Goal: Communication & Community: Answer question/provide support

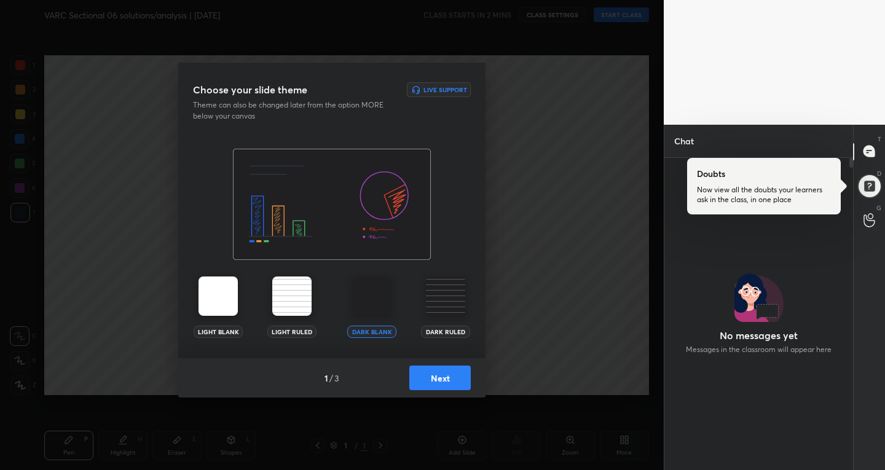
click at [461, 371] on button "Next" at bounding box center [439, 378] width 61 height 25
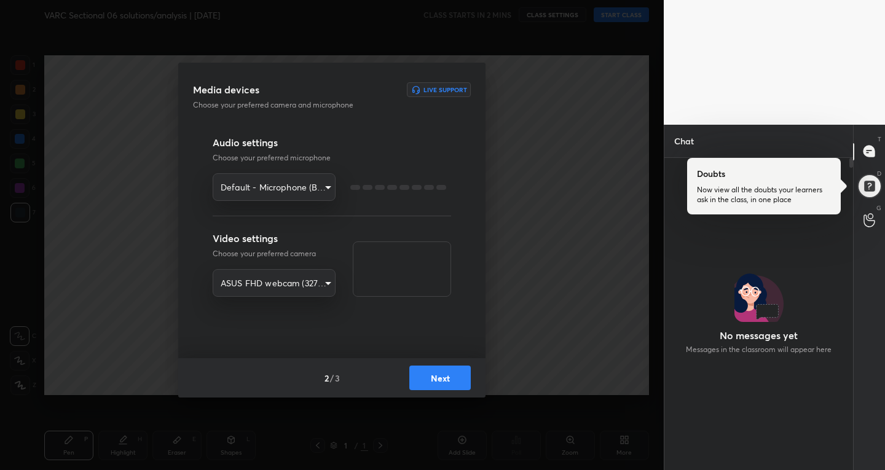
click at [456, 380] on button "Next" at bounding box center [439, 378] width 61 height 25
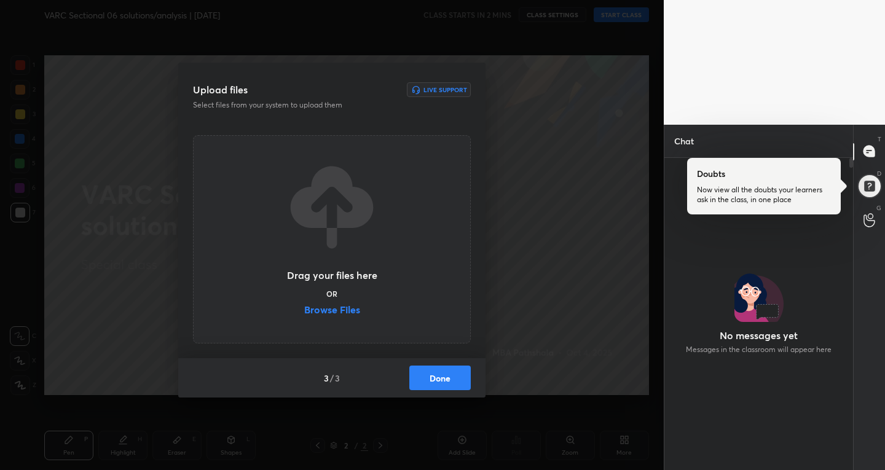
click at [456, 380] on button "Done" at bounding box center [439, 378] width 61 height 25
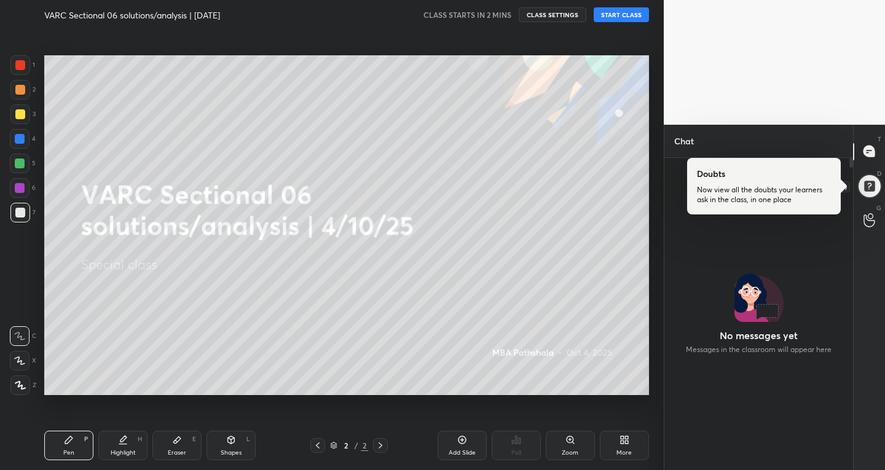
click at [876, 185] on div at bounding box center [869, 185] width 25 height 25
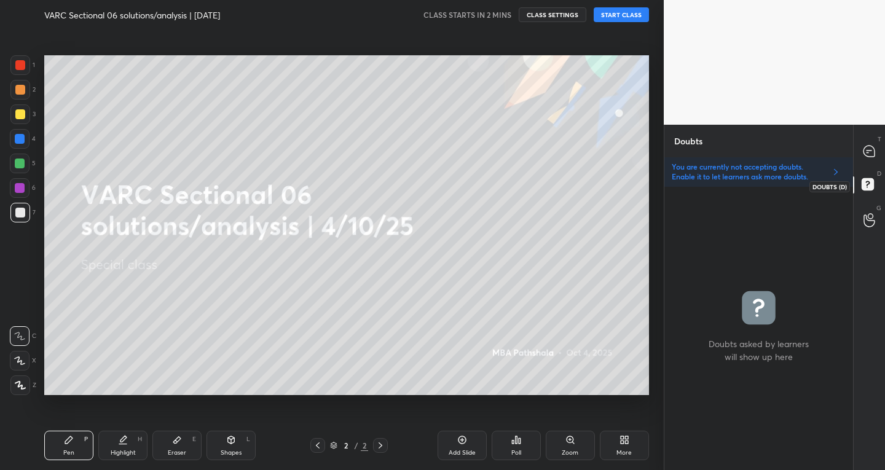
scroll to position [280, 185]
click at [869, 141] on div at bounding box center [870, 152] width 25 height 22
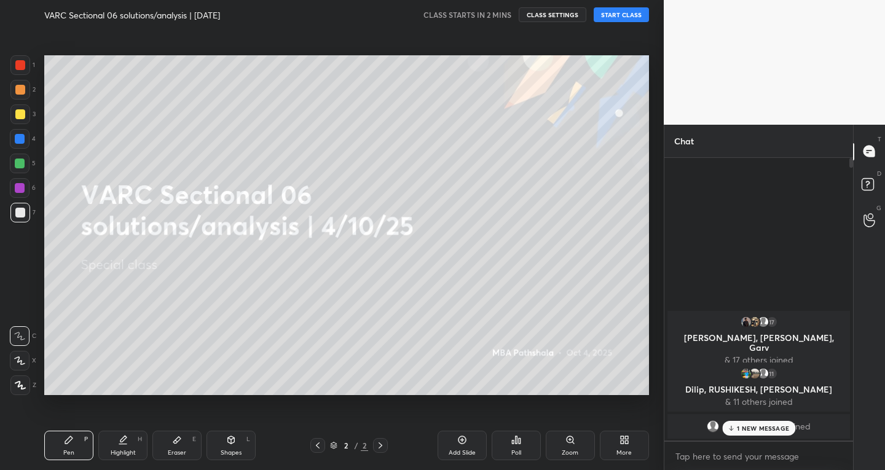
scroll to position [279, 185]
click at [765, 430] on p "1 NEW MESSAGE" at bounding box center [763, 428] width 52 height 7
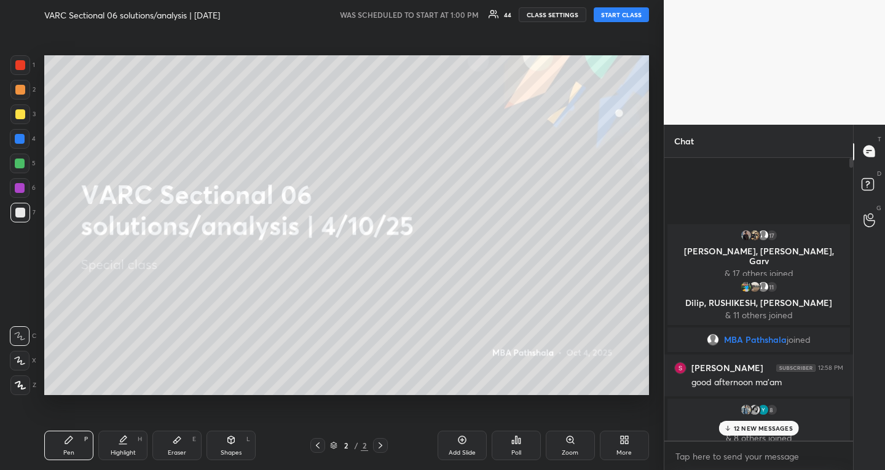
click at [613, 11] on button "START CLASS" at bounding box center [621, 14] width 55 height 15
type textarea "x"
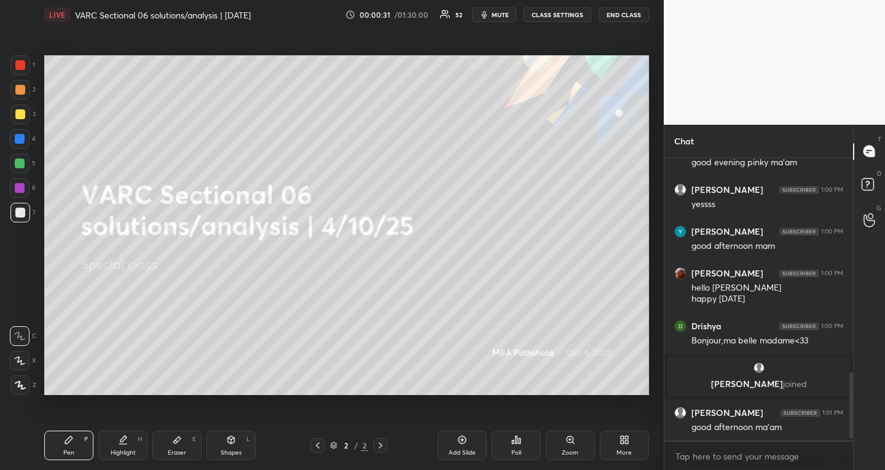
scroll to position [941, 0]
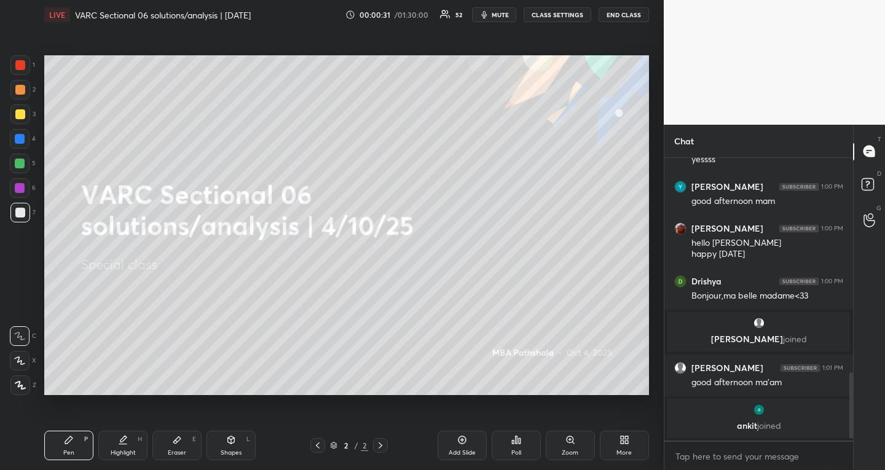
click at [560, 10] on button "CLASS SETTINGS" at bounding box center [558, 14] width 68 height 15
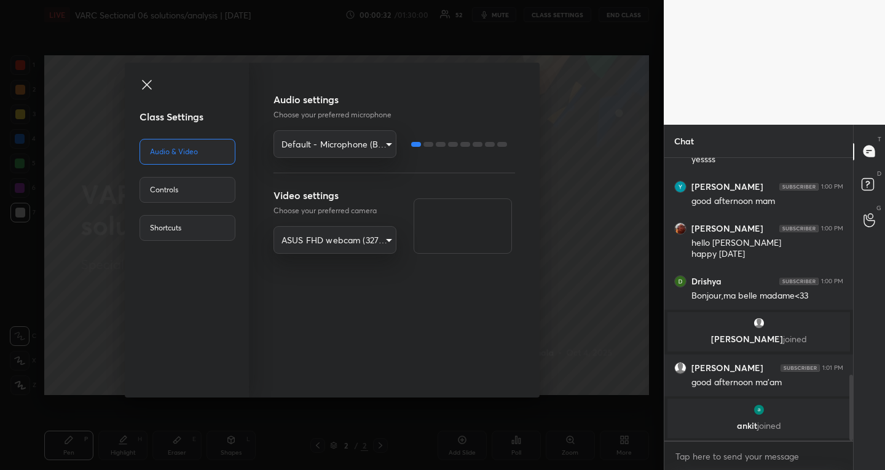
click at [385, 149] on body "1 2 3 4 5 6 7 R O A L C X Z Erase all C X Z LIVE VARC Sectional 06 solutions/an…" at bounding box center [442, 235] width 885 height 470
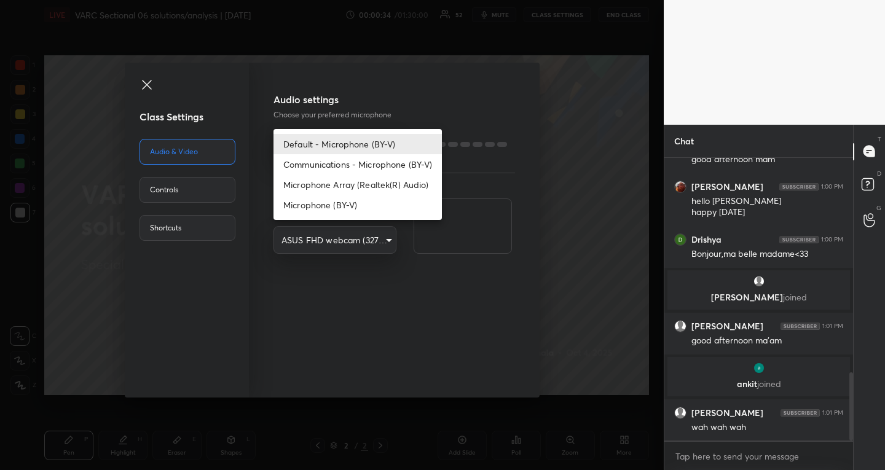
scroll to position [890, 0]
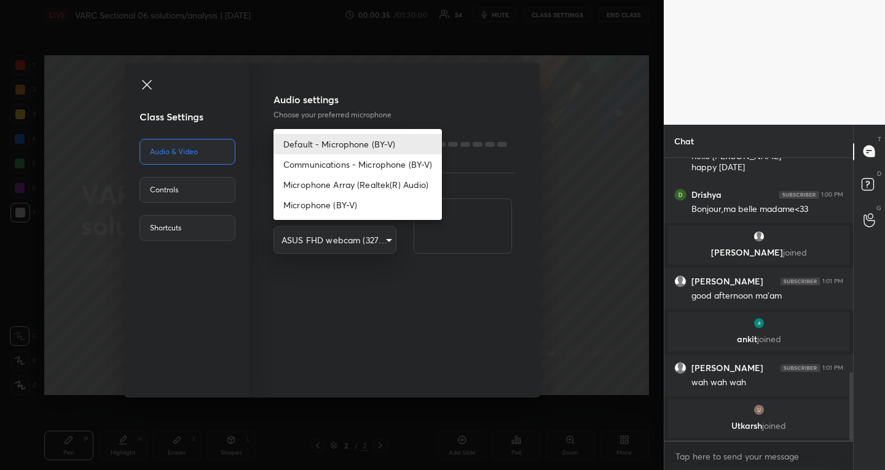
click at [352, 199] on li "Microphone (BY-V)" at bounding box center [358, 205] width 168 height 20
type input "9effb6501672f775453003d252f39be35871399c48d4e99c2b08cd569d35ac10"
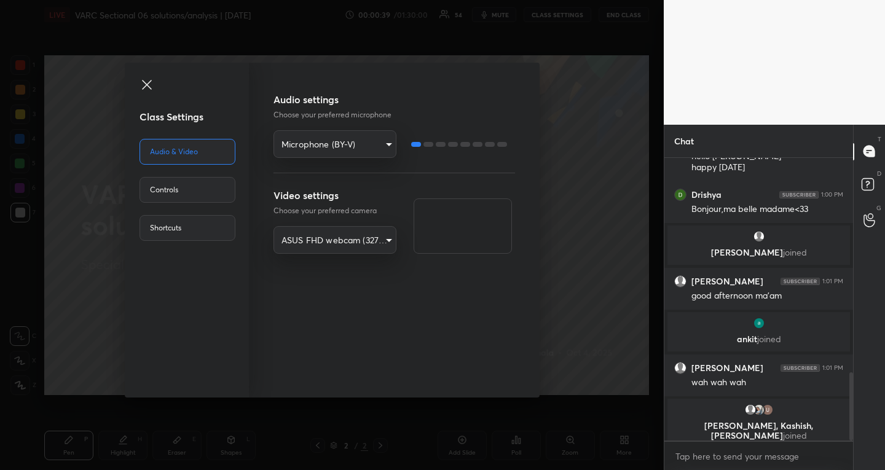
click at [150, 79] on icon at bounding box center [147, 84] width 15 height 15
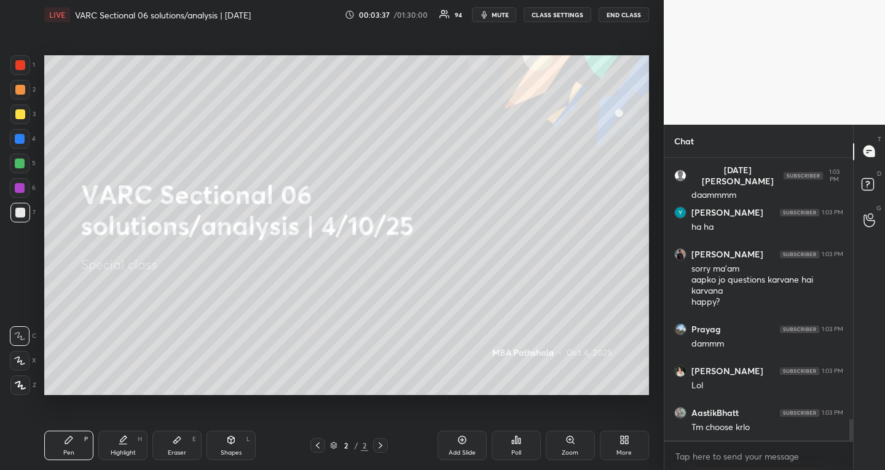
scroll to position [3523, 0]
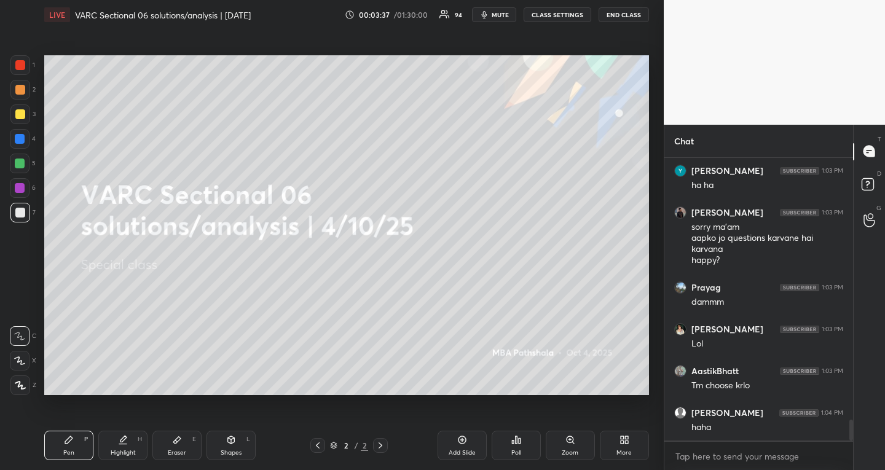
click at [26, 166] on div at bounding box center [20, 164] width 20 height 20
click at [23, 138] on div at bounding box center [20, 139] width 10 height 10
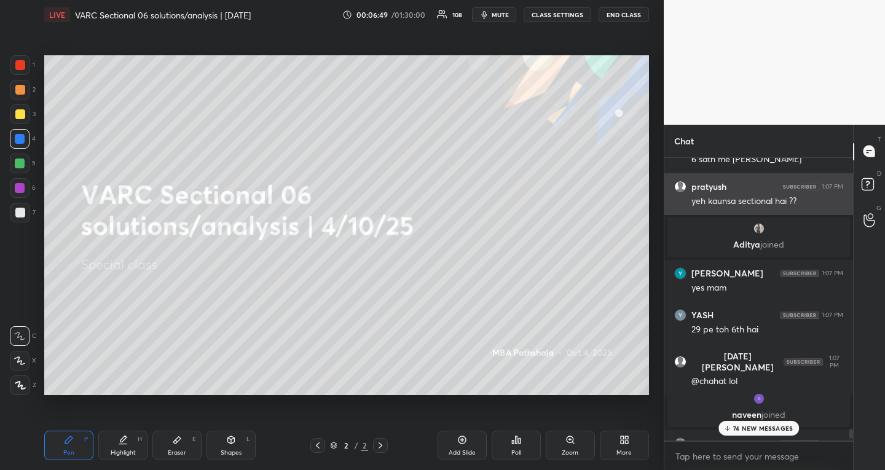
scroll to position [10749, 0]
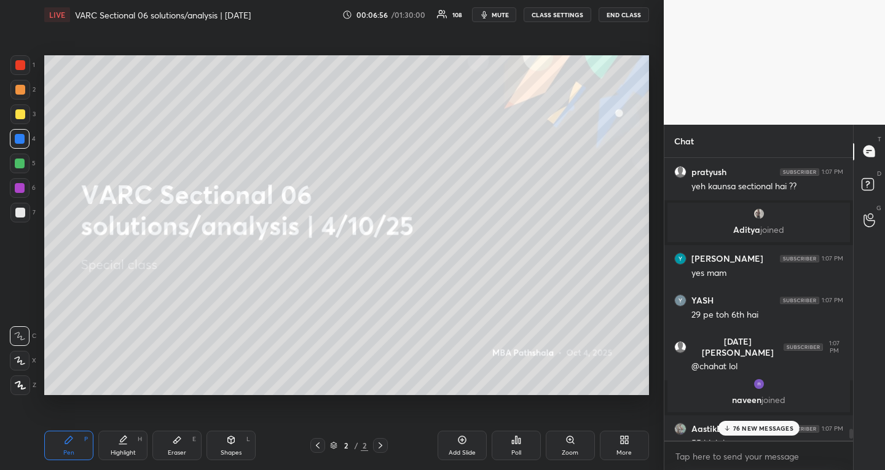
drag, startPoint x: 121, startPoint y: 438, endPoint x: 111, endPoint y: 408, distance: 31.7
click at [121, 440] on icon at bounding box center [123, 440] width 10 height 10
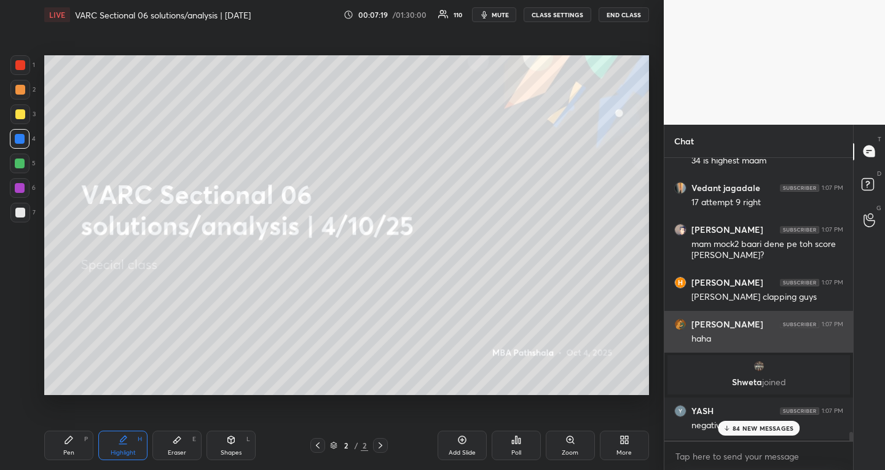
scroll to position [11326, 0]
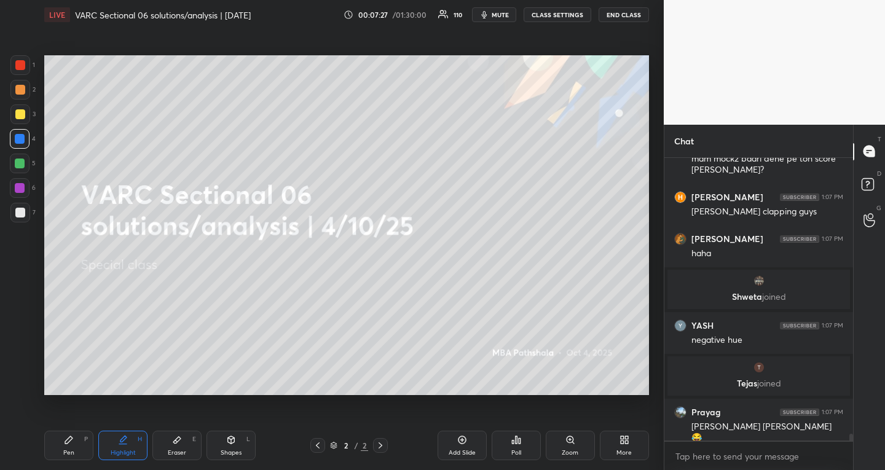
click at [726, 457] on body "1 2 3 4 5 6 7 R O A L C X Z Erase all C X Z LIVE VARC Sectional 06 solutions/an…" at bounding box center [442, 235] width 885 height 470
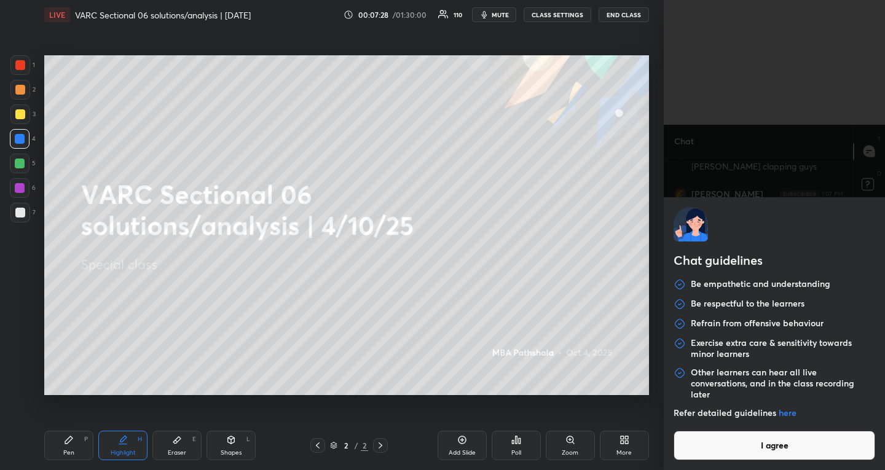
click at [735, 449] on button "I agree" at bounding box center [775, 446] width 202 height 30
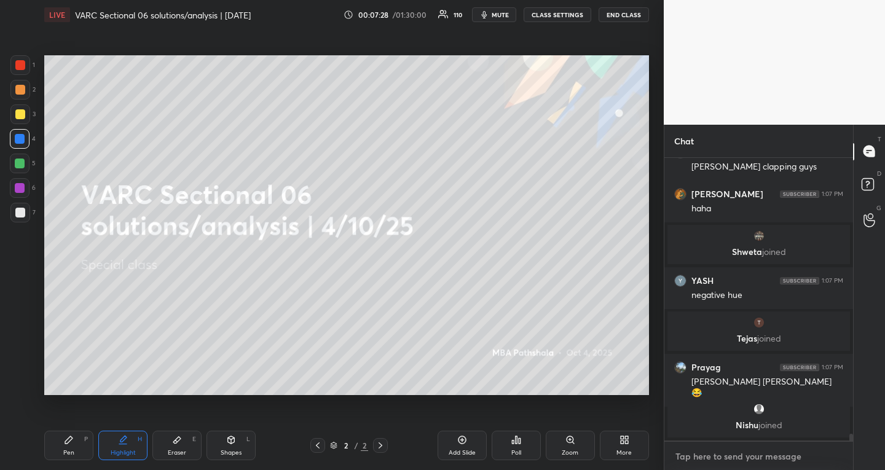
scroll to position [9204, 0]
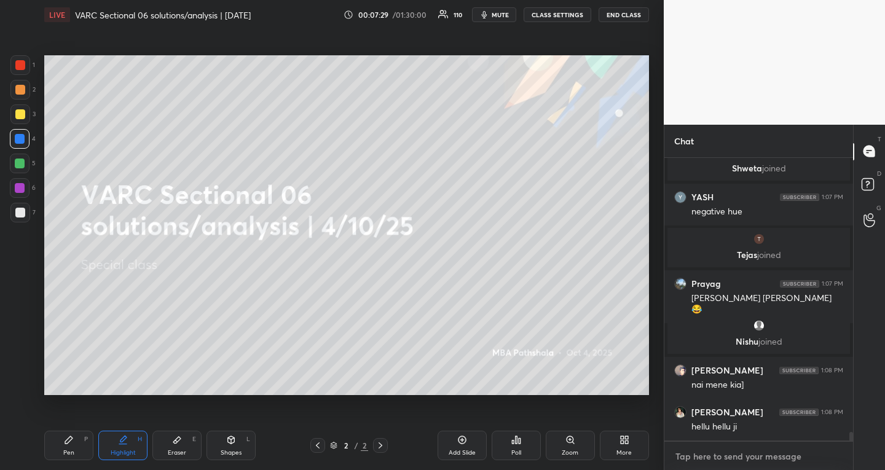
click at [752, 462] on textarea at bounding box center [758, 457] width 169 height 20
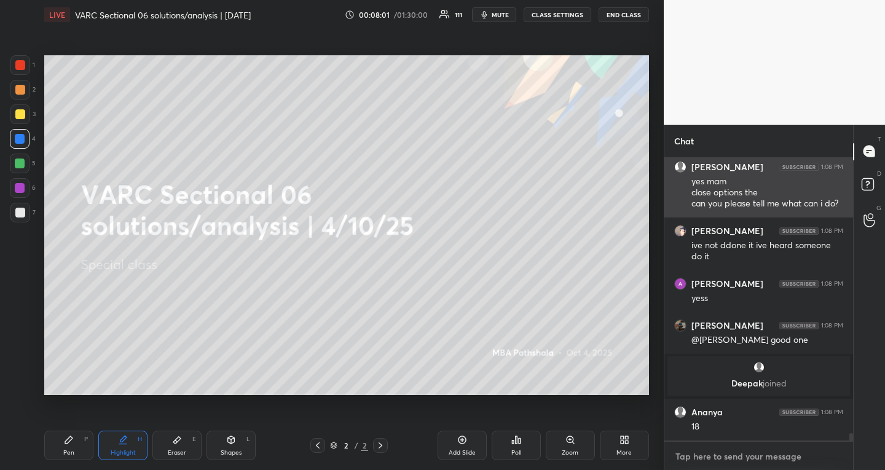
scroll to position [10194, 0]
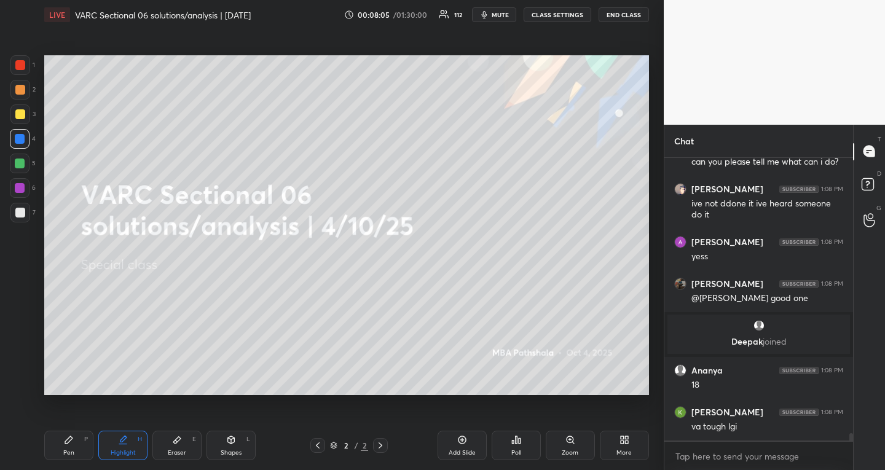
click at [635, 455] on div "More" at bounding box center [624, 446] width 49 height 30
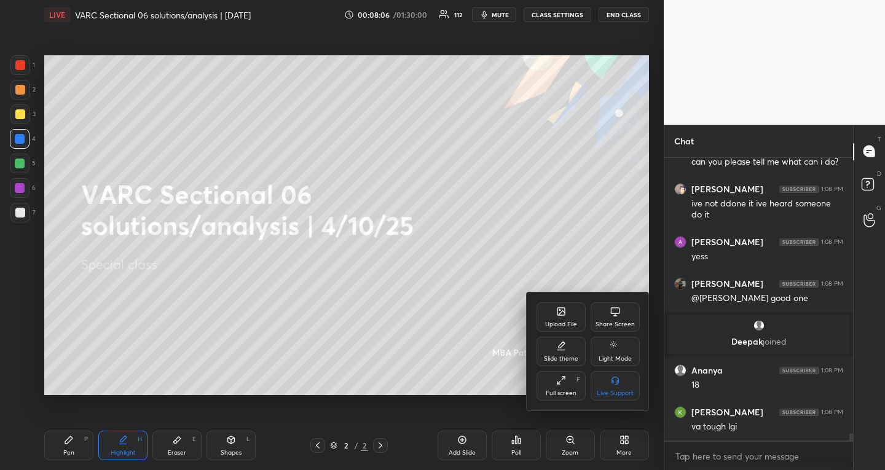
scroll to position [10235, 0]
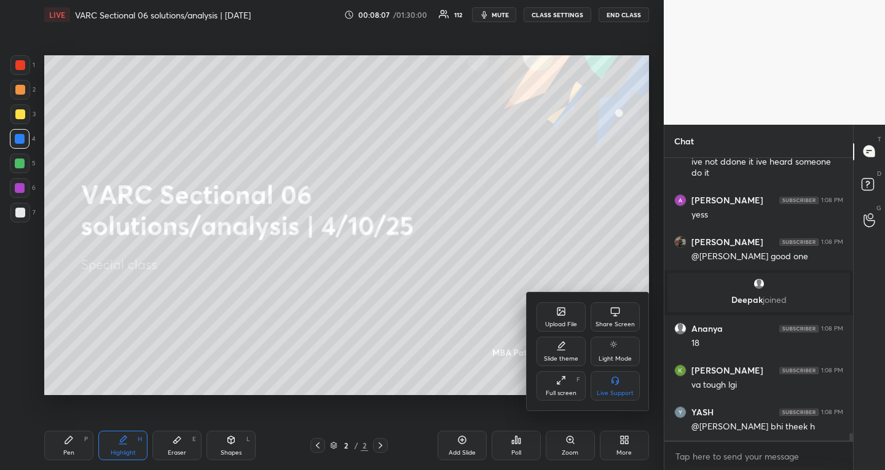
click at [560, 317] on div "Upload File" at bounding box center [561, 318] width 49 height 30
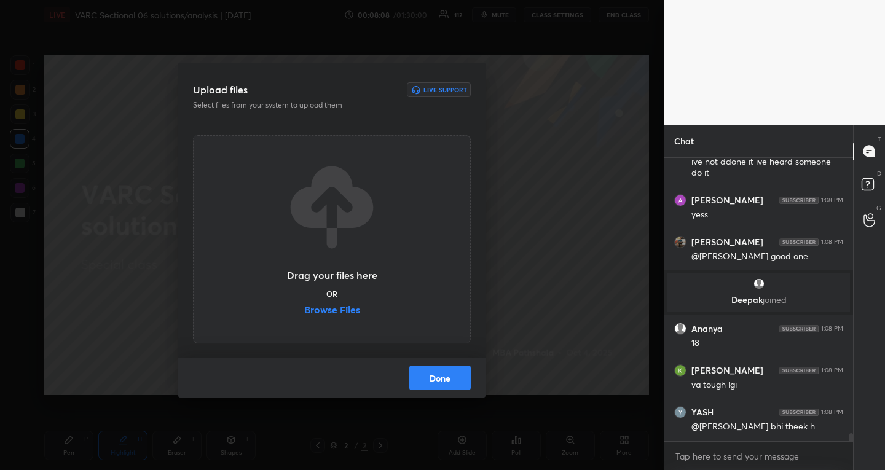
click at [352, 315] on label "Browse Files" at bounding box center [332, 311] width 56 height 13
click at [304, 315] on input "Browse Files" at bounding box center [304, 311] width 0 height 13
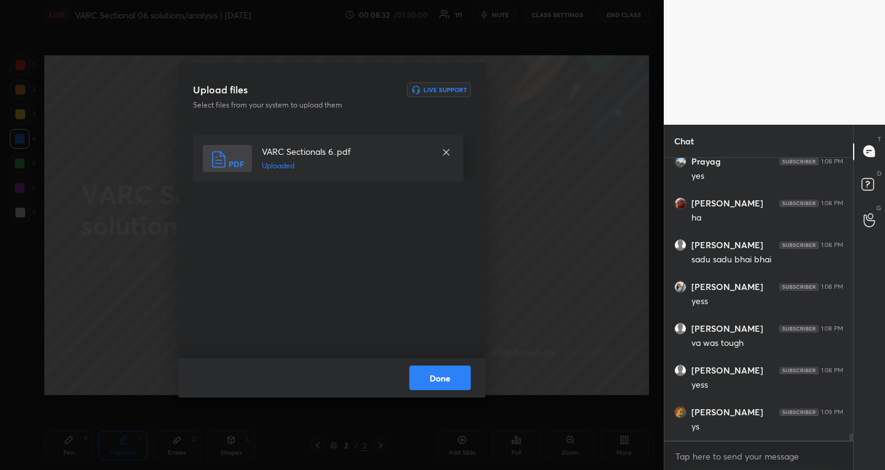
scroll to position [10695, 0]
click at [422, 383] on button "Done" at bounding box center [439, 378] width 61 height 25
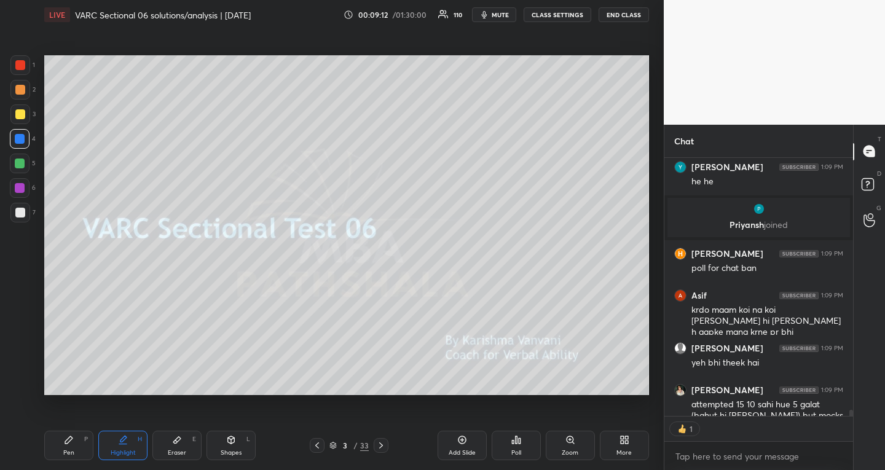
scroll to position [10968, 0]
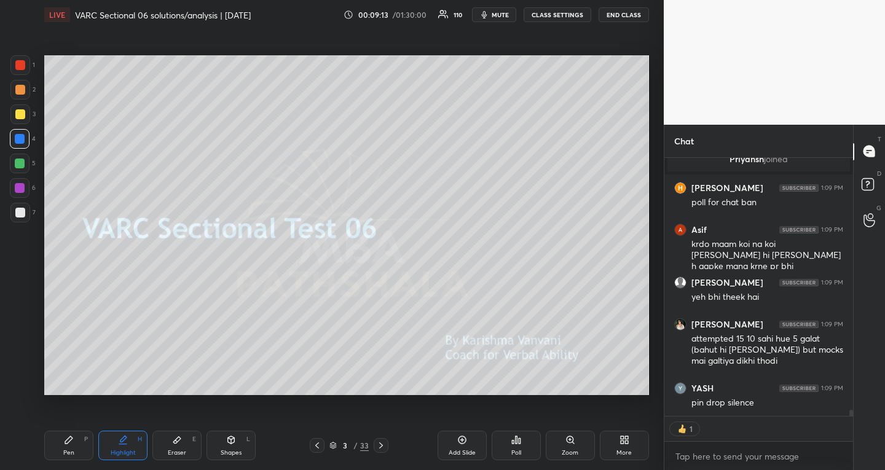
click at [382, 445] on icon at bounding box center [381, 446] width 10 height 10
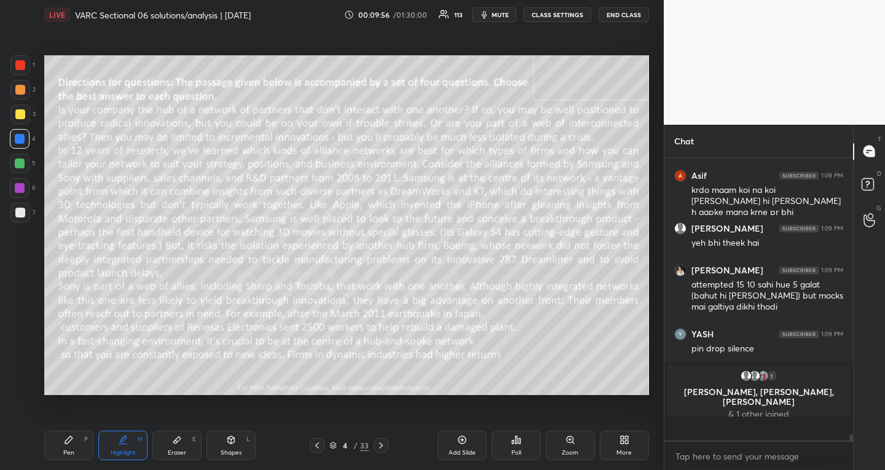
scroll to position [10997, 0]
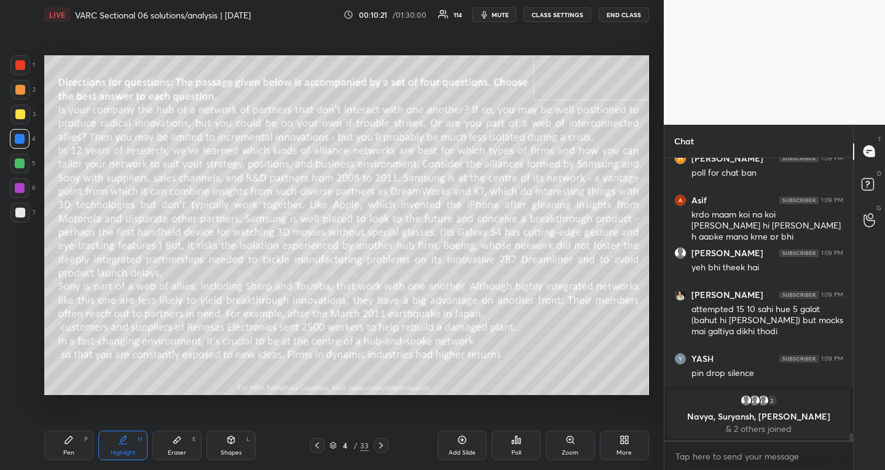
click at [382, 439] on div at bounding box center [381, 445] width 15 height 15
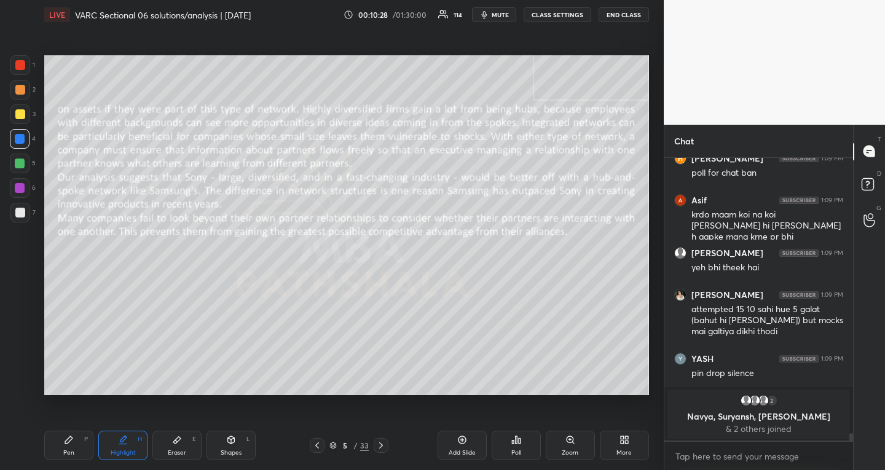
click at [382, 445] on icon at bounding box center [381, 446] width 10 height 10
drag, startPoint x: 381, startPoint y: 444, endPoint x: 389, endPoint y: 441, distance: 9.1
click at [381, 444] on icon at bounding box center [381, 446] width 10 height 10
click at [383, 439] on div at bounding box center [381, 445] width 15 height 15
click at [382, 445] on icon at bounding box center [381, 446] width 4 height 6
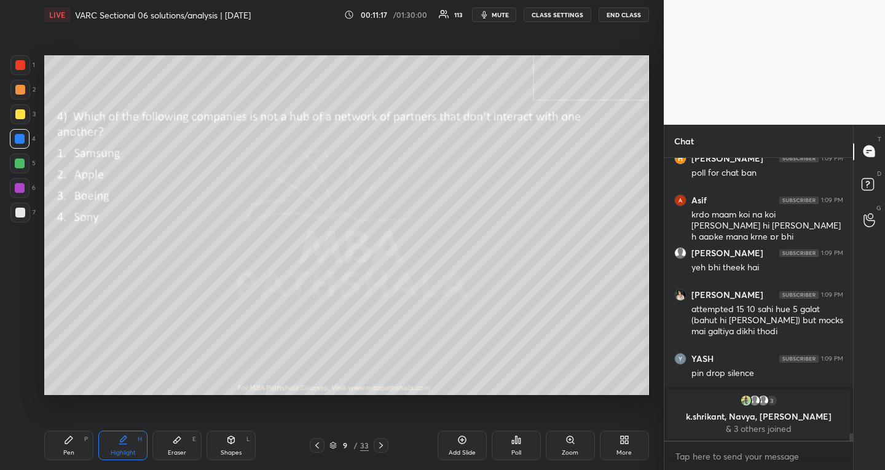
drag, startPoint x: 379, startPoint y: 446, endPoint x: 389, endPoint y: 448, distance: 10.5
click at [379, 446] on icon at bounding box center [381, 446] width 10 height 10
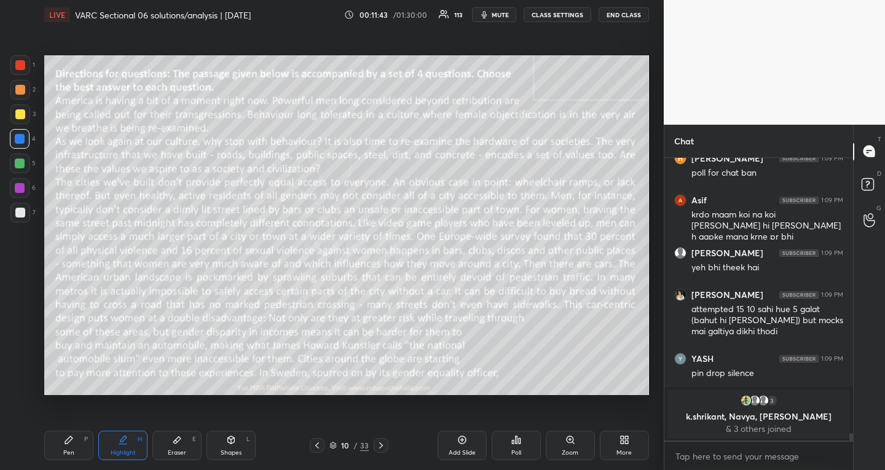
click at [384, 441] on icon at bounding box center [381, 446] width 10 height 10
click at [380, 441] on div at bounding box center [381, 445] width 15 height 15
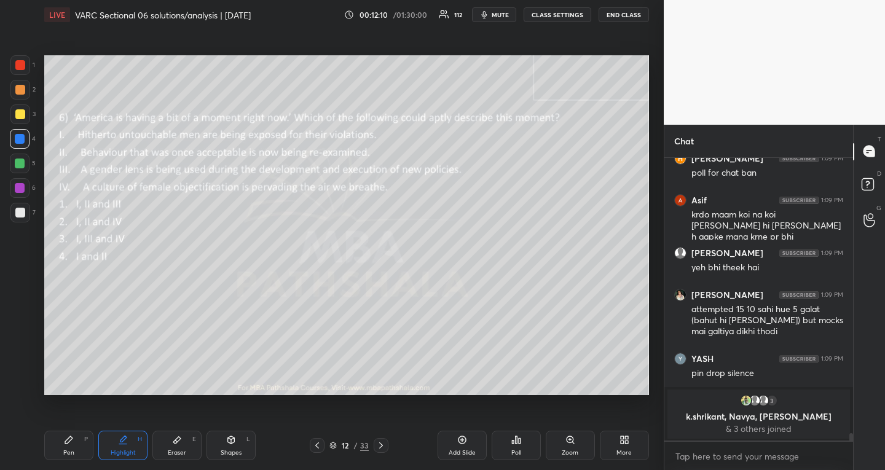
click at [381, 444] on icon at bounding box center [381, 446] width 4 height 6
click at [378, 451] on div at bounding box center [381, 445] width 15 height 15
click at [68, 439] on icon at bounding box center [68, 440] width 7 height 7
drag, startPoint x: 20, startPoint y: 362, endPoint x: 39, endPoint y: 360, distance: 19.1
click at [22, 362] on icon at bounding box center [20, 360] width 10 height 7
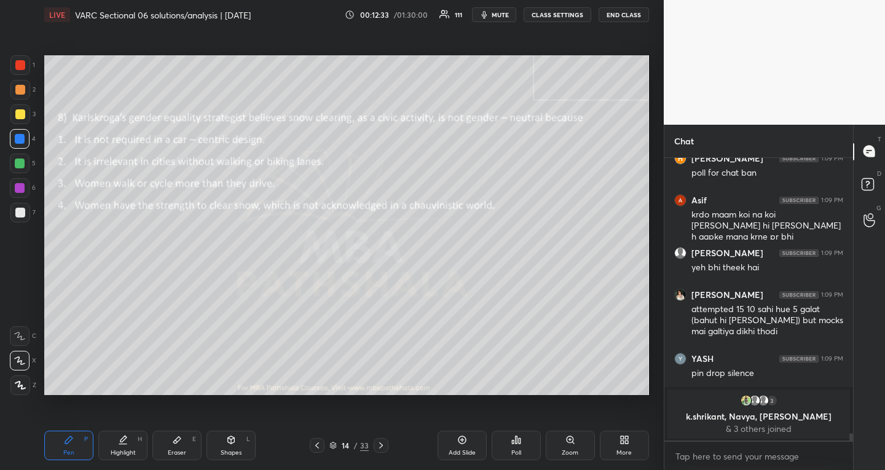
drag, startPoint x: 180, startPoint y: 441, endPoint x: 178, endPoint y: 406, distance: 35.7
click at [180, 440] on icon at bounding box center [177, 440] width 10 height 10
click at [74, 439] on div "Pen P" at bounding box center [68, 446] width 49 height 30
click at [383, 443] on icon at bounding box center [381, 446] width 10 height 10
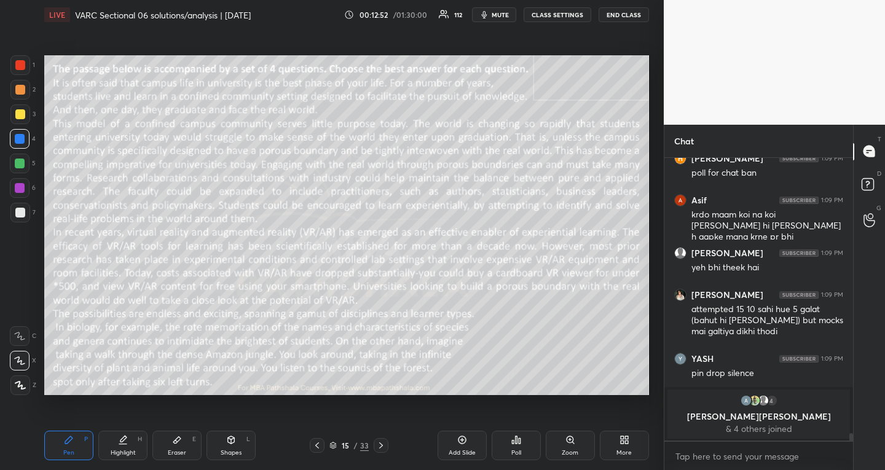
click at [318, 444] on icon at bounding box center [317, 446] width 4 height 6
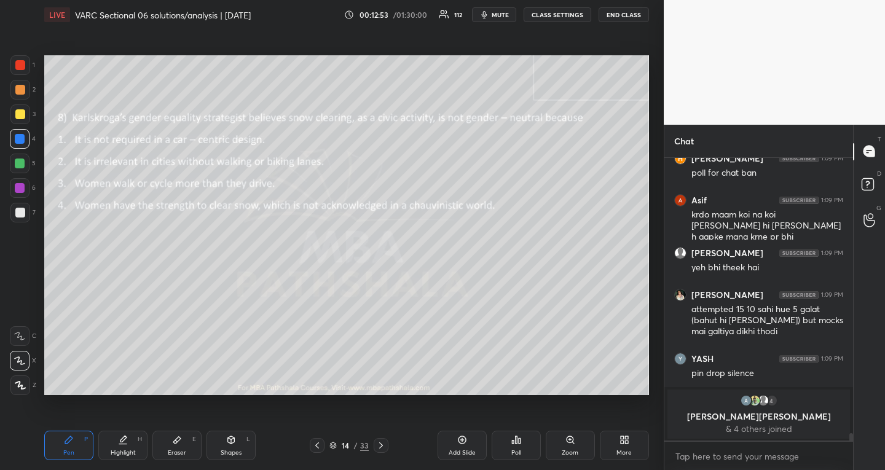
click at [22, 157] on div at bounding box center [20, 164] width 20 height 20
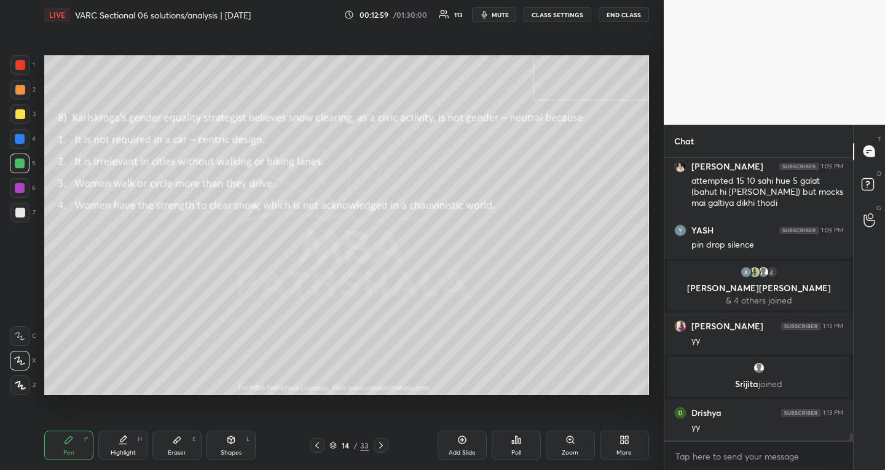
scroll to position [11141, 0]
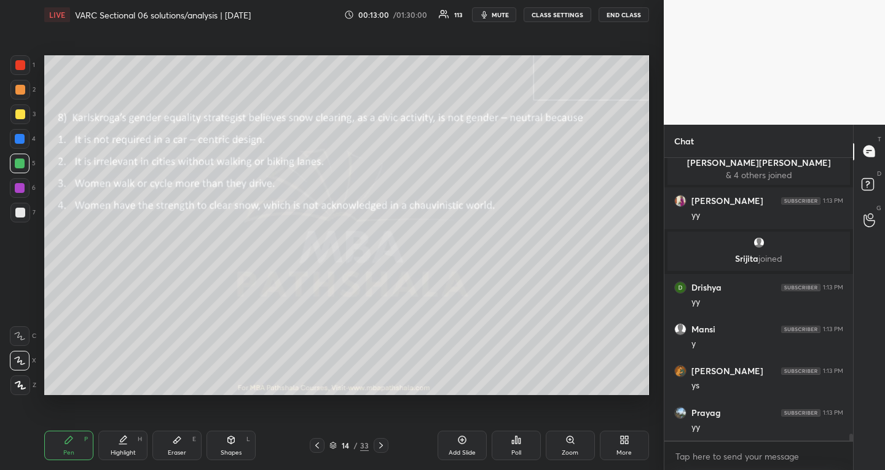
click at [384, 445] on icon at bounding box center [381, 446] width 10 height 10
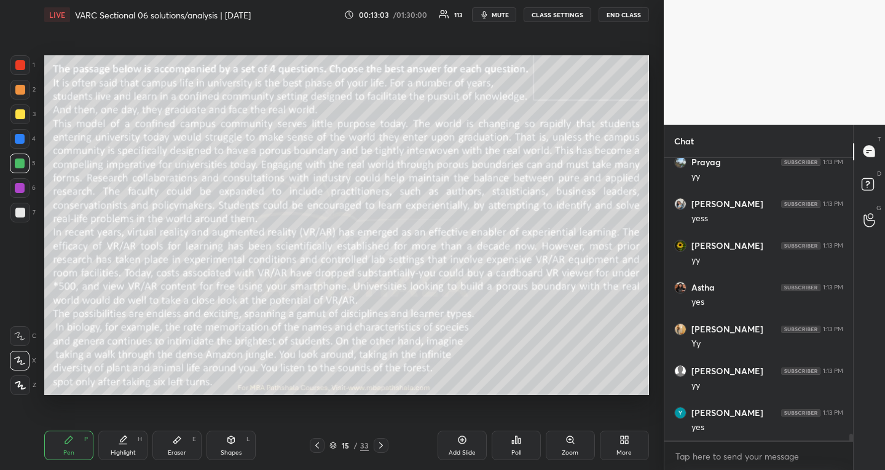
scroll to position [11433, 0]
click at [120, 443] on icon at bounding box center [123, 440] width 10 height 10
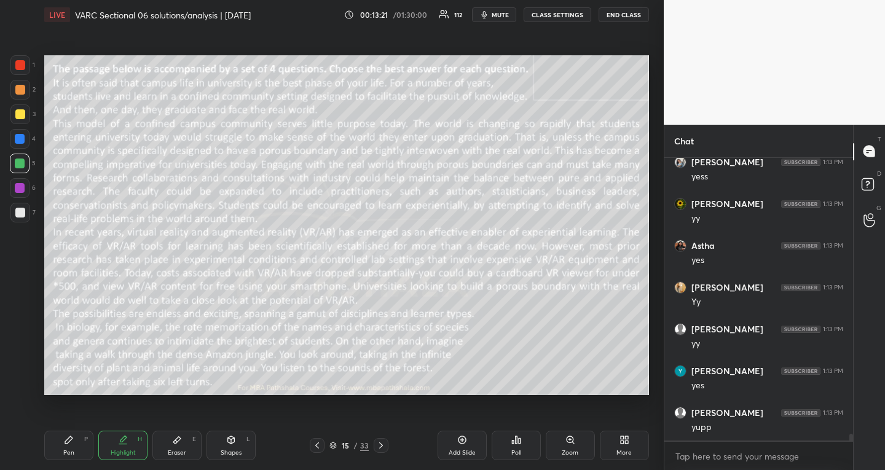
scroll to position [11478, 0]
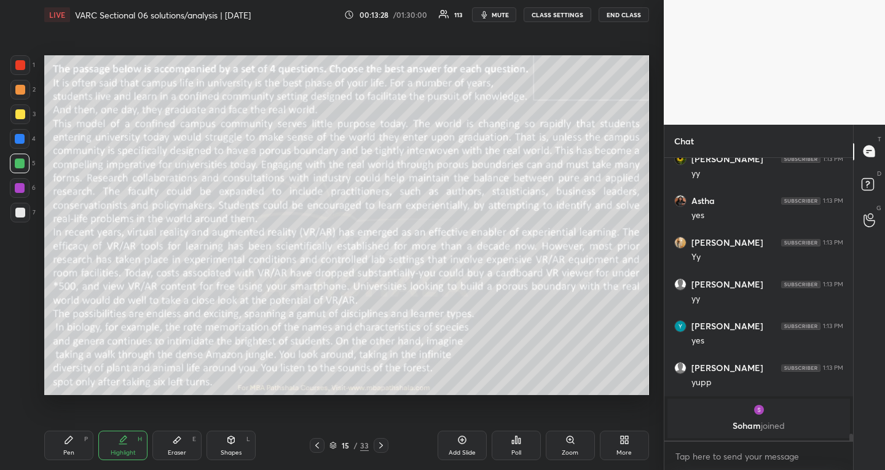
click at [375, 426] on div "Pen P Highlight H Eraser E Shapes L 15 / 33 Add Slide Poll Zoom More" at bounding box center [346, 445] width 605 height 49
click at [380, 443] on icon at bounding box center [381, 446] width 4 height 6
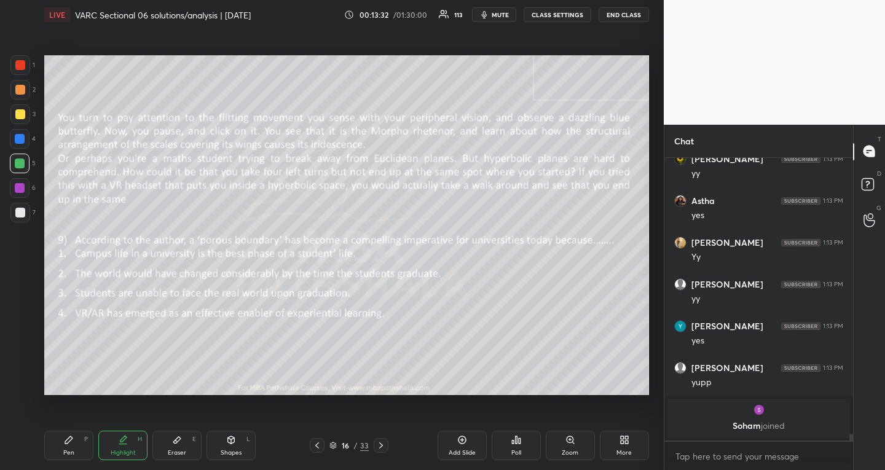
click at [385, 418] on div "Setting up your live class Poll for secs No correct answer Start poll" at bounding box center [346, 226] width 615 height 392
click at [382, 446] on icon at bounding box center [381, 446] width 4 height 6
click at [383, 445] on icon at bounding box center [381, 446] width 10 height 10
click at [381, 445] on icon at bounding box center [381, 446] width 4 height 6
click at [78, 437] on div "Pen P" at bounding box center [68, 446] width 49 height 30
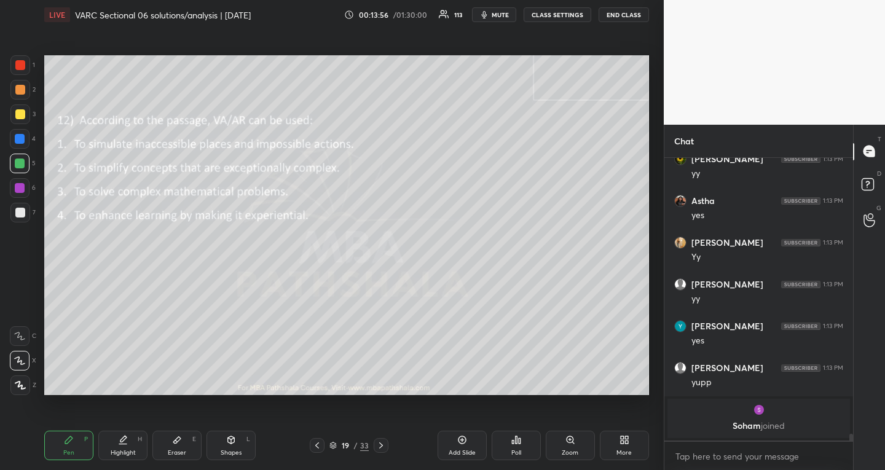
click at [380, 439] on div at bounding box center [381, 445] width 15 height 15
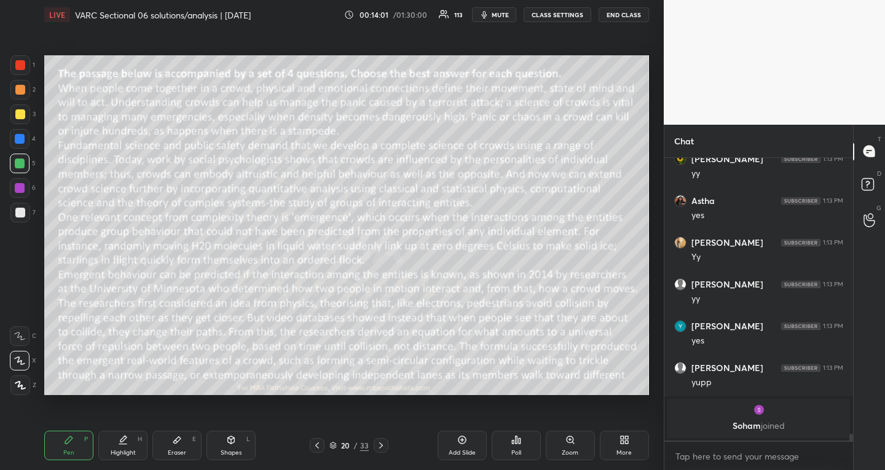
click at [383, 443] on icon at bounding box center [381, 446] width 10 height 10
click at [384, 443] on icon at bounding box center [381, 446] width 10 height 10
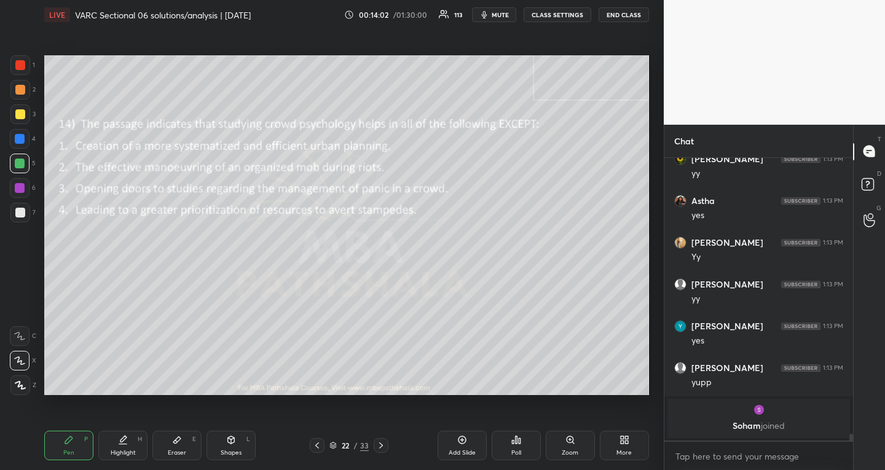
click at [382, 444] on icon at bounding box center [381, 446] width 10 height 10
click at [384, 446] on icon at bounding box center [381, 446] width 10 height 10
click at [379, 445] on icon at bounding box center [381, 446] width 10 height 10
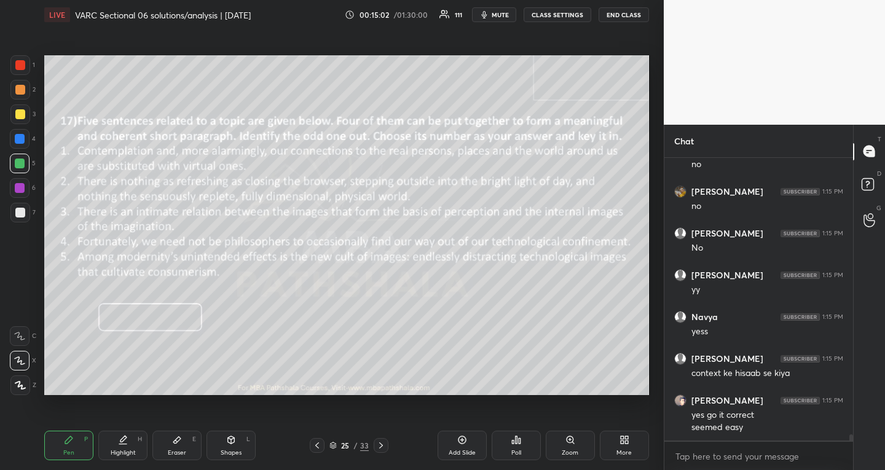
scroll to position [13283, 0]
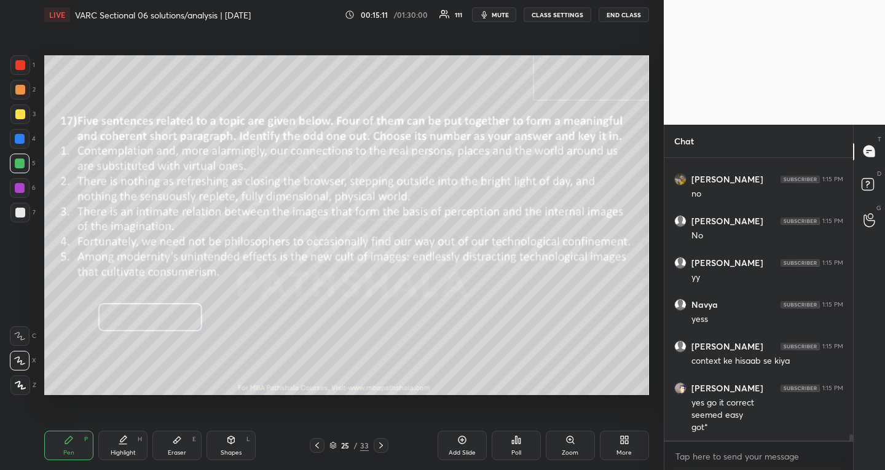
click at [383, 443] on icon at bounding box center [381, 446] width 10 height 10
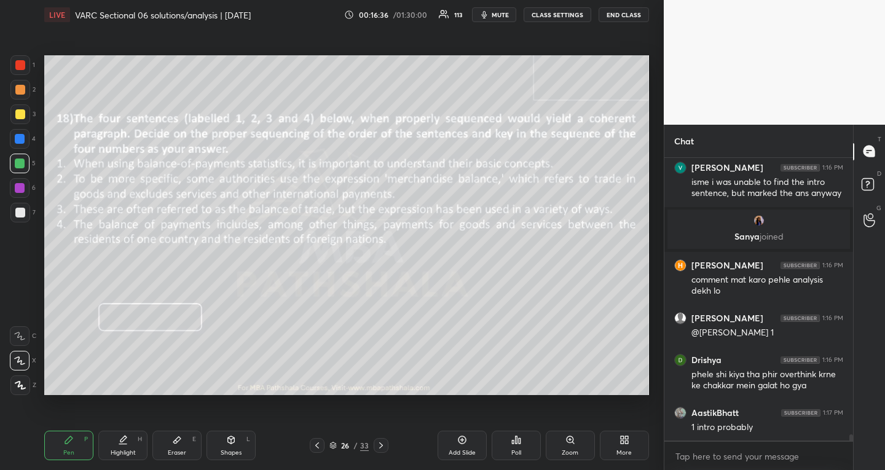
scroll to position [13207, 0]
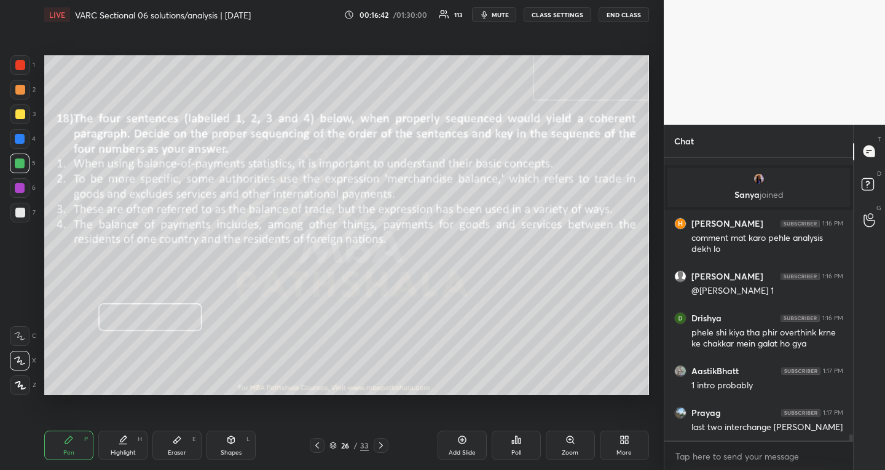
click at [379, 440] on div at bounding box center [381, 445] width 15 height 15
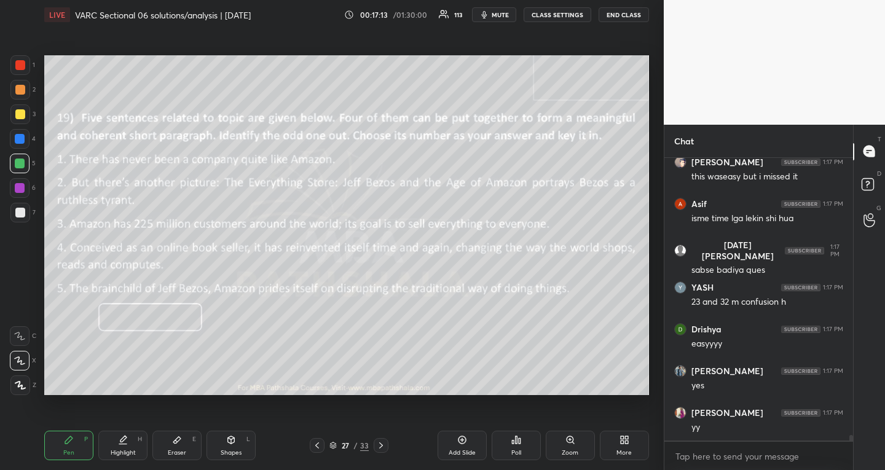
scroll to position [13583, 0]
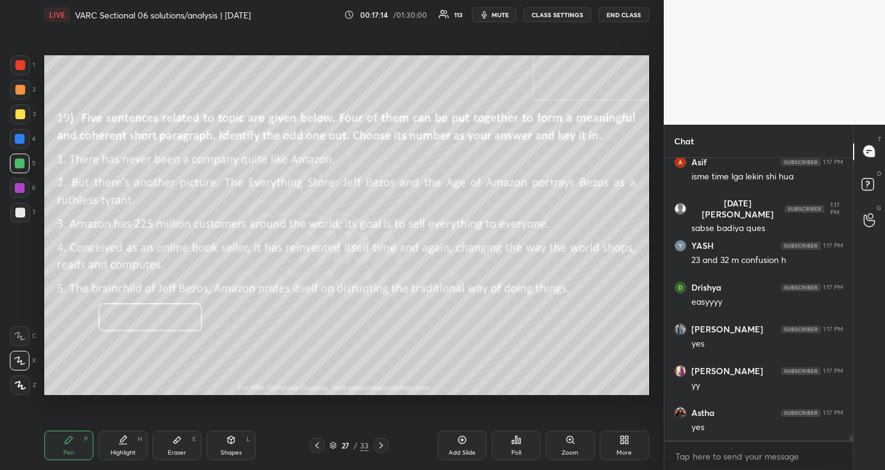
click at [382, 443] on icon at bounding box center [381, 446] width 10 height 10
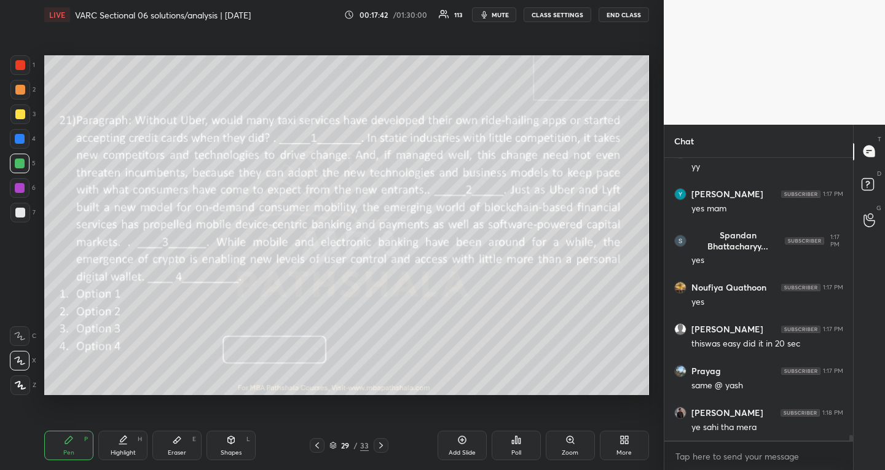
scroll to position [13928, 0]
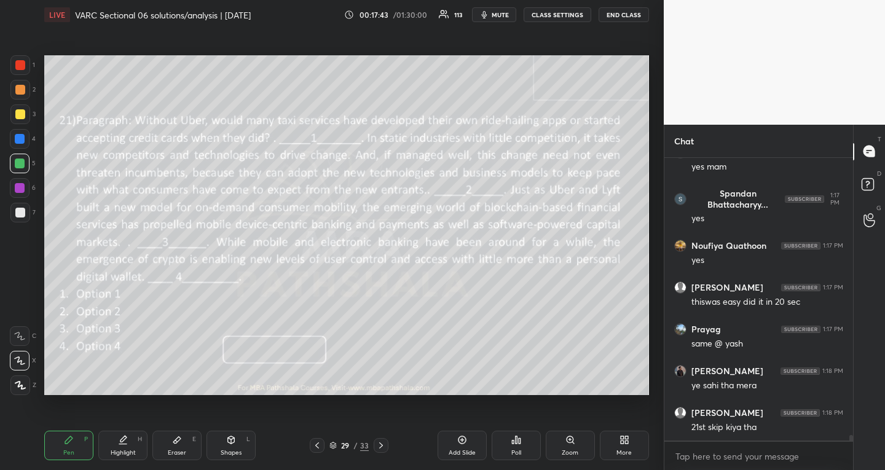
click at [318, 440] on div at bounding box center [317, 445] width 15 height 15
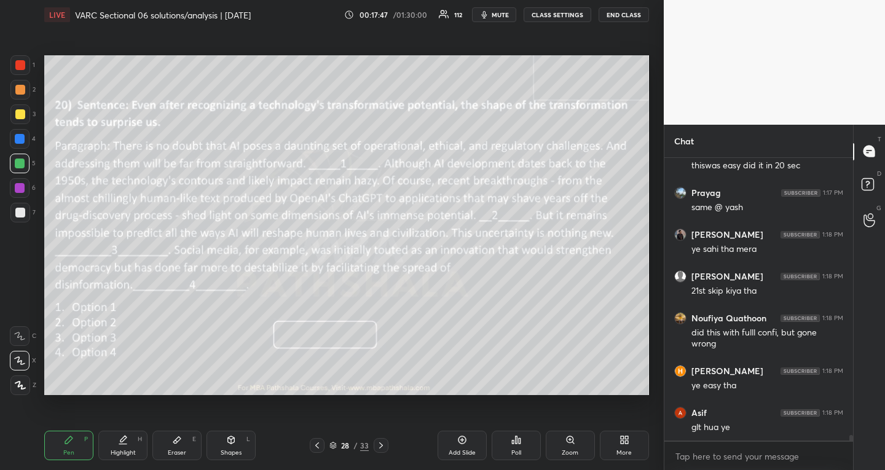
scroll to position [14106, 0]
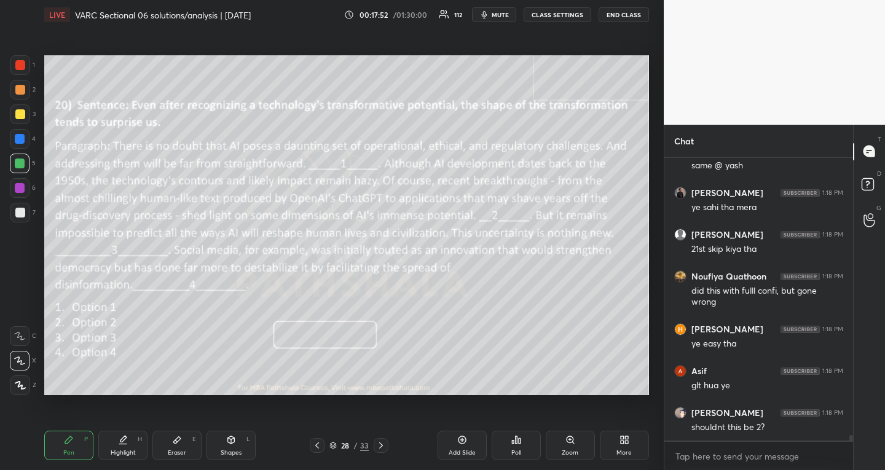
click at [318, 444] on icon at bounding box center [317, 446] width 10 height 10
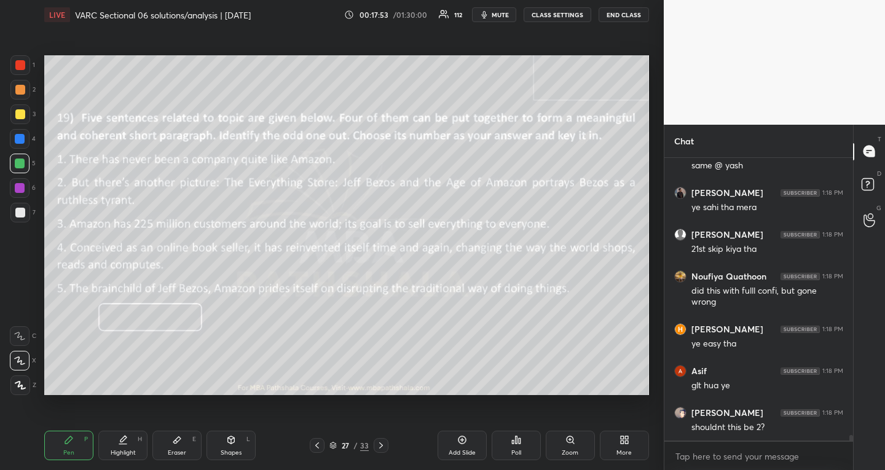
scroll to position [14151, 0]
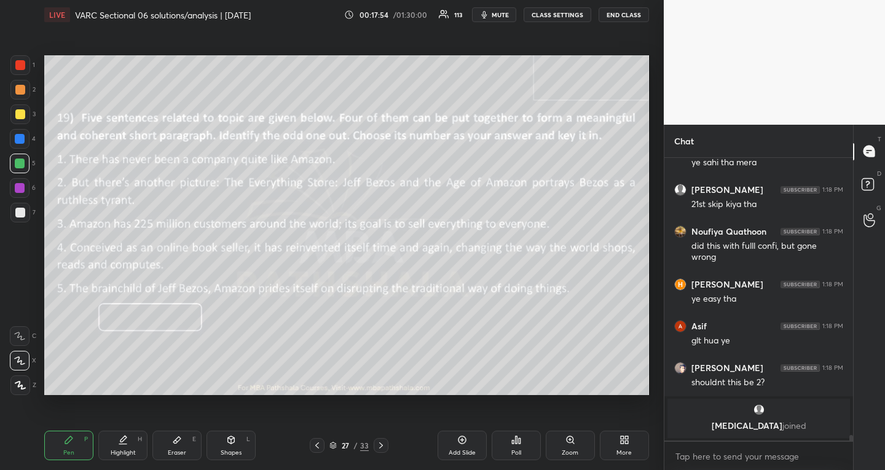
click at [319, 444] on icon at bounding box center [317, 446] width 10 height 10
click at [317, 445] on icon at bounding box center [317, 446] width 4 height 6
click at [318, 446] on icon at bounding box center [317, 446] width 10 height 10
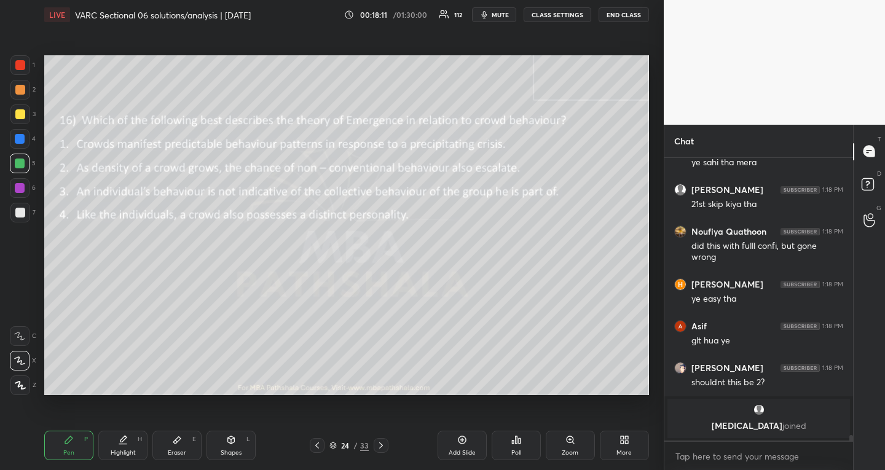
click at [381, 443] on icon at bounding box center [381, 446] width 10 height 10
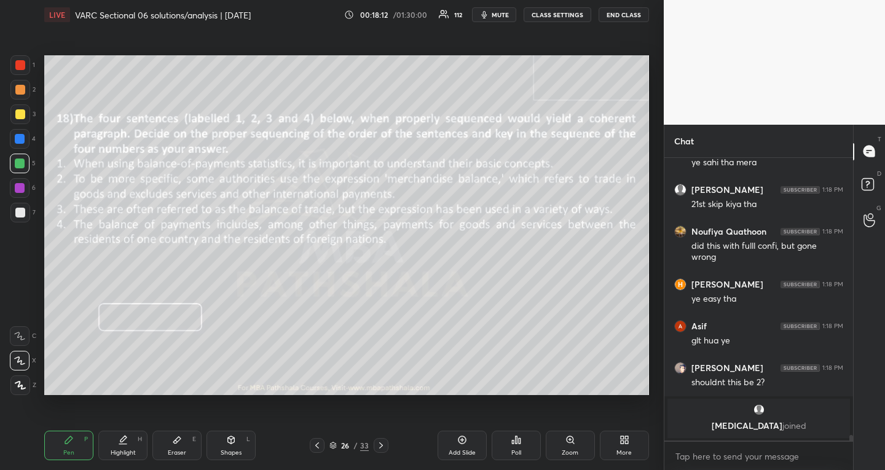
click at [381, 443] on icon at bounding box center [381, 446] width 10 height 10
click at [381, 446] on icon at bounding box center [381, 446] width 10 height 10
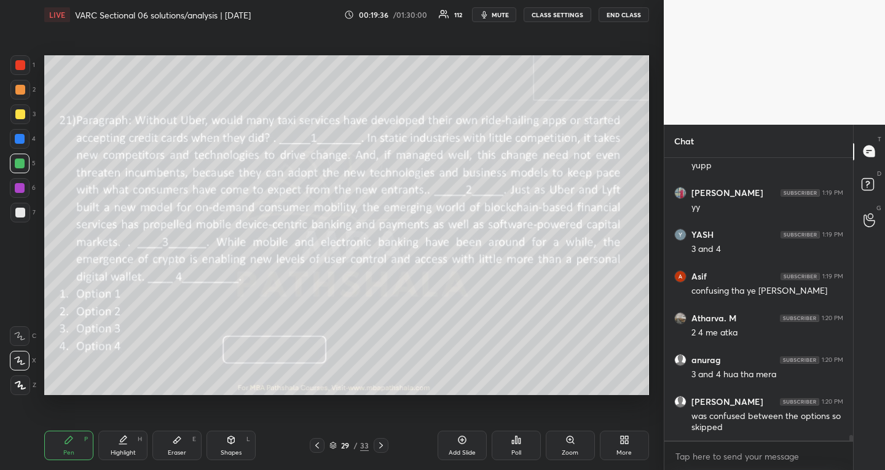
scroll to position [14298, 0]
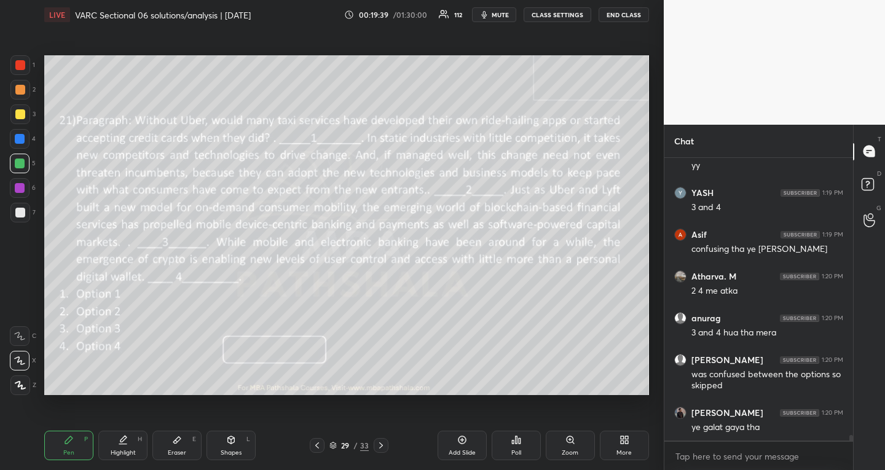
click at [382, 444] on icon at bounding box center [381, 446] width 10 height 10
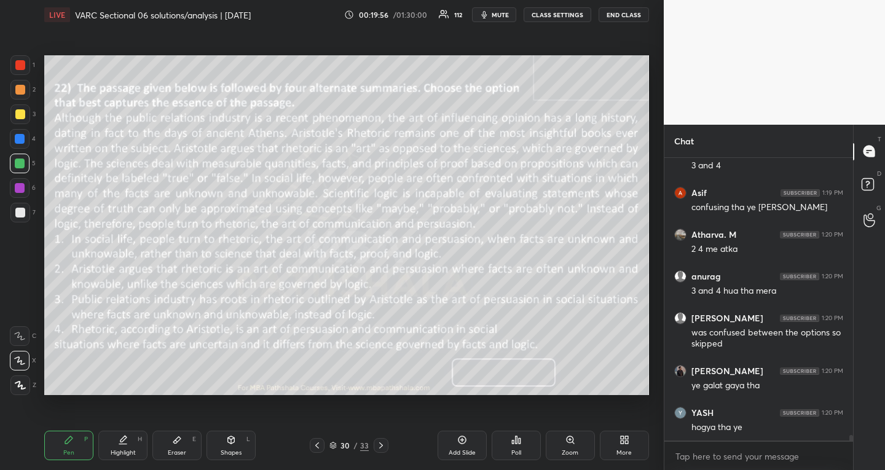
scroll to position [14381, 0]
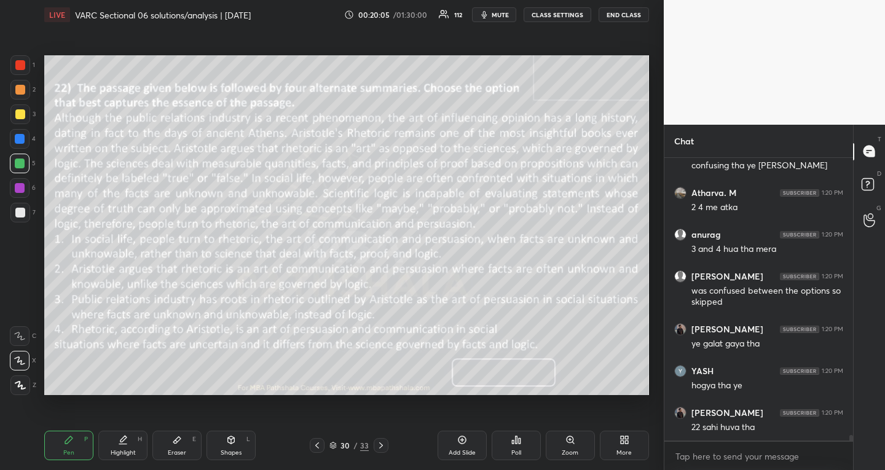
click at [319, 441] on icon at bounding box center [317, 446] width 10 height 10
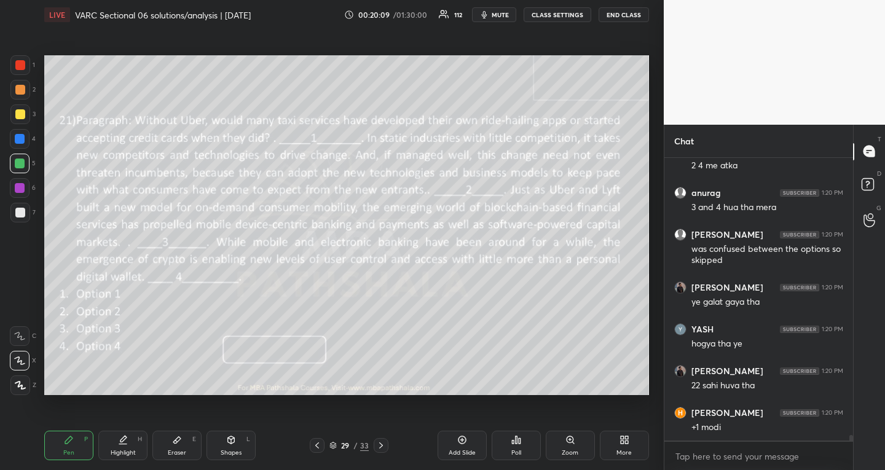
scroll to position [14465, 0]
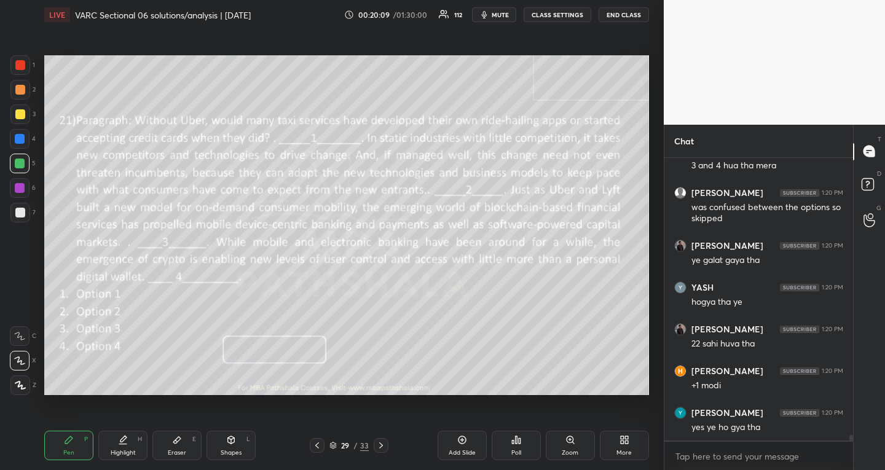
click at [321, 440] on div at bounding box center [317, 445] width 15 height 15
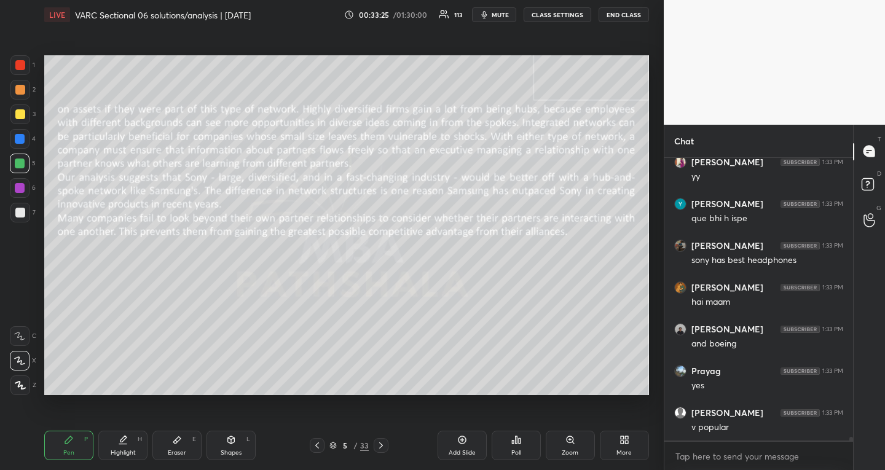
scroll to position [20782, 0]
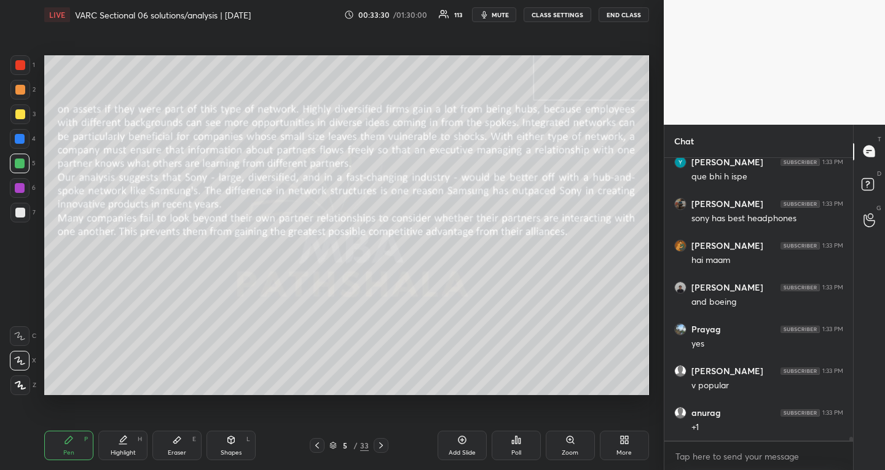
click at [500, 19] on button "mute" at bounding box center [494, 14] width 44 height 15
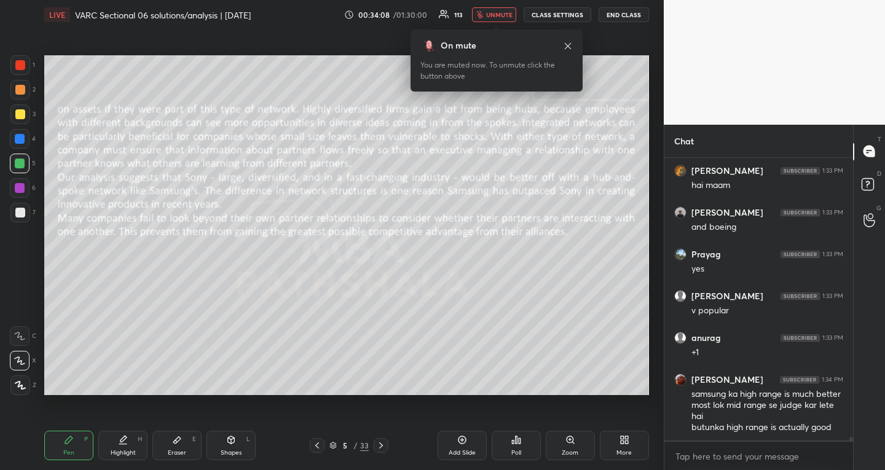
scroll to position [20899, 0]
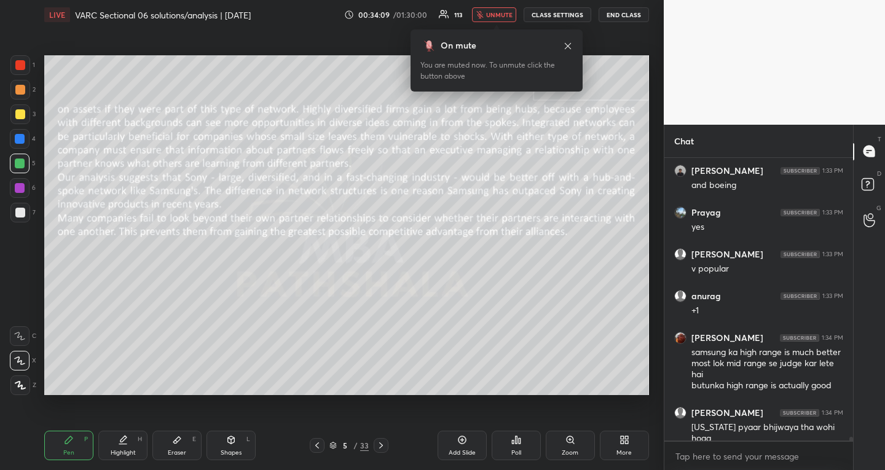
click at [500, 19] on button "unmute" at bounding box center [494, 14] width 44 height 15
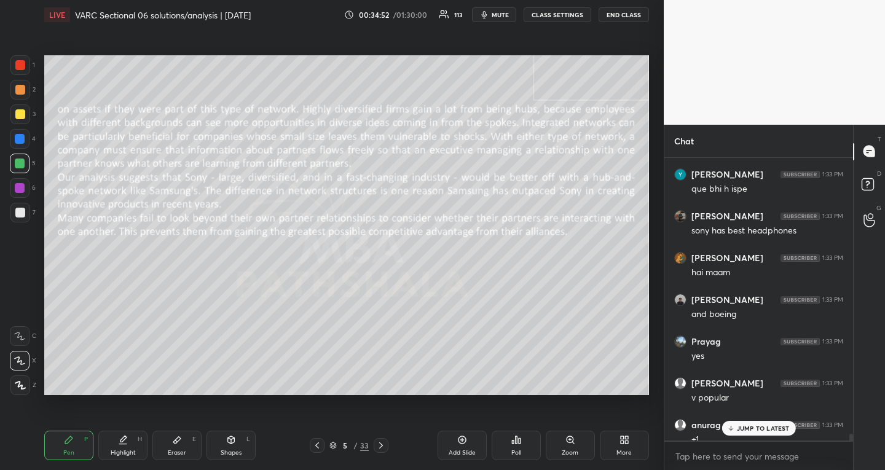
scroll to position [21016, 0]
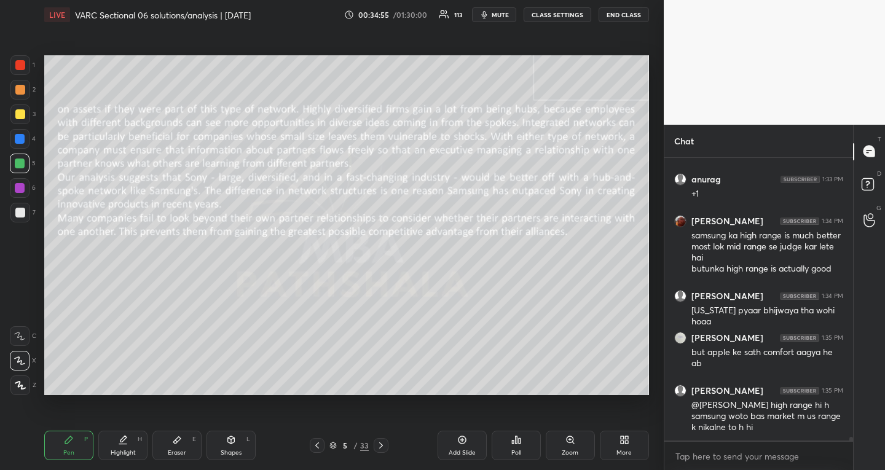
click at [386, 440] on div at bounding box center [381, 445] width 15 height 15
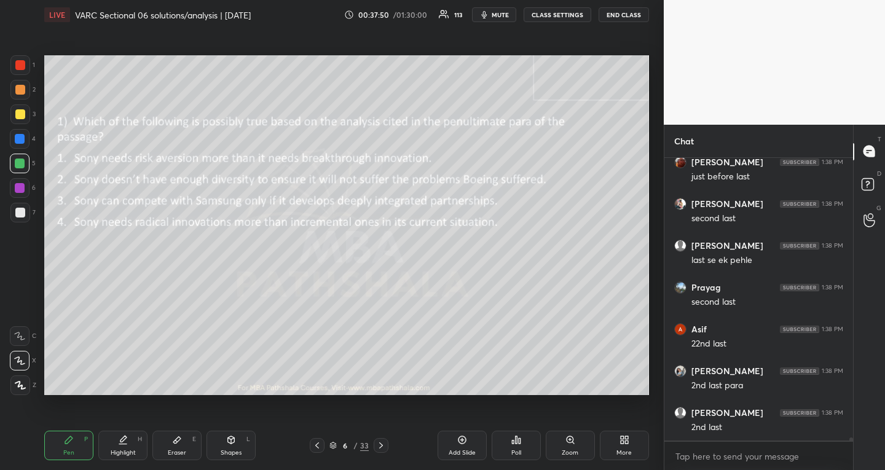
scroll to position [24142, 0]
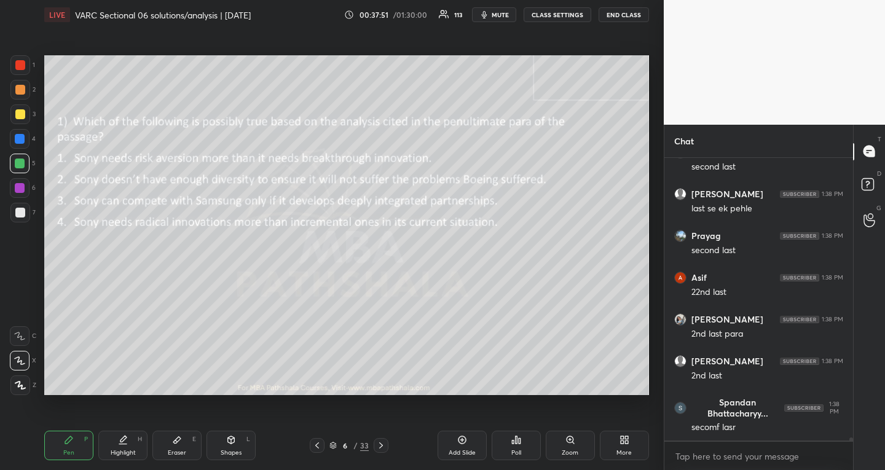
click at [317, 442] on icon at bounding box center [317, 446] width 10 height 10
click at [382, 444] on icon at bounding box center [381, 446] width 10 height 10
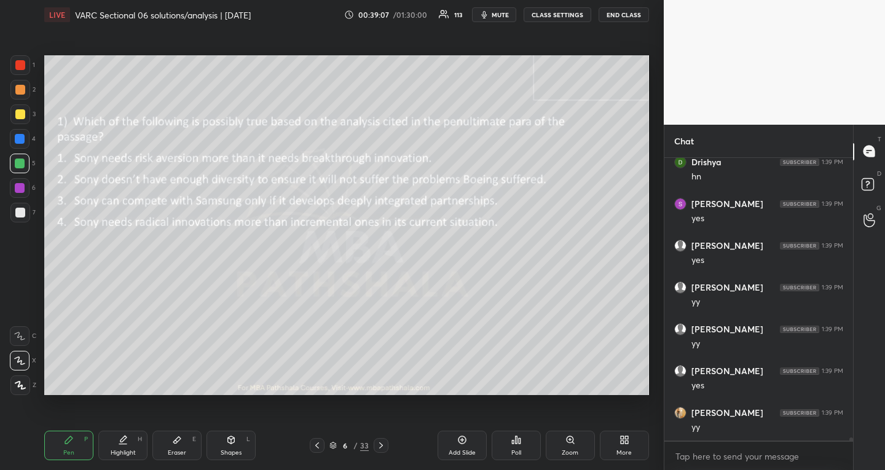
scroll to position [25199, 0]
click at [384, 445] on icon at bounding box center [381, 446] width 10 height 10
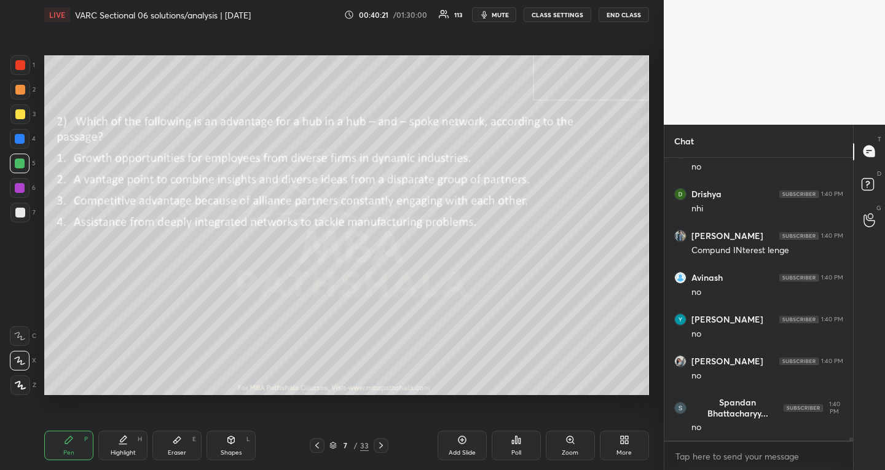
scroll to position [26204, 0]
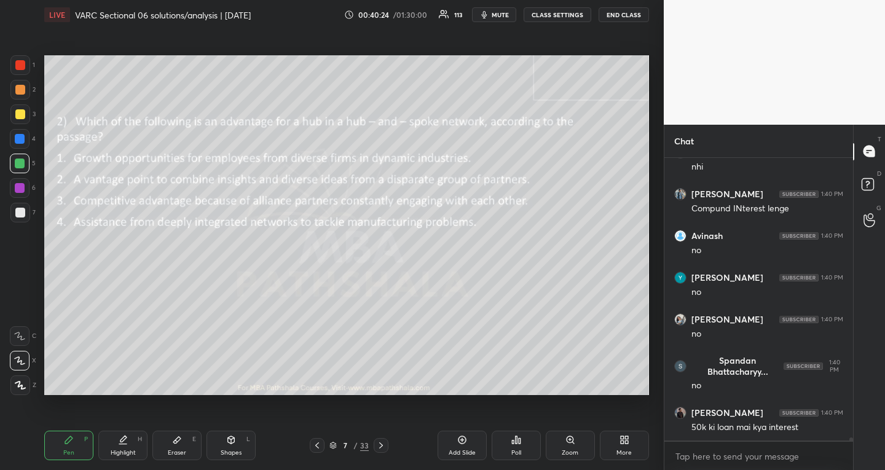
click at [318, 444] on icon at bounding box center [317, 446] width 10 height 10
click at [320, 445] on icon at bounding box center [317, 446] width 10 height 10
click at [381, 441] on icon at bounding box center [381, 446] width 10 height 10
click at [381, 443] on icon at bounding box center [381, 446] width 10 height 10
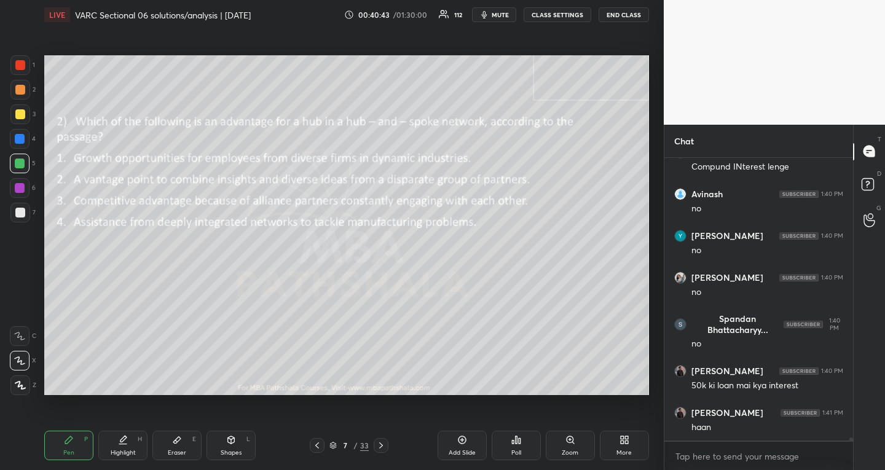
click at [382, 444] on icon at bounding box center [381, 446] width 10 height 10
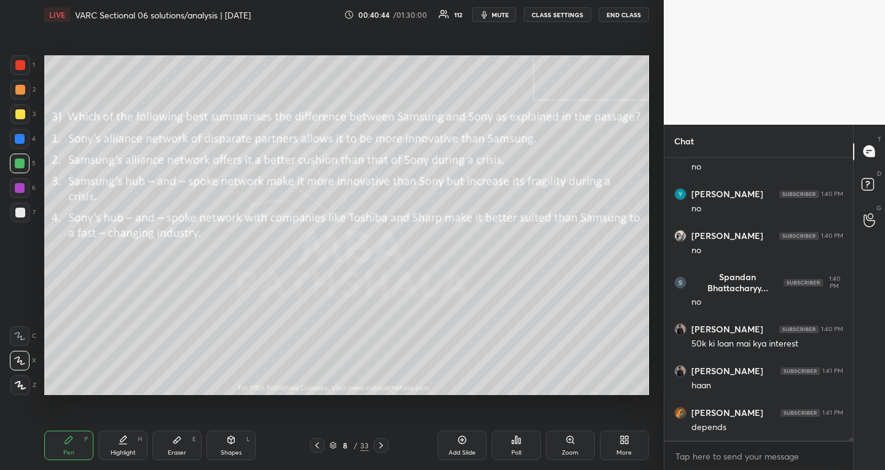
click at [318, 446] on icon at bounding box center [317, 446] width 10 height 10
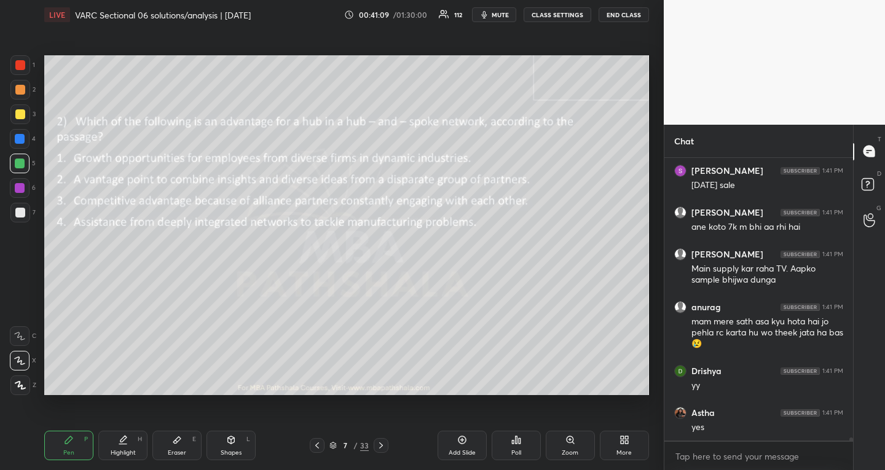
scroll to position [26697, 0]
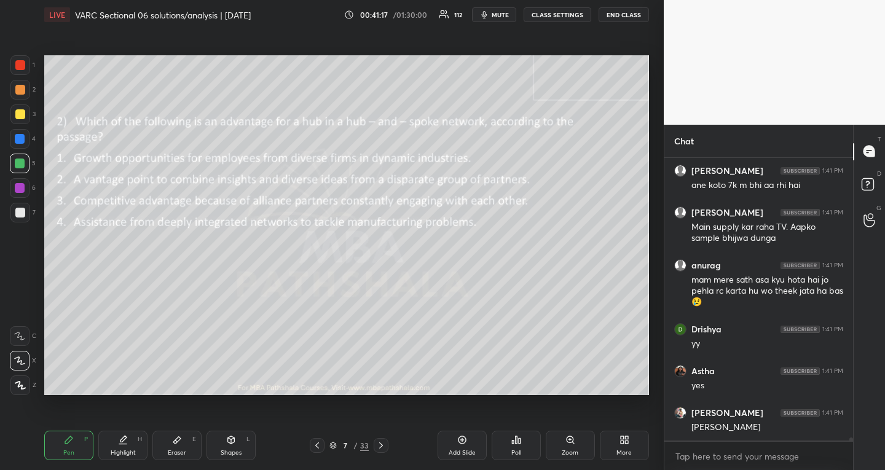
click at [381, 443] on icon at bounding box center [381, 446] width 10 height 10
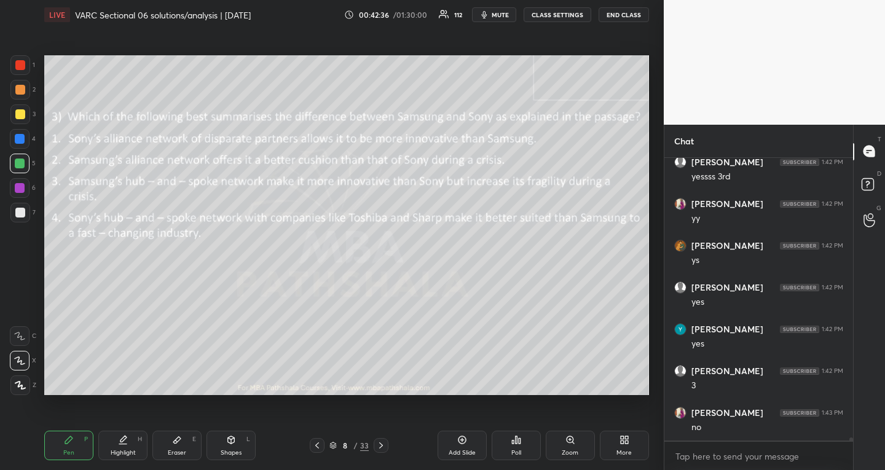
scroll to position [27910, 0]
click at [378, 443] on icon at bounding box center [381, 446] width 10 height 10
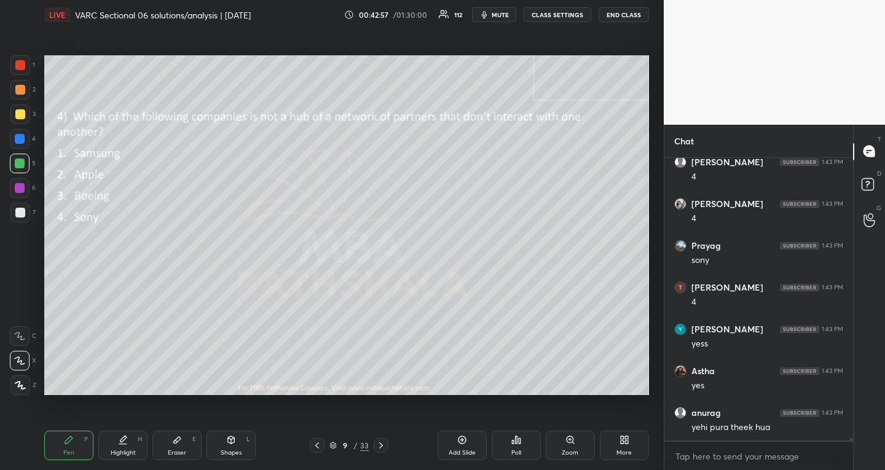
scroll to position [28788, 0]
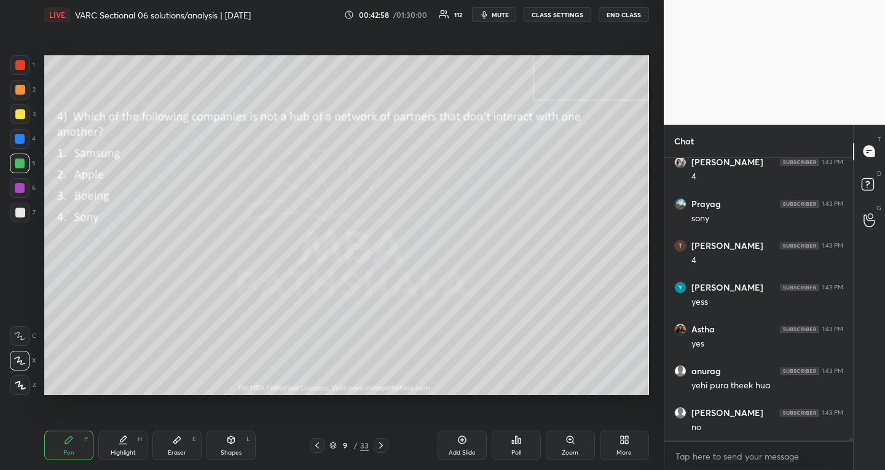
click at [383, 441] on icon at bounding box center [381, 446] width 10 height 10
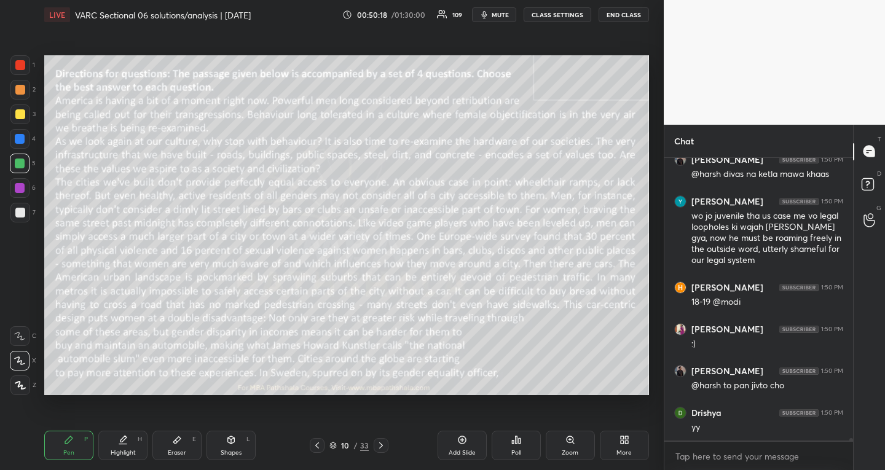
scroll to position [29258, 0]
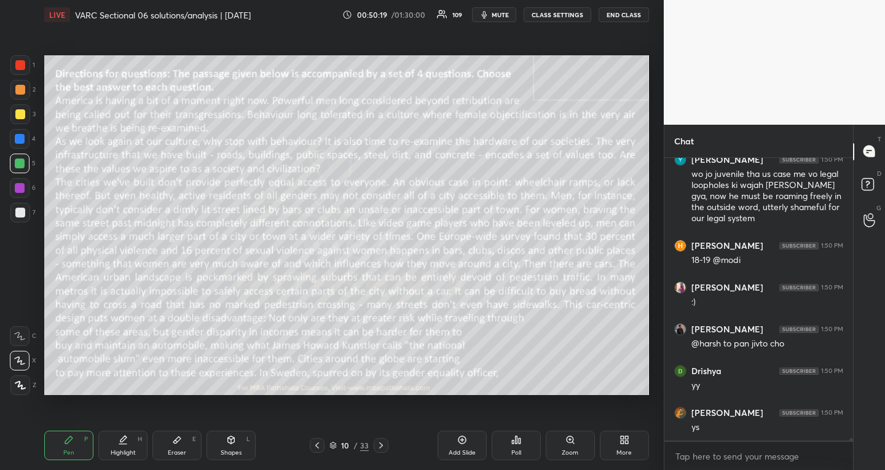
click at [380, 443] on icon at bounding box center [381, 446] width 10 height 10
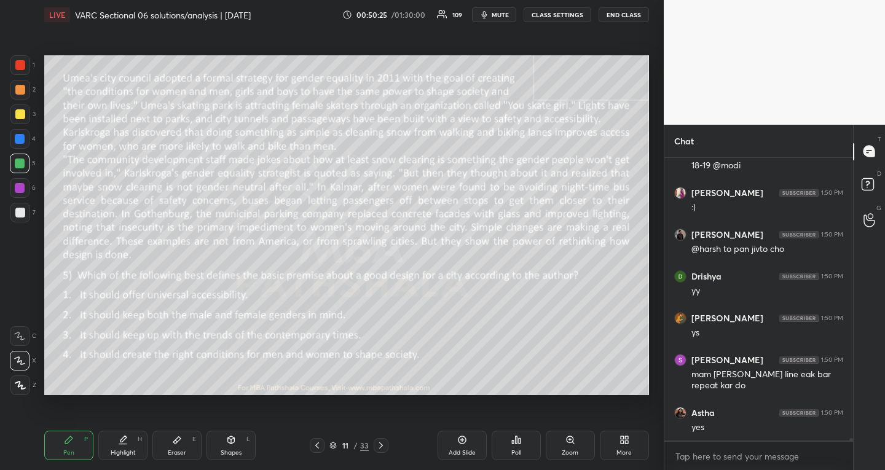
scroll to position [29395, 0]
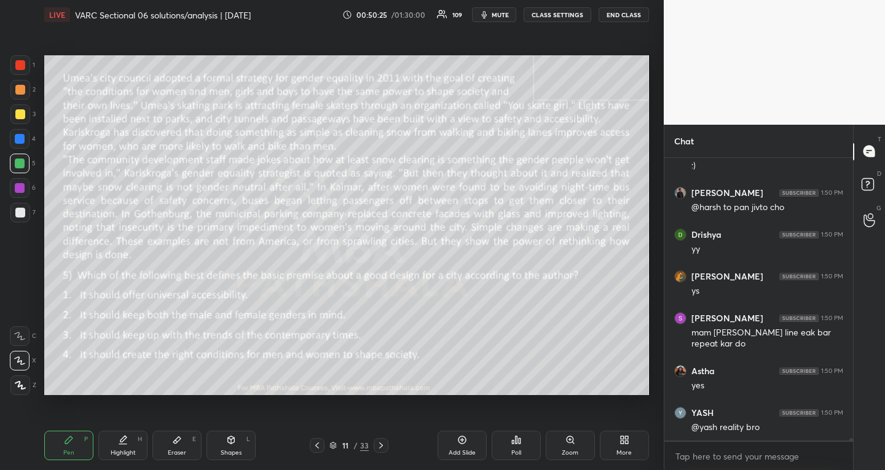
click at [319, 443] on icon at bounding box center [317, 446] width 10 height 10
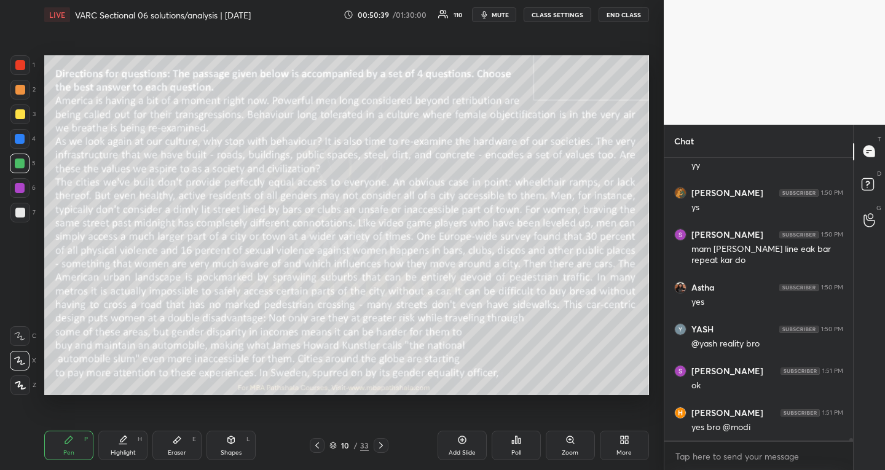
scroll to position [29520, 0]
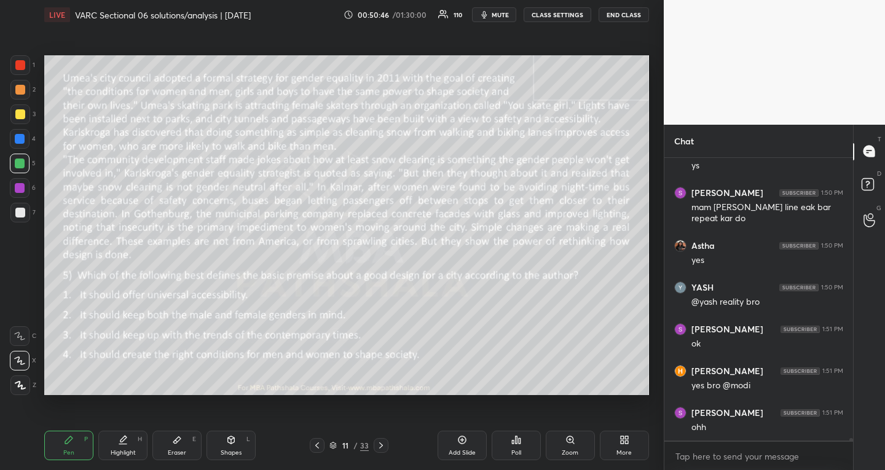
click at [319, 443] on icon at bounding box center [317, 446] width 10 height 10
click at [381, 443] on icon at bounding box center [381, 446] width 10 height 10
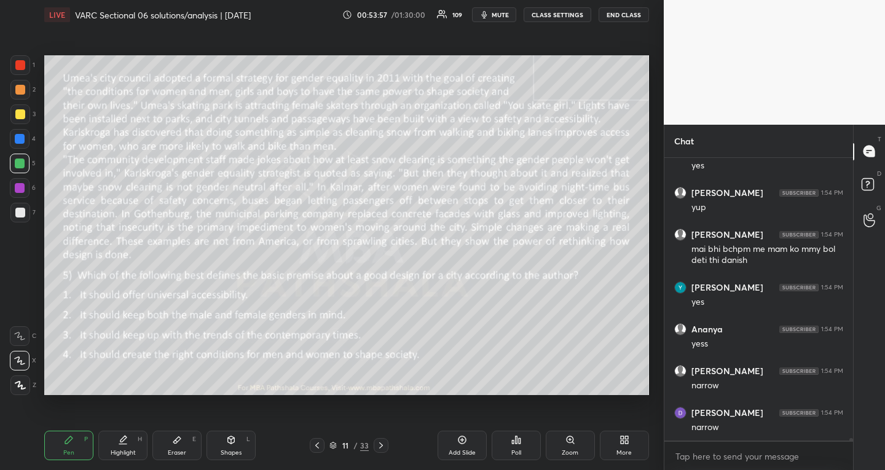
scroll to position [29771, 0]
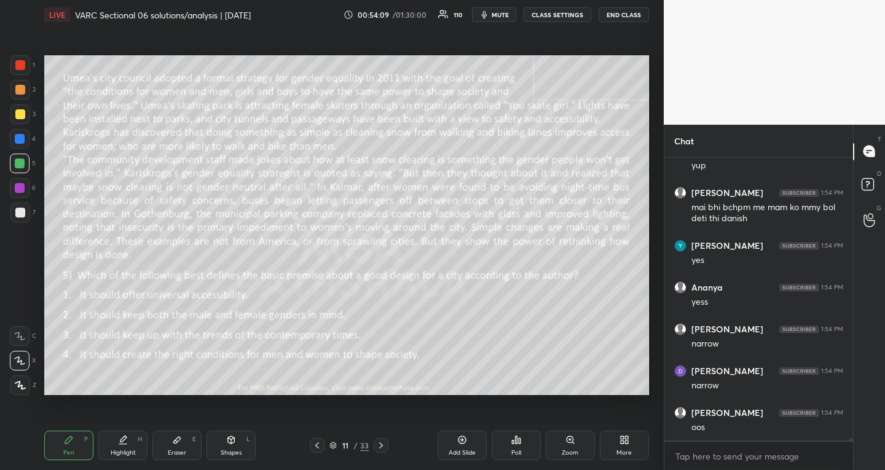
click at [382, 443] on icon at bounding box center [381, 446] width 10 height 10
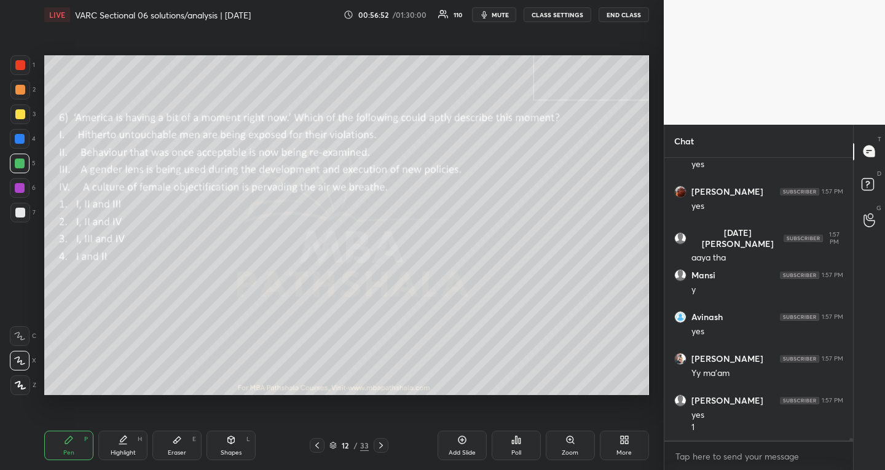
scroll to position [33834, 0]
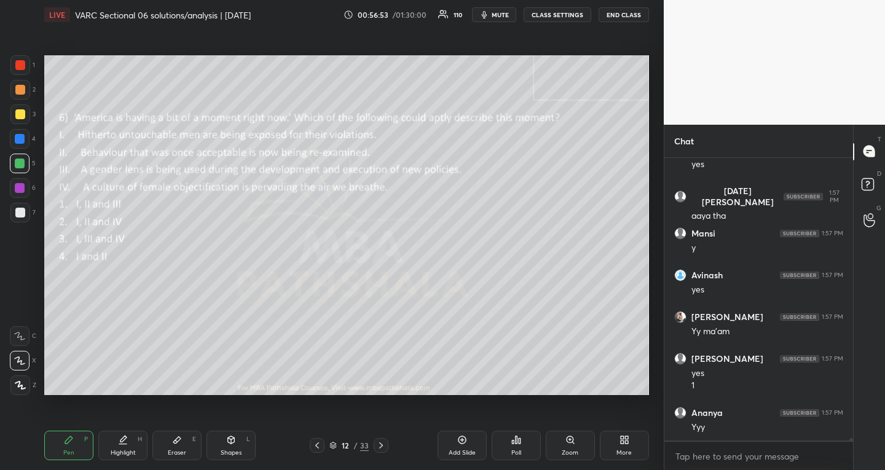
click at [382, 443] on icon at bounding box center [381, 446] width 10 height 10
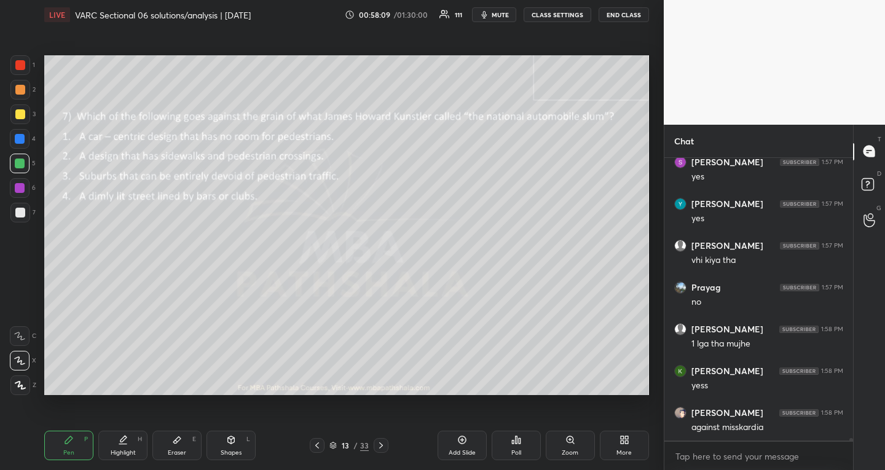
scroll to position [34598, 0]
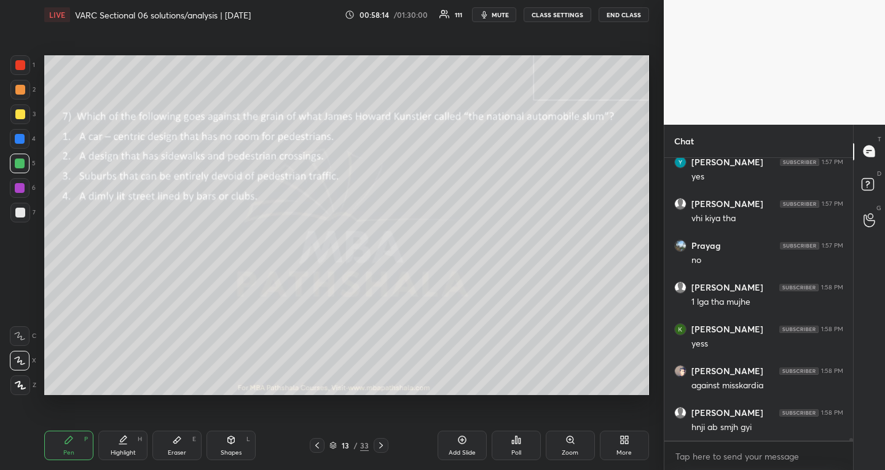
click at [382, 446] on icon at bounding box center [381, 446] width 10 height 10
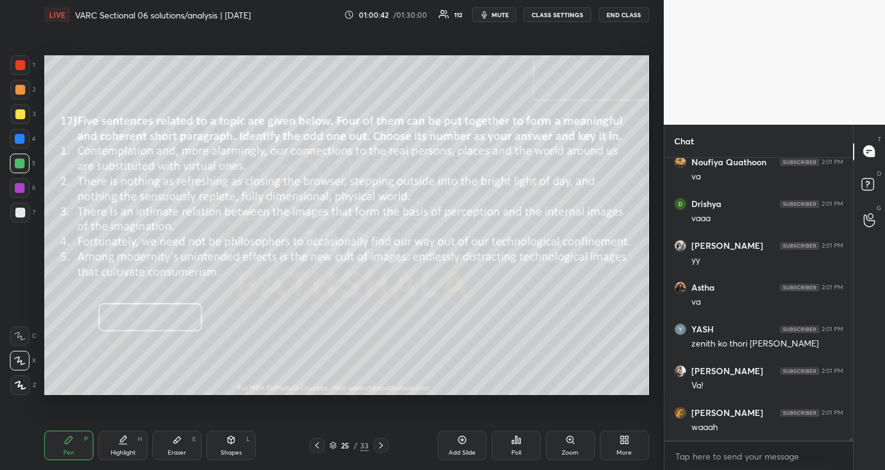
scroll to position [35794, 0]
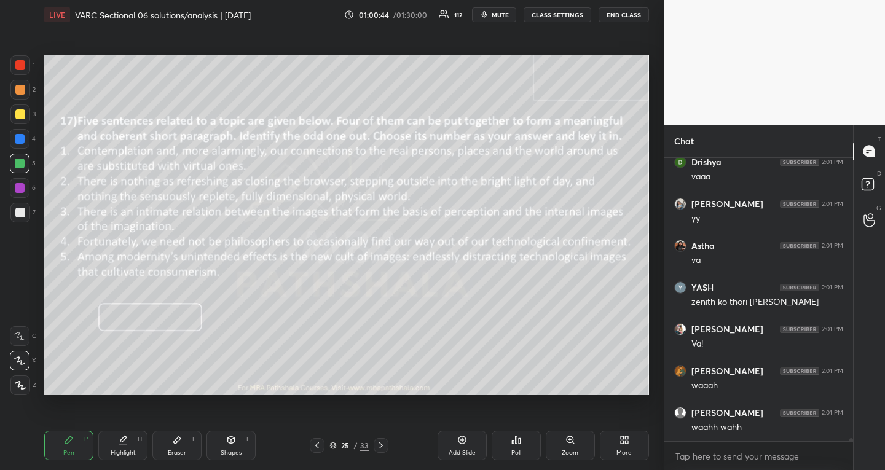
click at [187, 448] on div "Eraser E" at bounding box center [176, 446] width 49 height 30
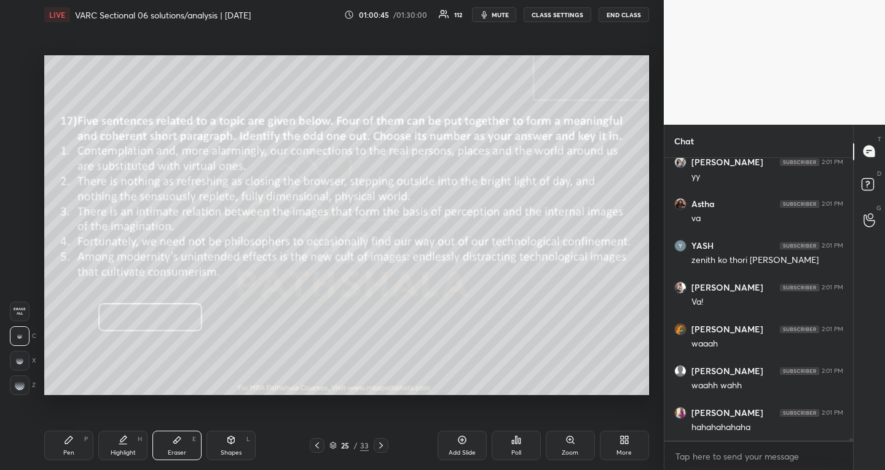
click at [23, 379] on div at bounding box center [20, 386] width 20 height 20
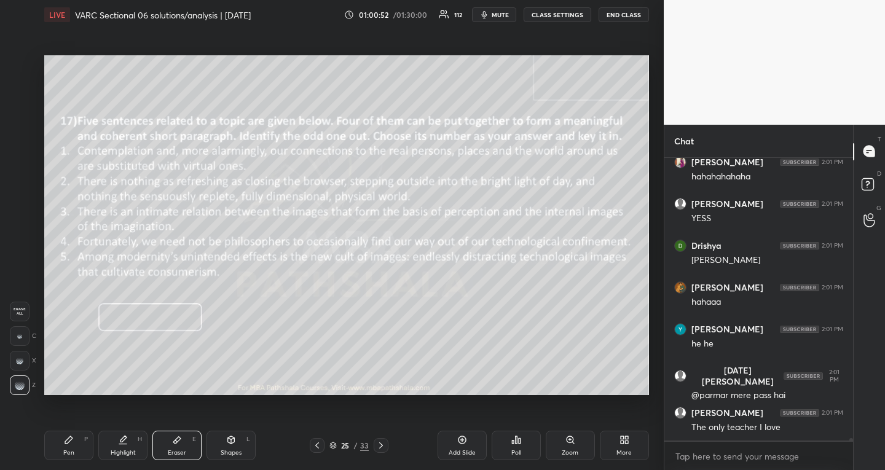
scroll to position [36140, 0]
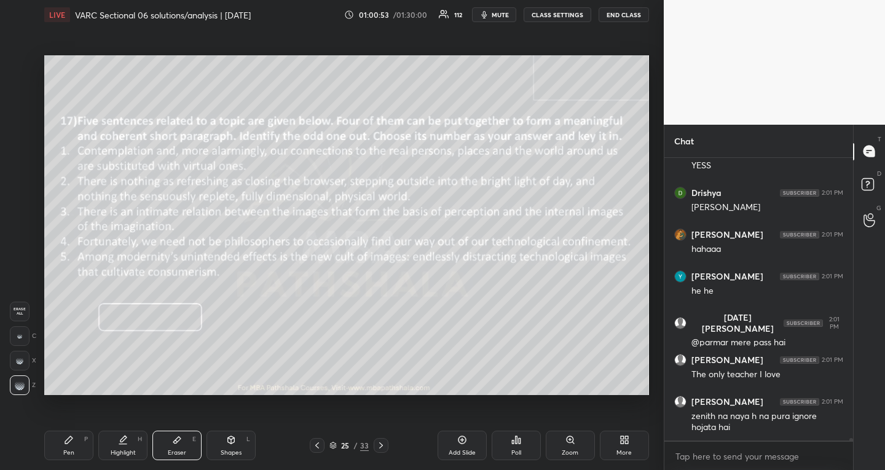
click at [66, 441] on icon at bounding box center [68, 440] width 7 height 7
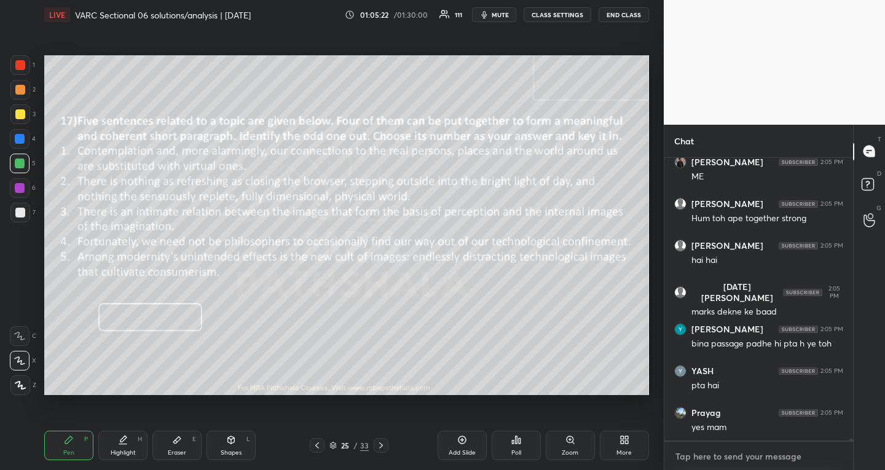
scroll to position [39678, 0]
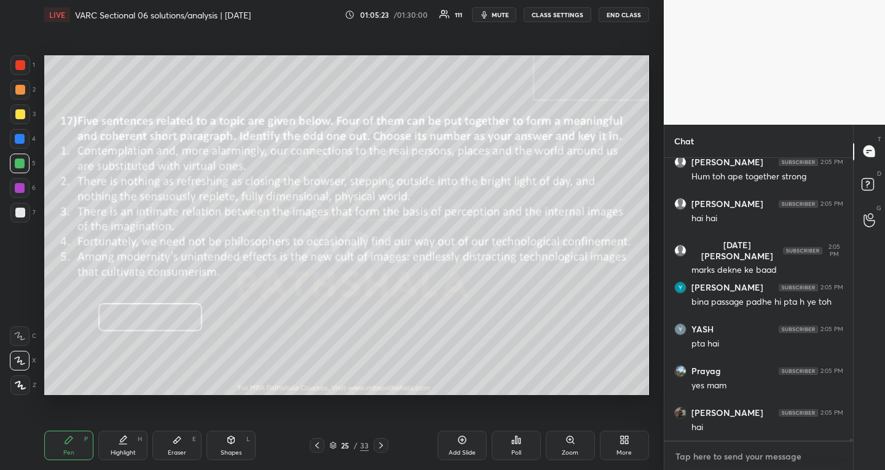
click at [729, 455] on textarea at bounding box center [758, 457] width 169 height 20
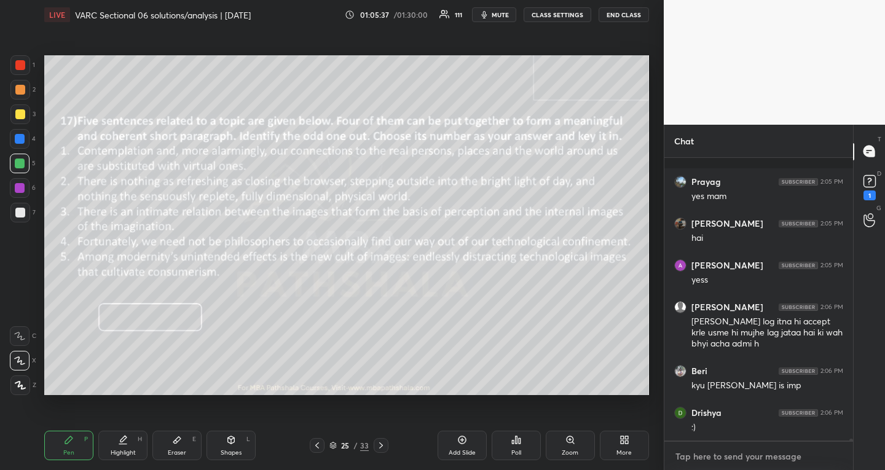
scroll to position [39920, 0]
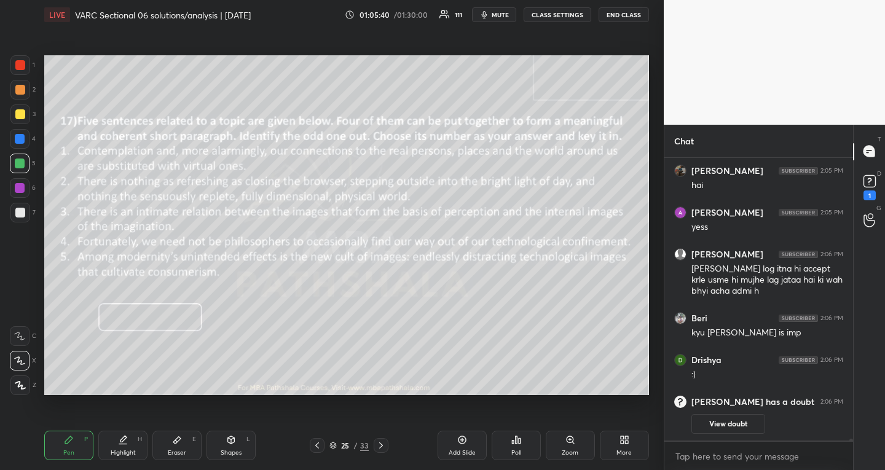
click at [379, 441] on icon at bounding box center [381, 446] width 10 height 10
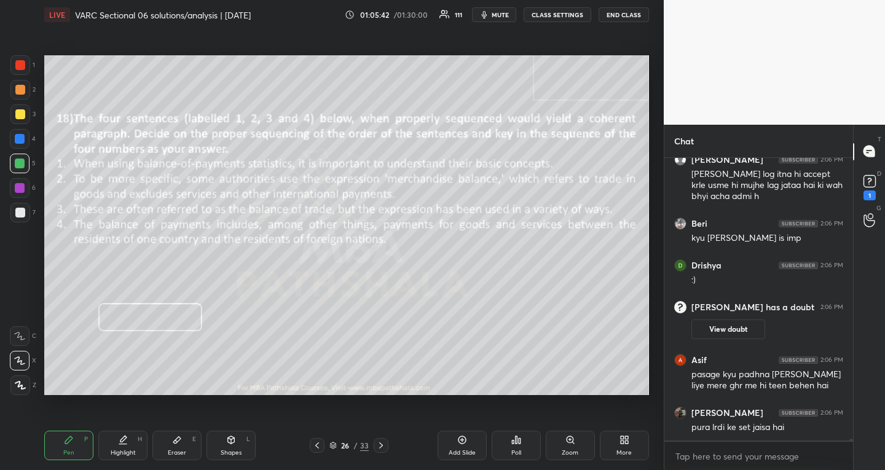
scroll to position [39333, 0]
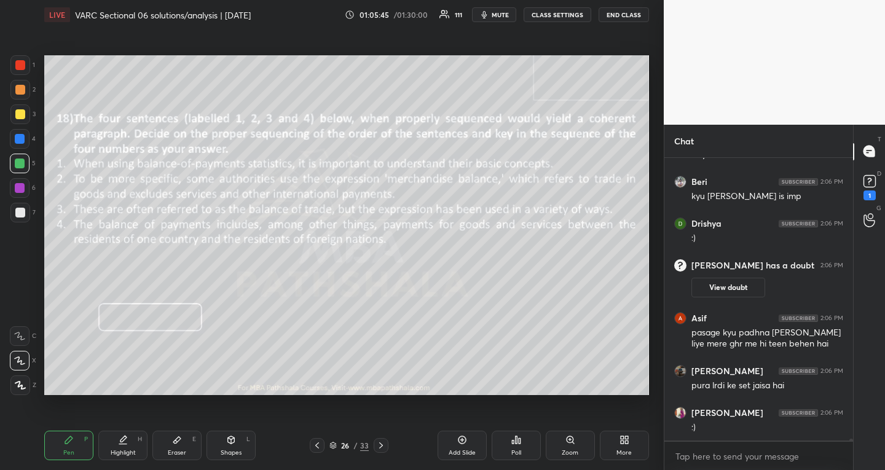
click at [381, 441] on icon at bounding box center [381, 446] width 10 height 10
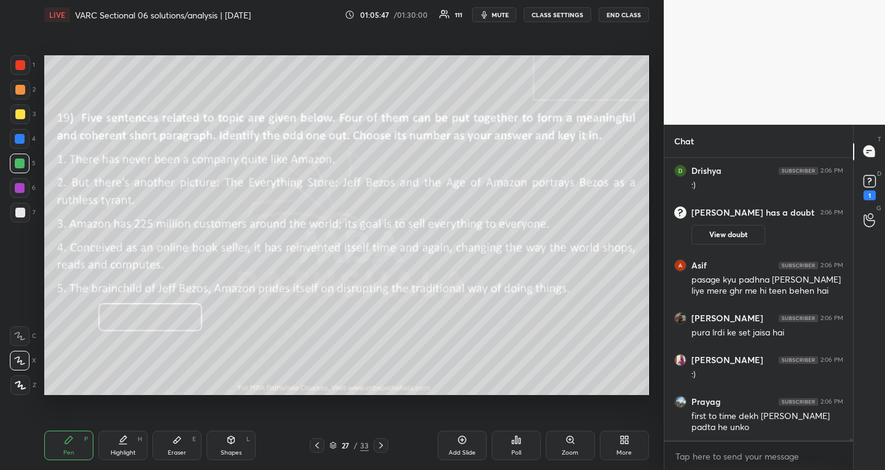
click at [180, 448] on div "Eraser E" at bounding box center [176, 446] width 49 height 30
click at [25, 315] on span "Erase all" at bounding box center [19, 311] width 18 height 9
click at [73, 448] on div "Pen P" at bounding box center [68, 446] width 49 height 30
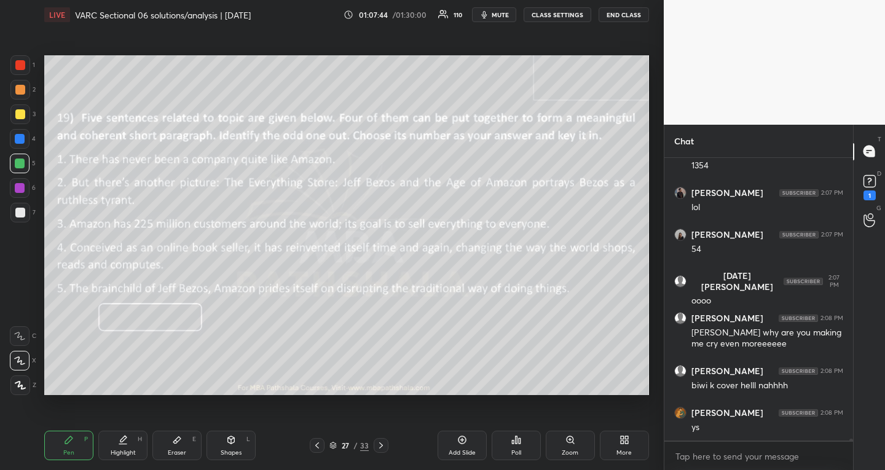
scroll to position [40911, 0]
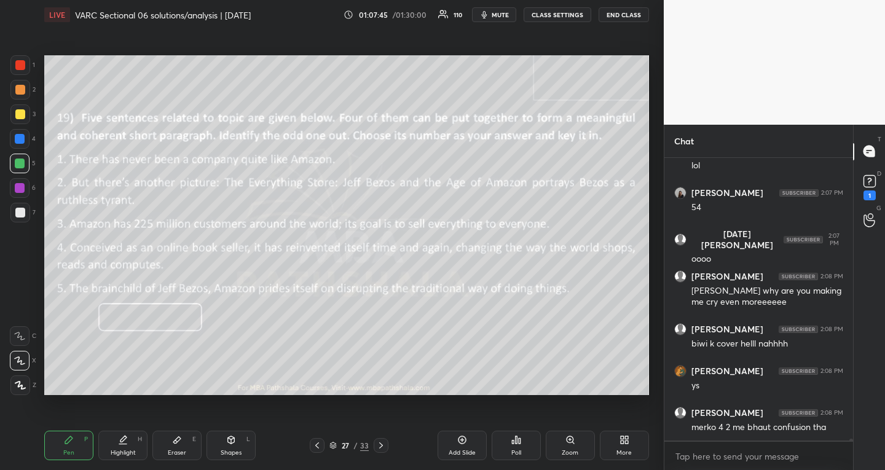
click at [385, 440] on div at bounding box center [381, 445] width 15 height 15
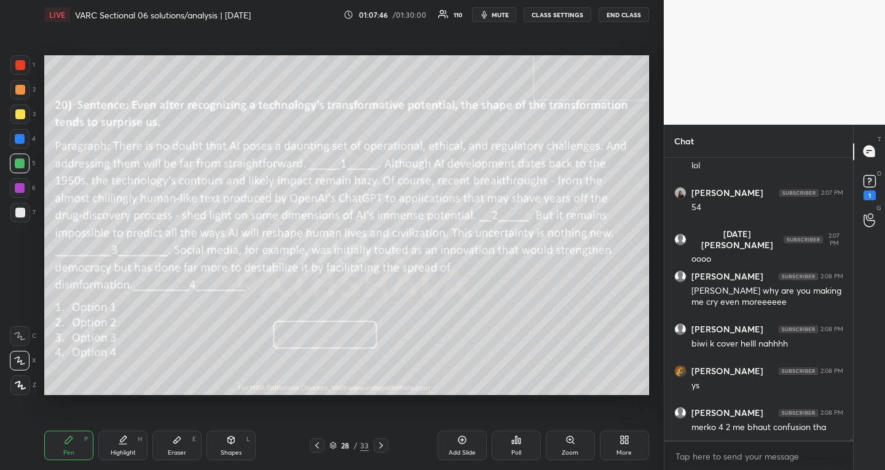
scroll to position [40952, 0]
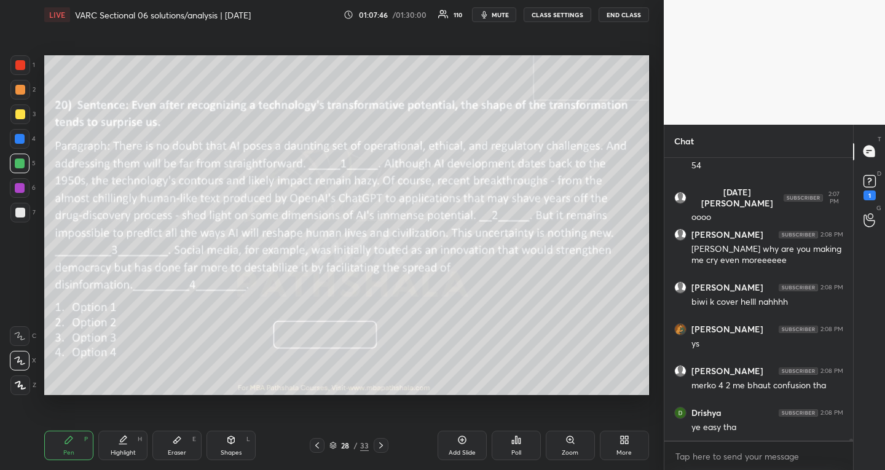
click at [318, 440] on div at bounding box center [317, 445] width 15 height 15
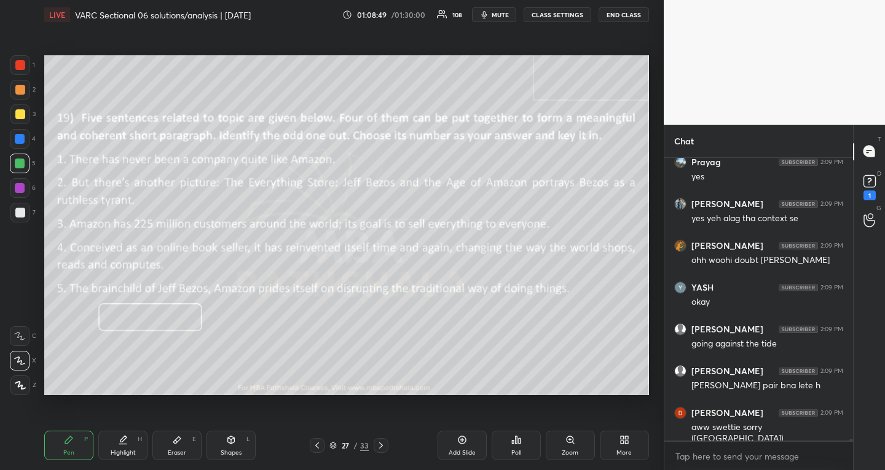
scroll to position [41758, 0]
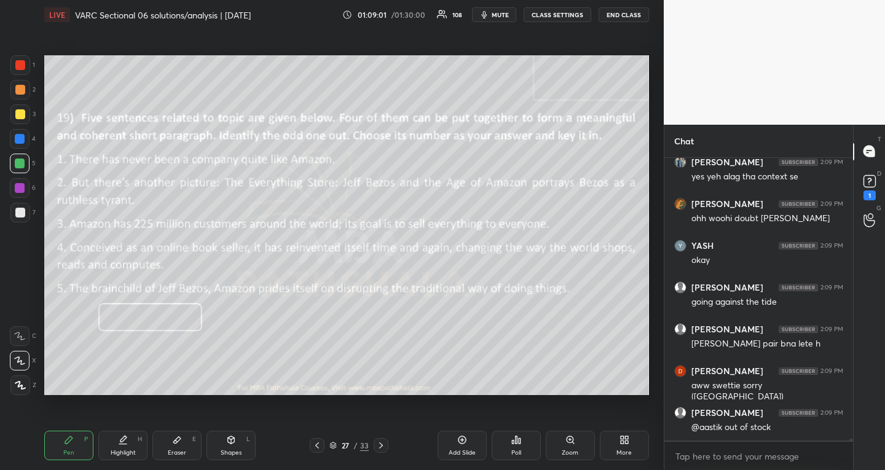
click at [384, 446] on icon at bounding box center [381, 446] width 10 height 10
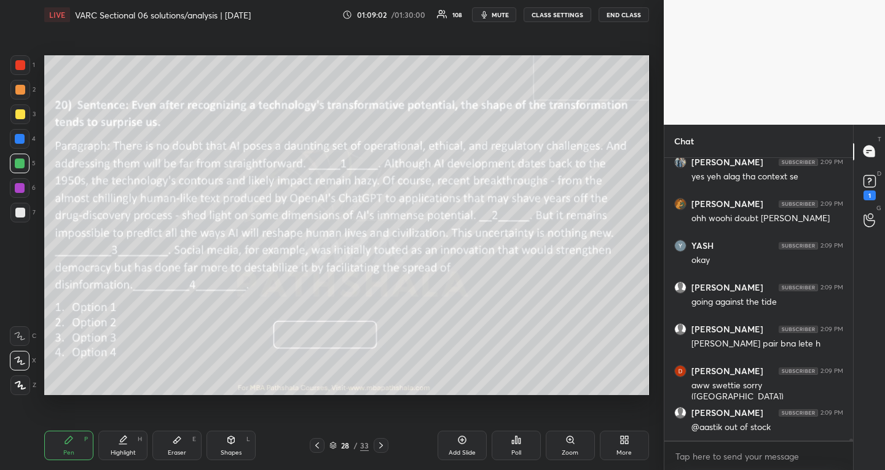
click at [856, 176] on div "D Doubts (D) 1" at bounding box center [869, 186] width 31 height 34
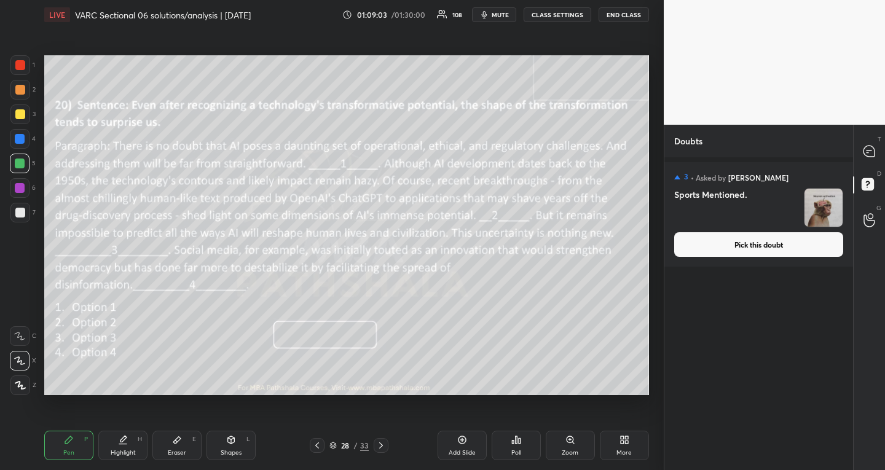
click at [821, 247] on button "Pick this doubt" at bounding box center [758, 244] width 169 height 25
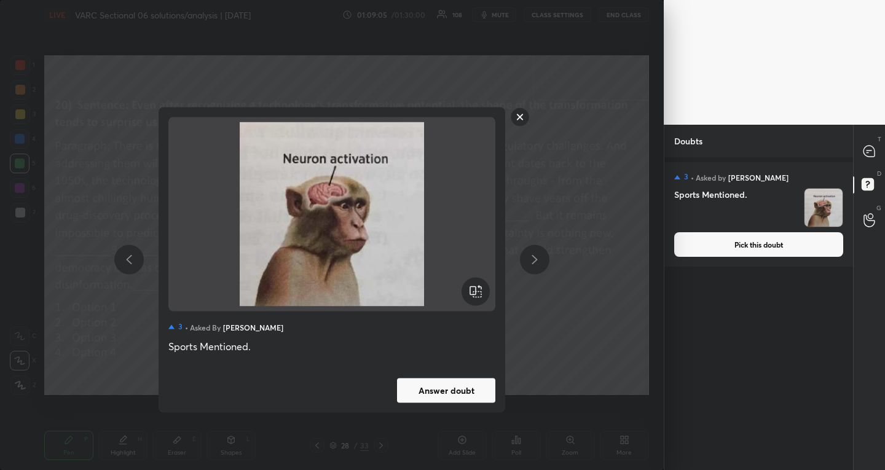
click at [416, 389] on button "Answer doubt" at bounding box center [446, 390] width 98 height 25
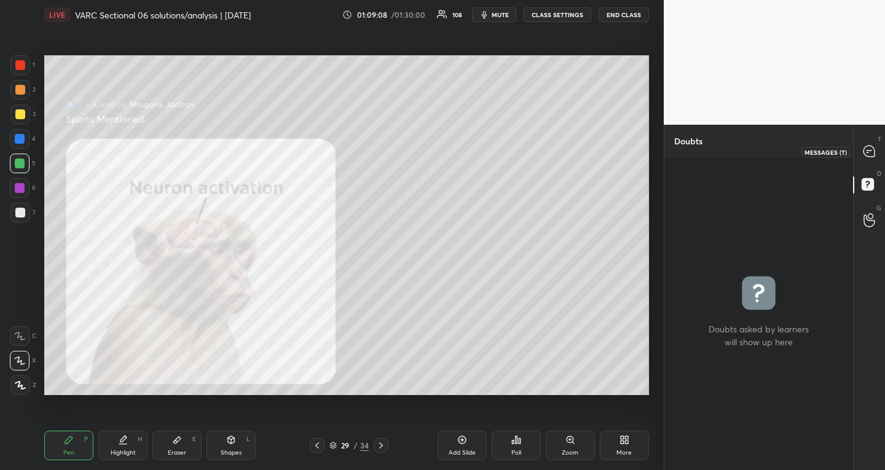
click at [880, 157] on div at bounding box center [870, 152] width 25 height 22
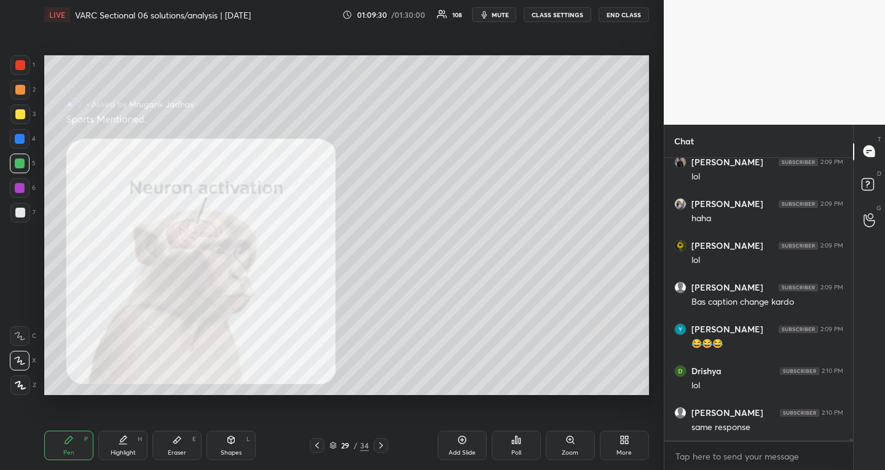
scroll to position [42641, 0]
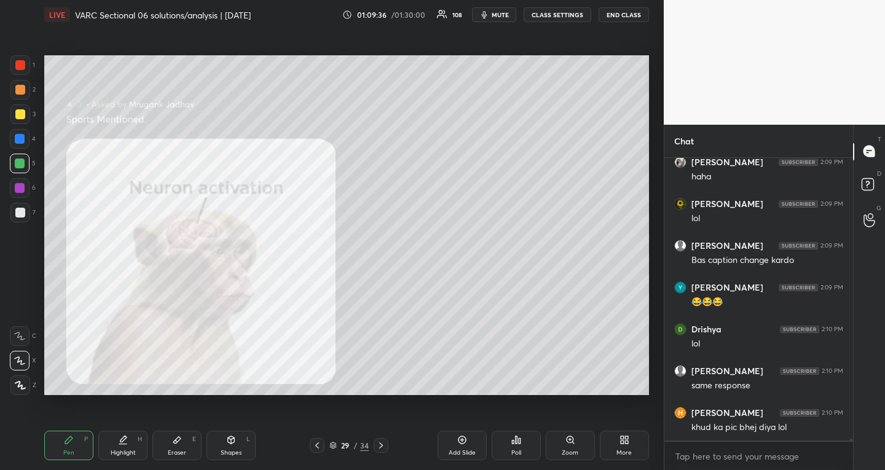
click at [316, 449] on icon at bounding box center [317, 446] width 10 height 10
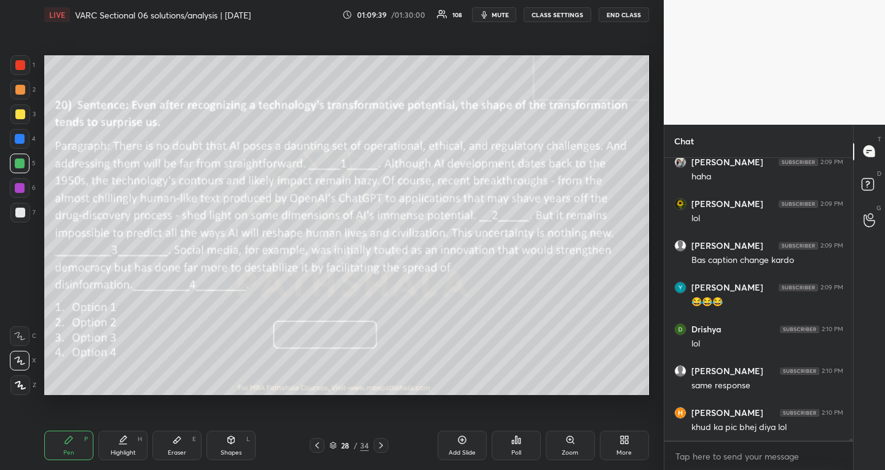
drag, startPoint x: 176, startPoint y: 447, endPoint x: 42, endPoint y: 388, distance: 145.9
click at [176, 446] on div "Eraser E" at bounding box center [176, 446] width 49 height 30
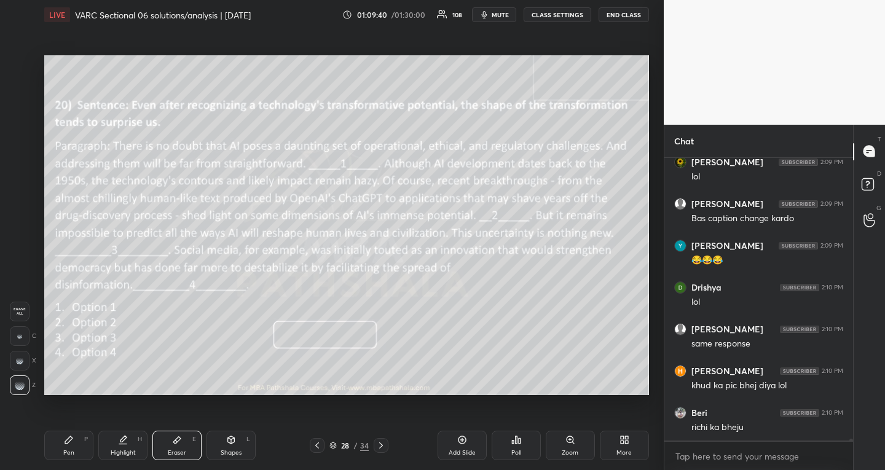
click at [21, 312] on span "Erase all" at bounding box center [19, 311] width 18 height 9
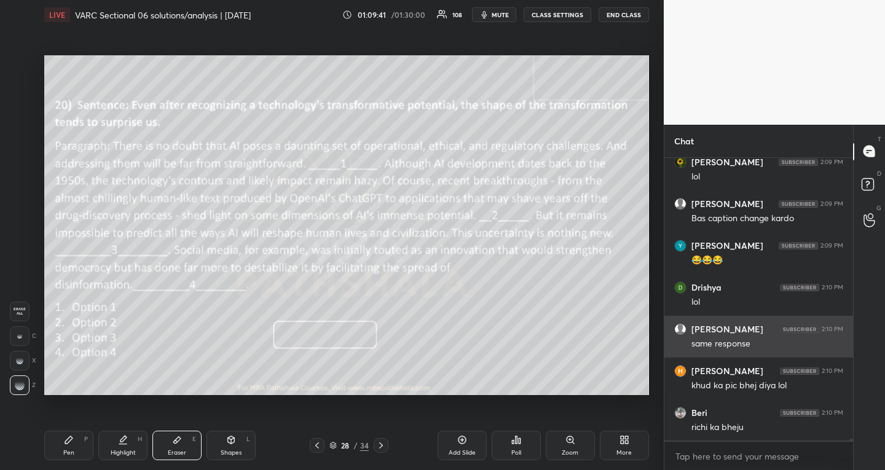
scroll to position [42725, 0]
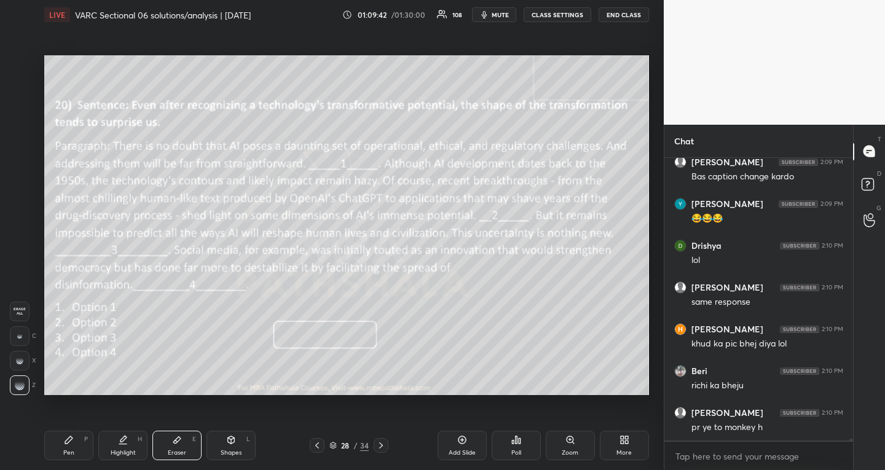
click at [68, 448] on div "Pen P" at bounding box center [68, 446] width 49 height 30
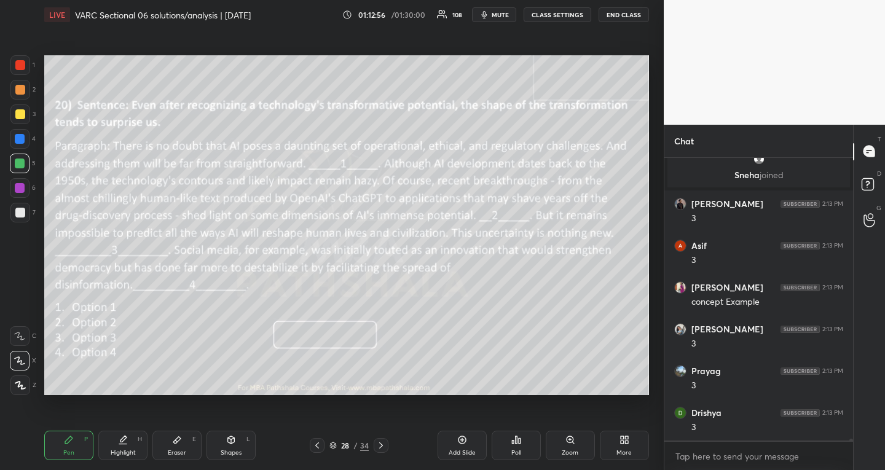
scroll to position [43117, 0]
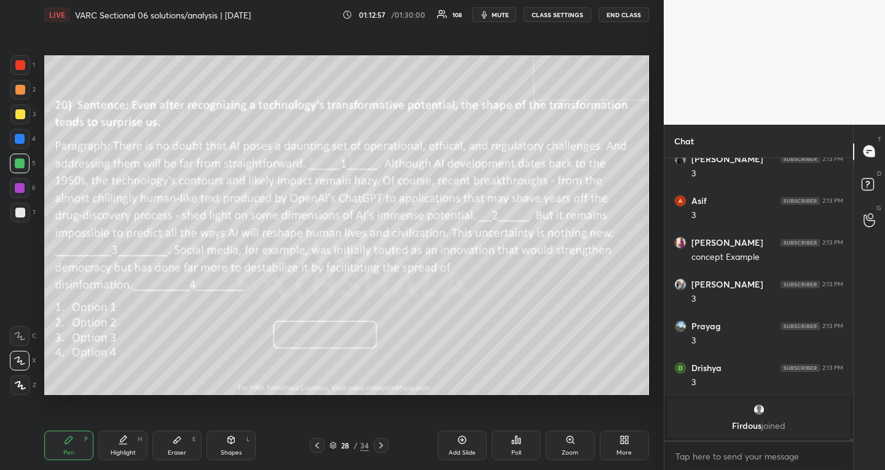
click at [178, 446] on div "Eraser E" at bounding box center [176, 446] width 49 height 30
click at [74, 442] on div "Pen P" at bounding box center [68, 446] width 49 height 30
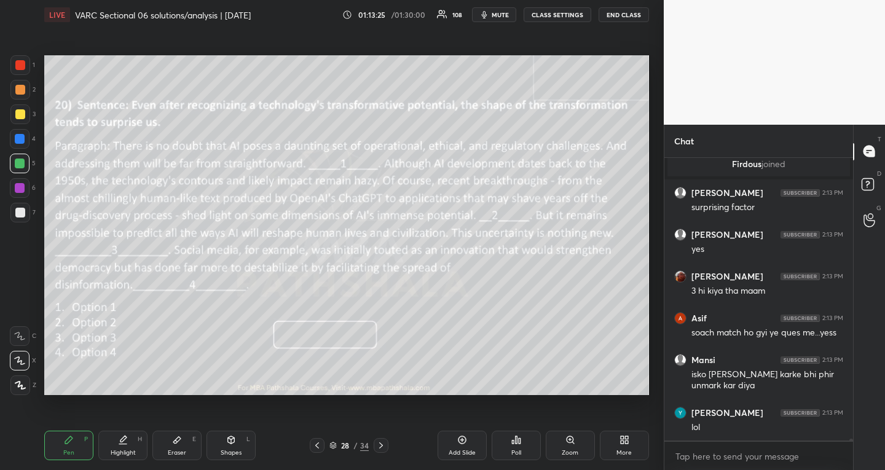
scroll to position [43277, 0]
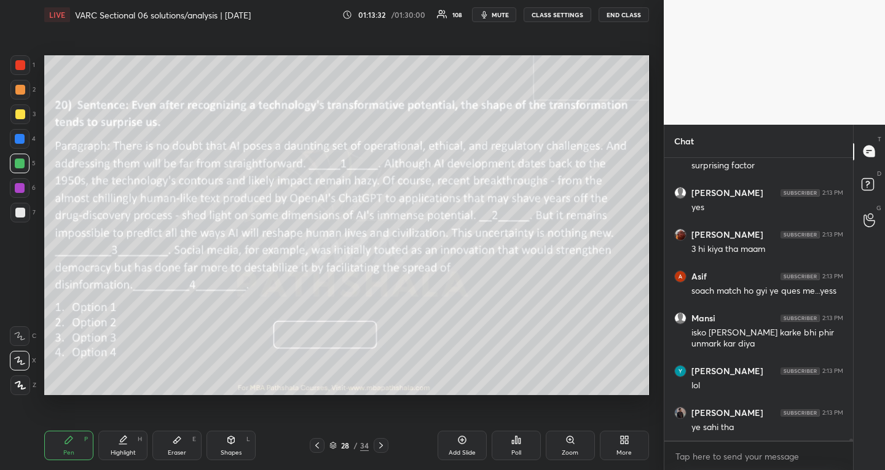
click at [378, 448] on icon at bounding box center [381, 446] width 10 height 10
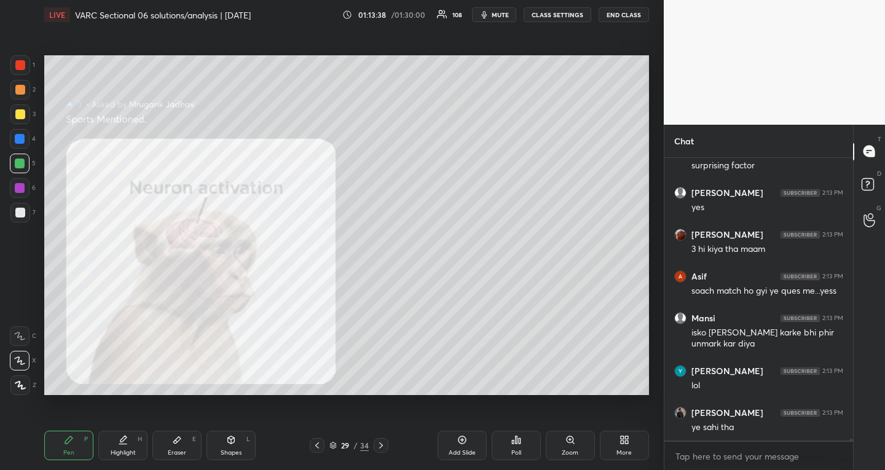
click at [385, 447] on icon at bounding box center [381, 446] width 10 height 10
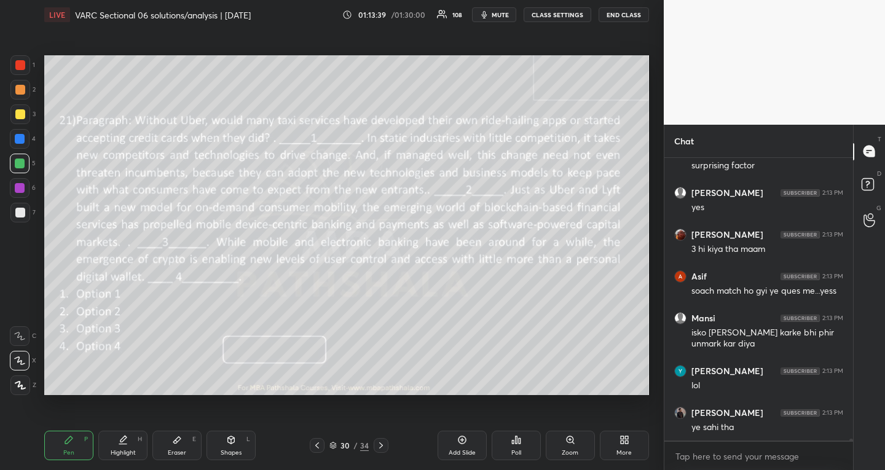
scroll to position [43318, 0]
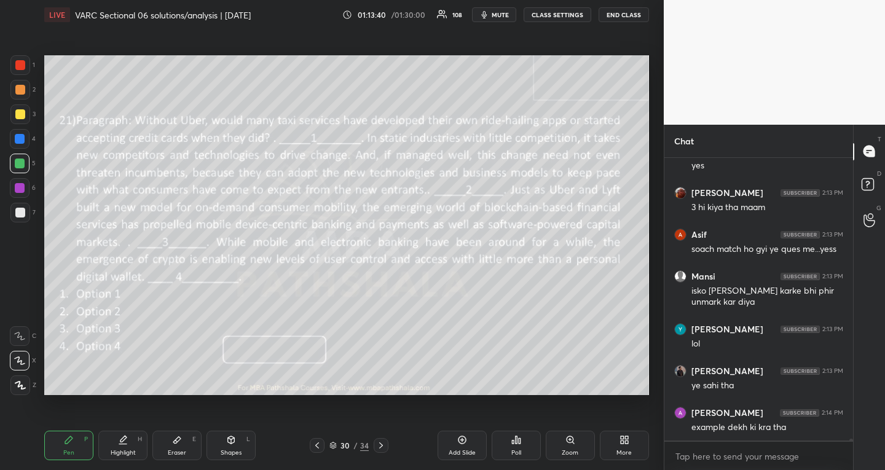
click at [172, 445] on div "Eraser E" at bounding box center [176, 446] width 49 height 30
click at [16, 310] on span "Erase all" at bounding box center [19, 311] width 18 height 9
click at [63, 445] on div "Pen P" at bounding box center [68, 446] width 49 height 30
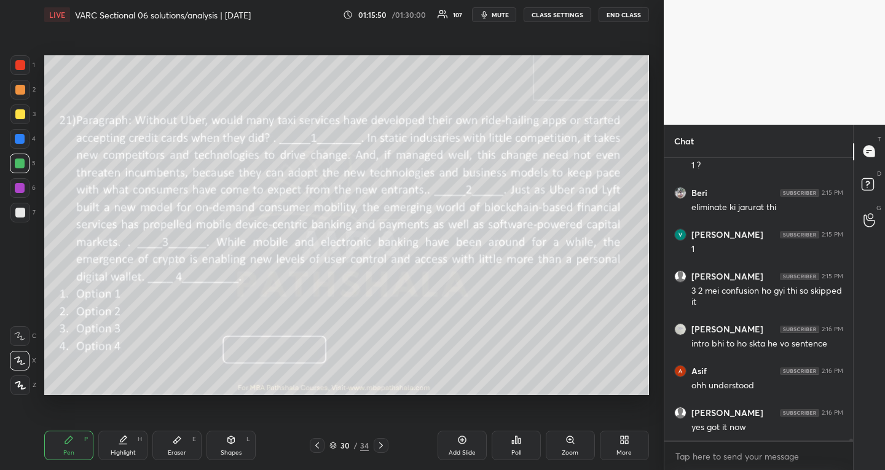
scroll to position [44724, 0]
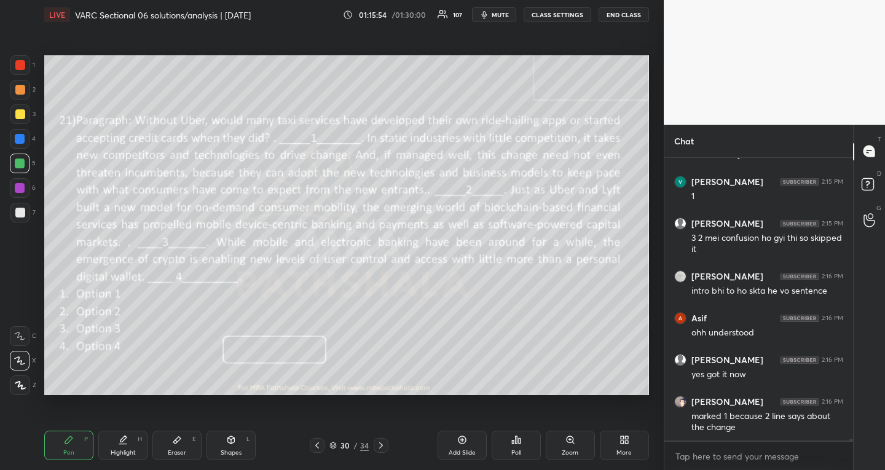
click at [381, 443] on icon at bounding box center [381, 446] width 10 height 10
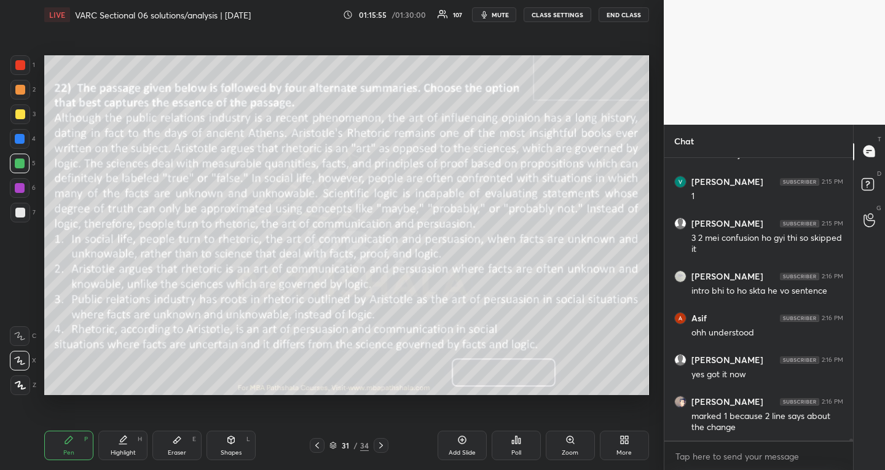
scroll to position [44766, 0]
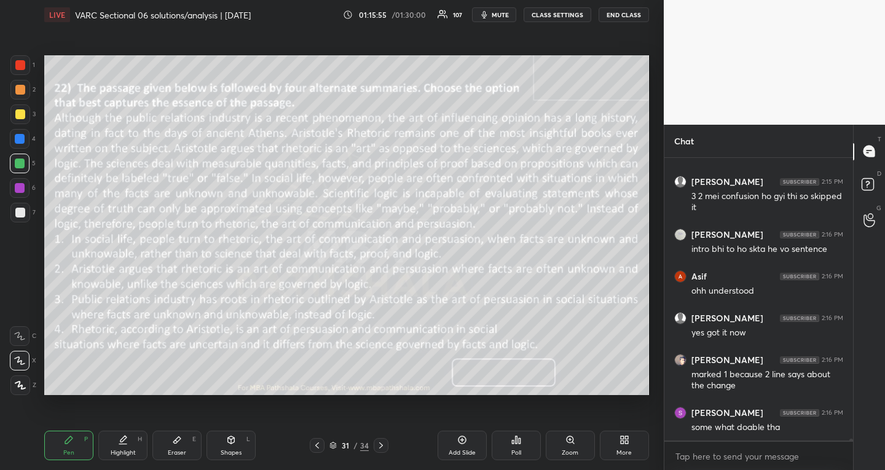
click at [176, 445] on div "Eraser E" at bounding box center [176, 446] width 49 height 30
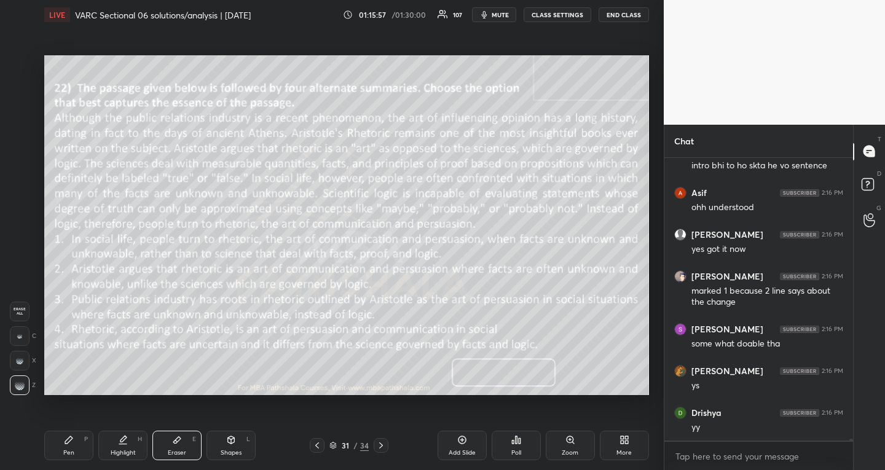
click at [22, 308] on span "Erase all" at bounding box center [19, 311] width 18 height 9
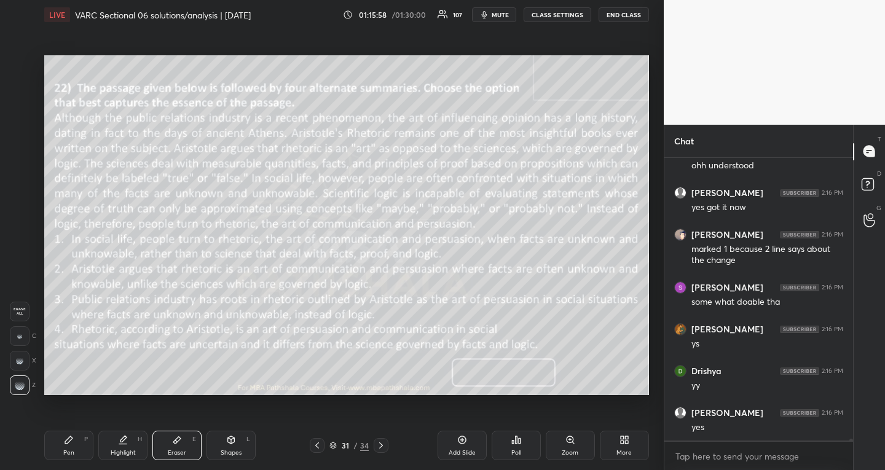
click at [76, 441] on div "Pen P" at bounding box center [68, 446] width 49 height 30
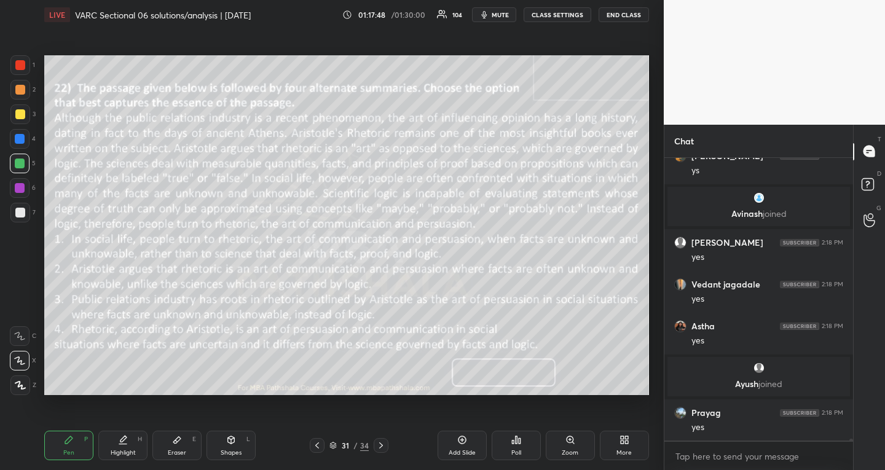
scroll to position [45290, 0]
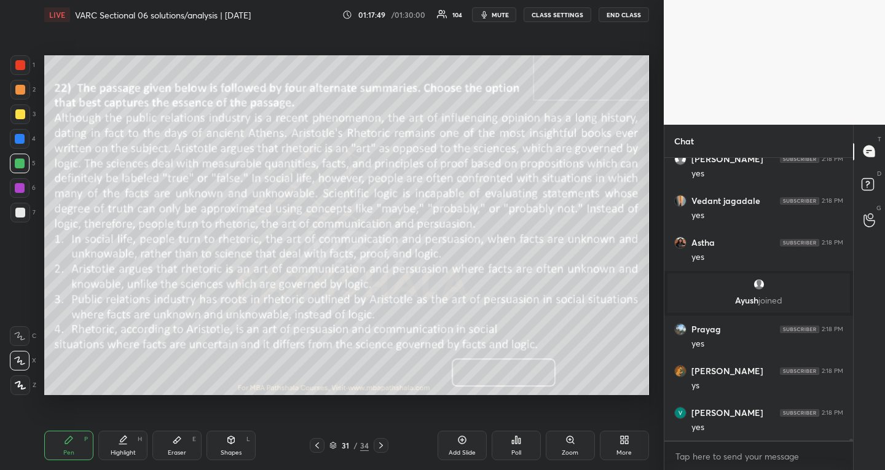
click at [22, 113] on div at bounding box center [20, 114] width 10 height 10
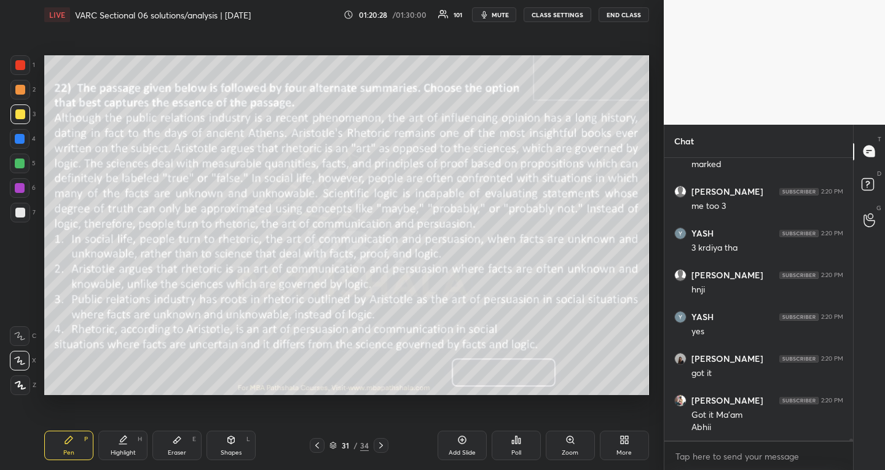
scroll to position [46432, 0]
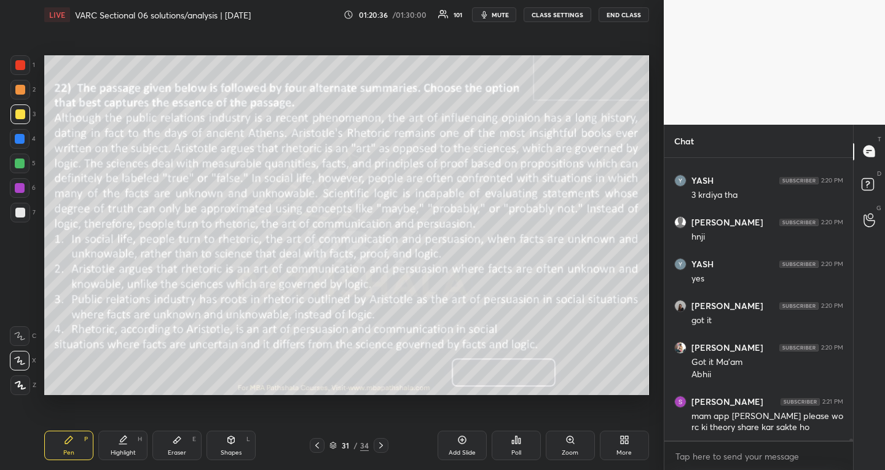
click at [378, 448] on icon at bounding box center [381, 446] width 10 height 10
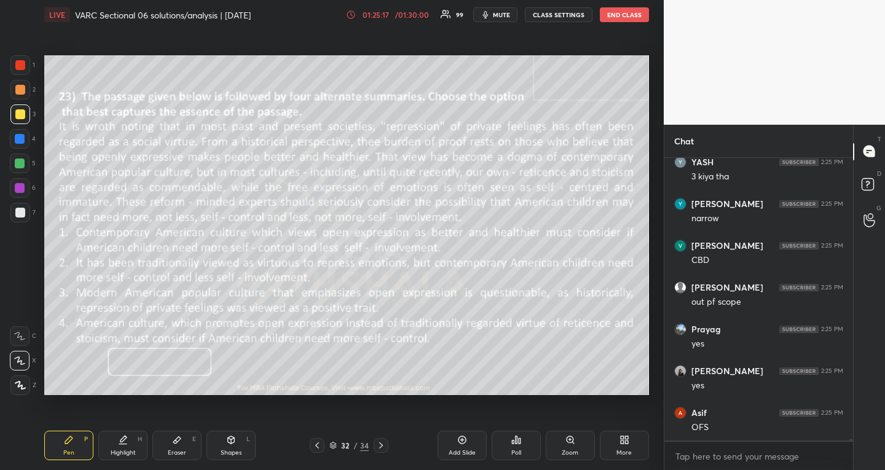
scroll to position [47637, 0]
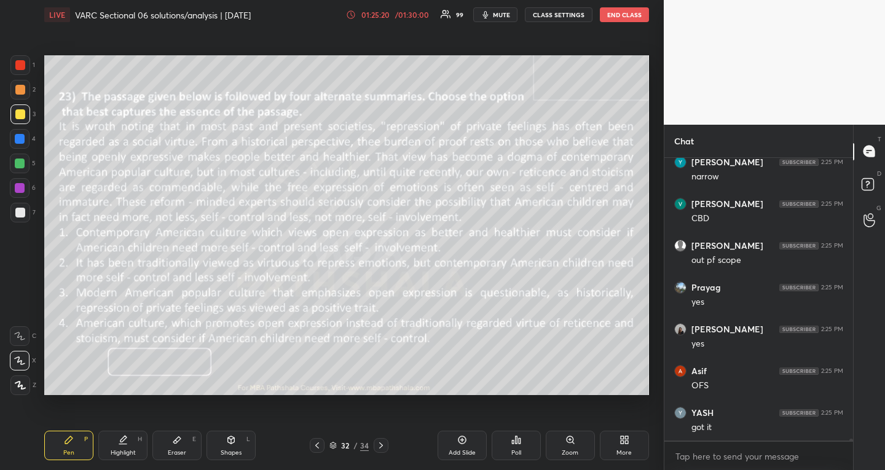
click at [375, 444] on div at bounding box center [381, 445] width 15 height 15
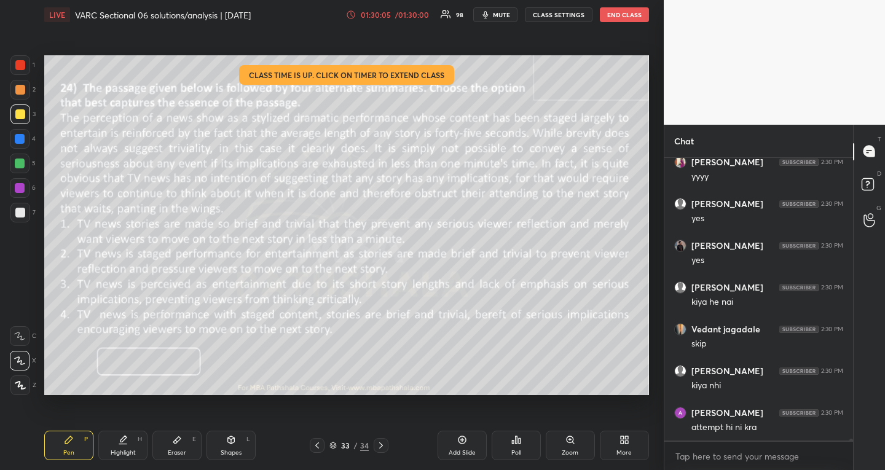
scroll to position [49725, 0]
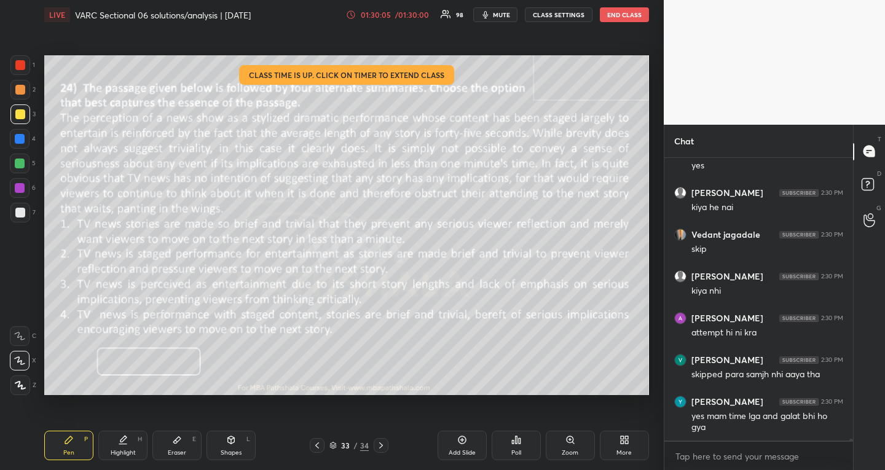
click at [406, 12] on div "/ 01:30:00" at bounding box center [412, 14] width 38 height 7
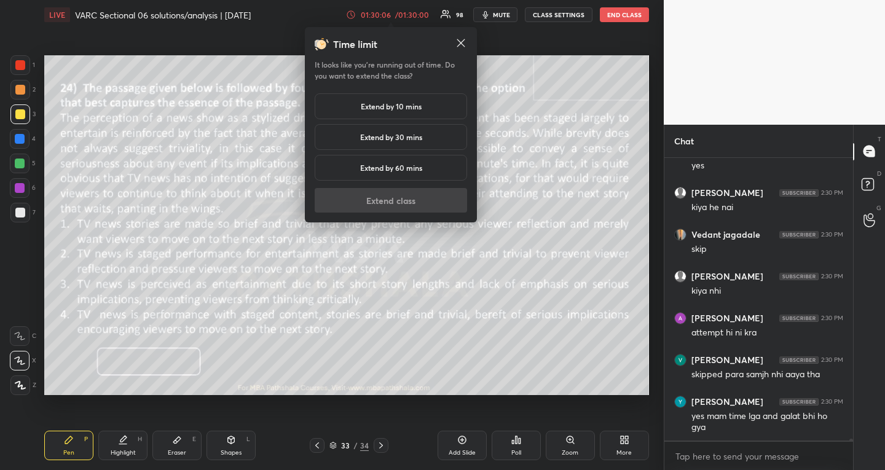
scroll to position [49766, 0]
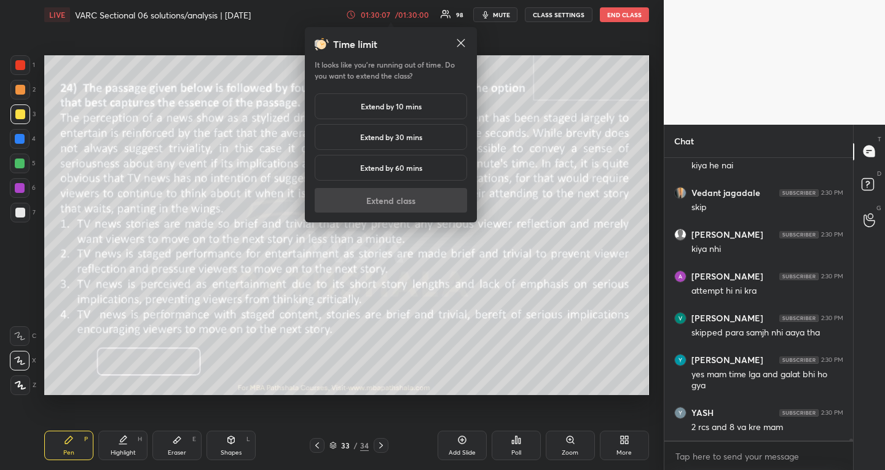
click at [422, 100] on div "Extend by 10 mins" at bounding box center [391, 106] width 152 height 26
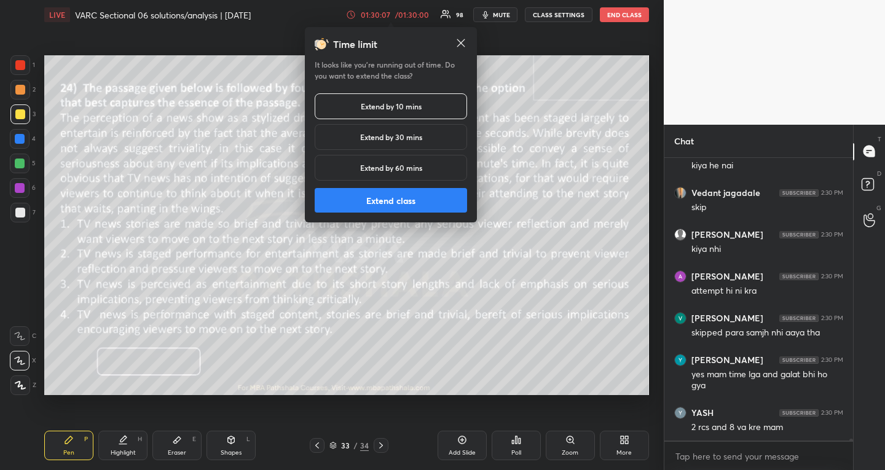
scroll to position [49808, 0]
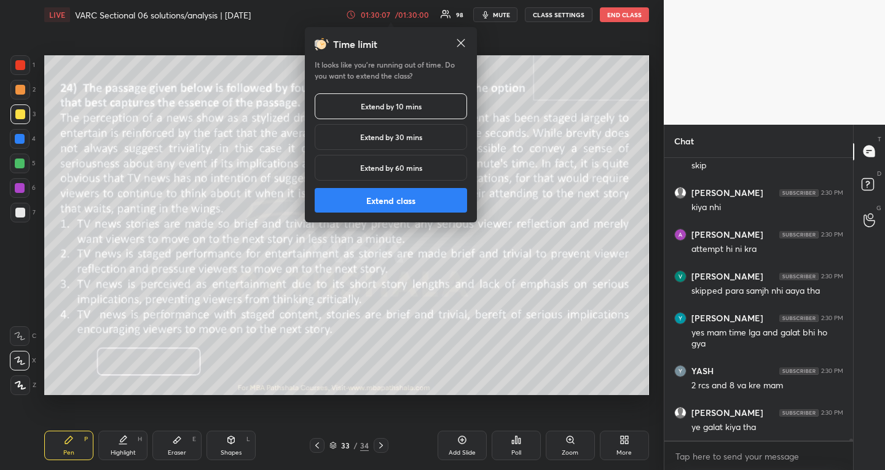
click at [411, 136] on h5 "Extend by 30 mins" at bounding box center [391, 137] width 62 height 11
click at [387, 200] on button "Extend class" at bounding box center [391, 200] width 152 height 25
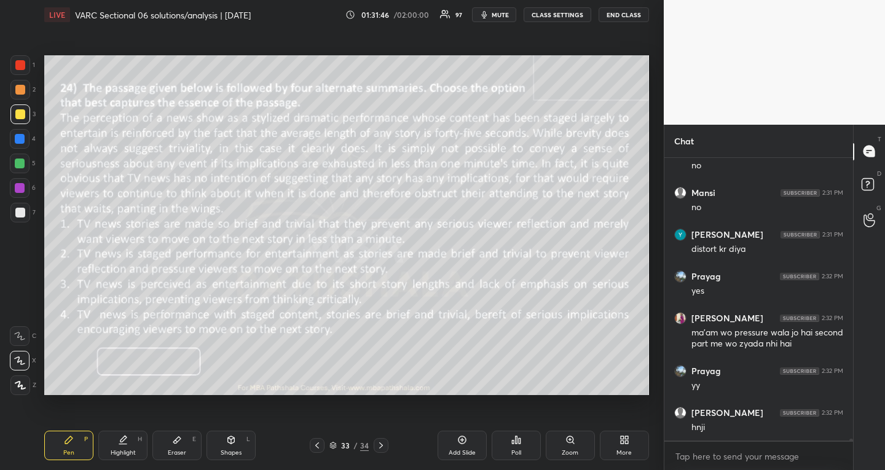
scroll to position [50365, 0]
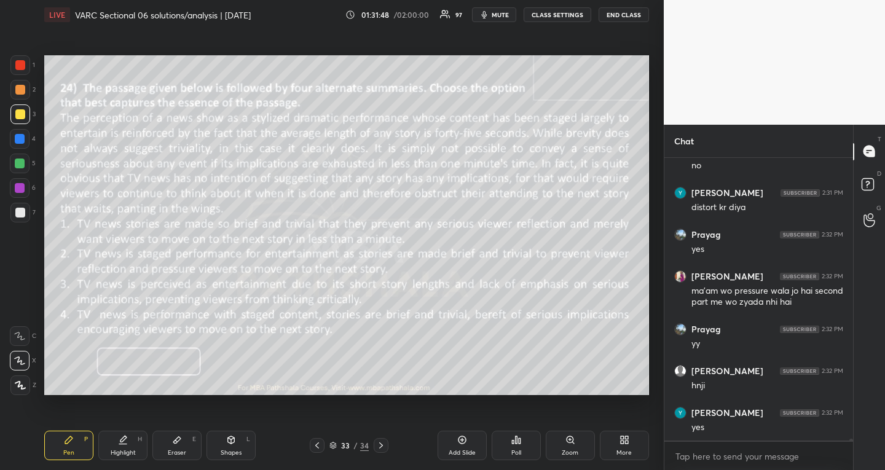
click at [132, 447] on div "Highlight H" at bounding box center [122, 446] width 49 height 30
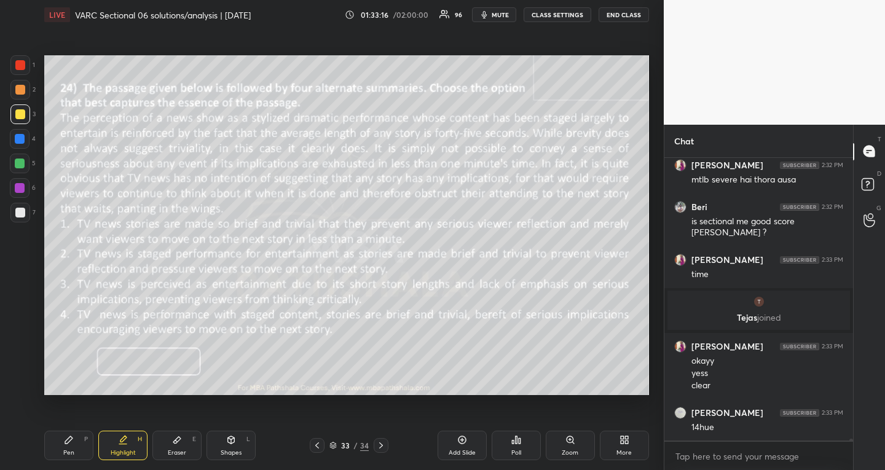
scroll to position [50448, 0]
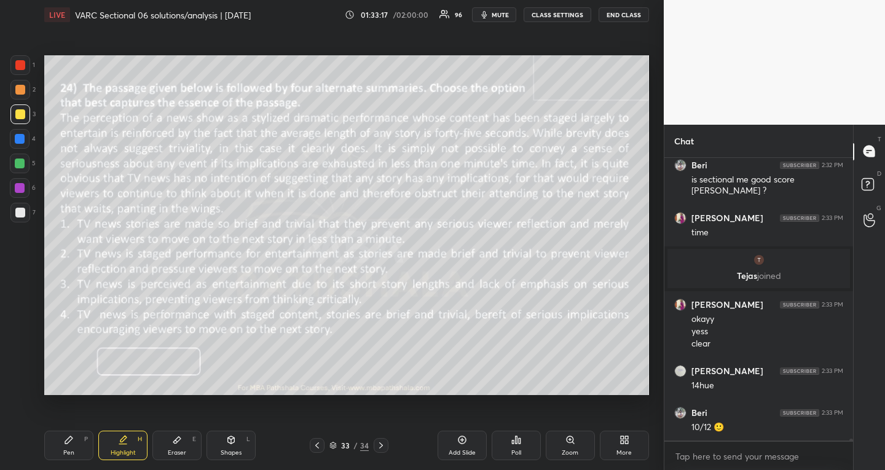
click at [318, 445] on icon at bounding box center [317, 446] width 10 height 10
click at [331, 445] on icon at bounding box center [333, 444] width 6 height 3
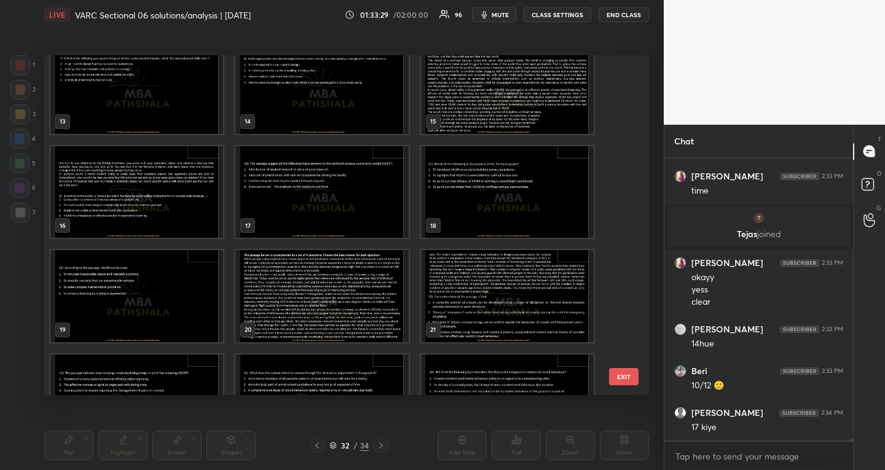
scroll to position [314, 0]
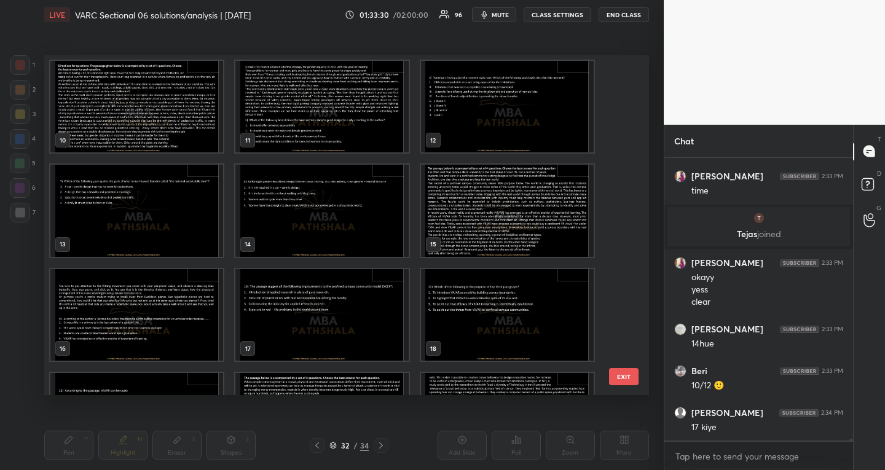
click at [449, 186] on img "grid" at bounding box center [507, 211] width 173 height 92
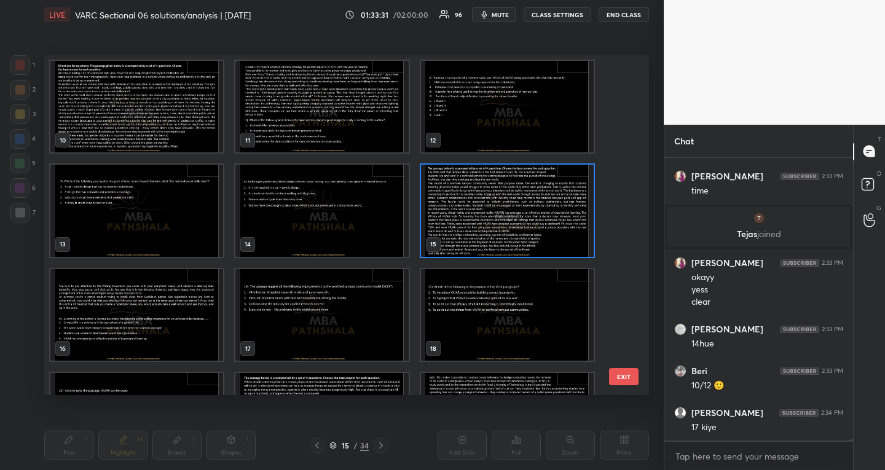
click at [448, 186] on img "grid" at bounding box center [507, 211] width 173 height 92
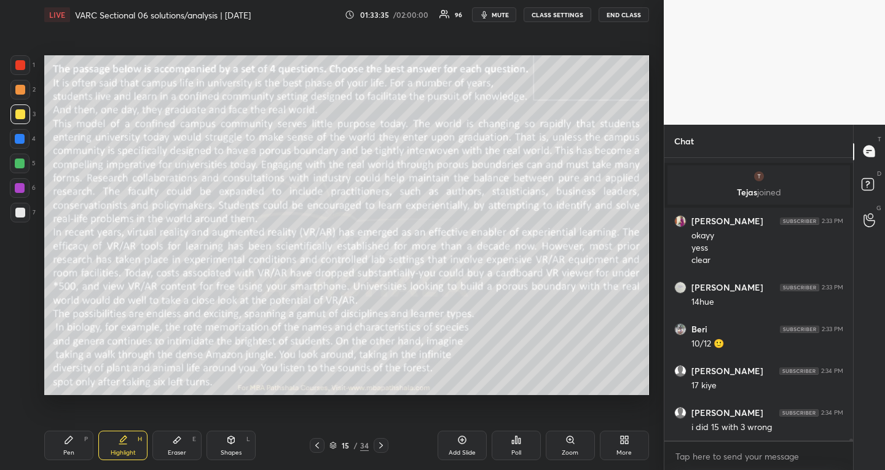
scroll to position [50573, 0]
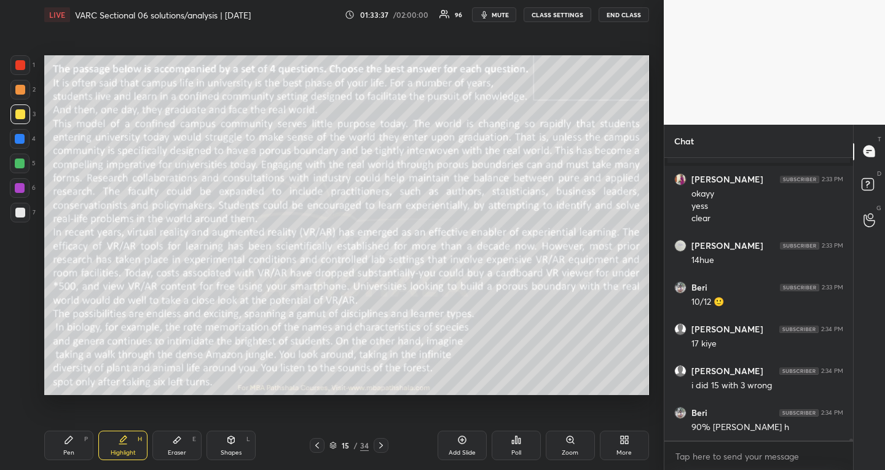
click at [317, 448] on icon at bounding box center [317, 446] width 10 height 10
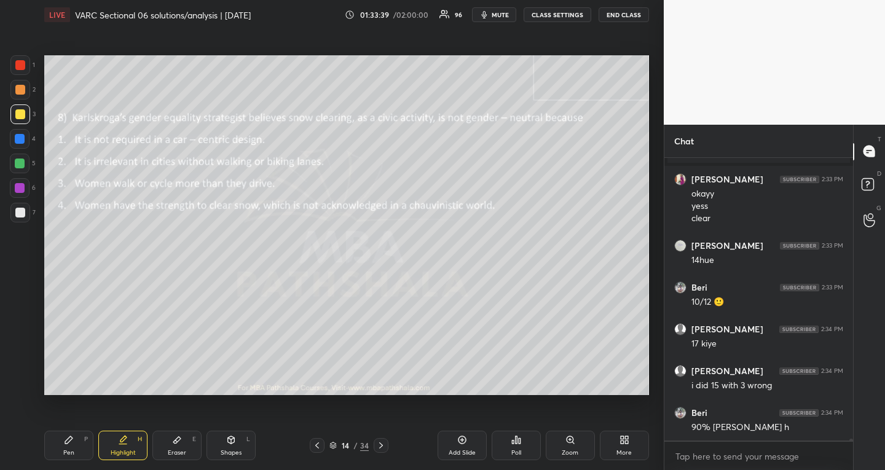
click at [381, 443] on icon at bounding box center [381, 446] width 10 height 10
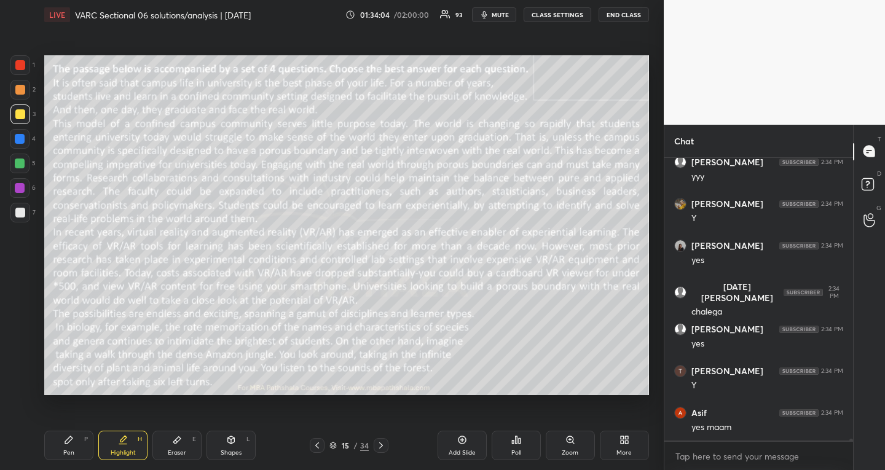
scroll to position [51367, 0]
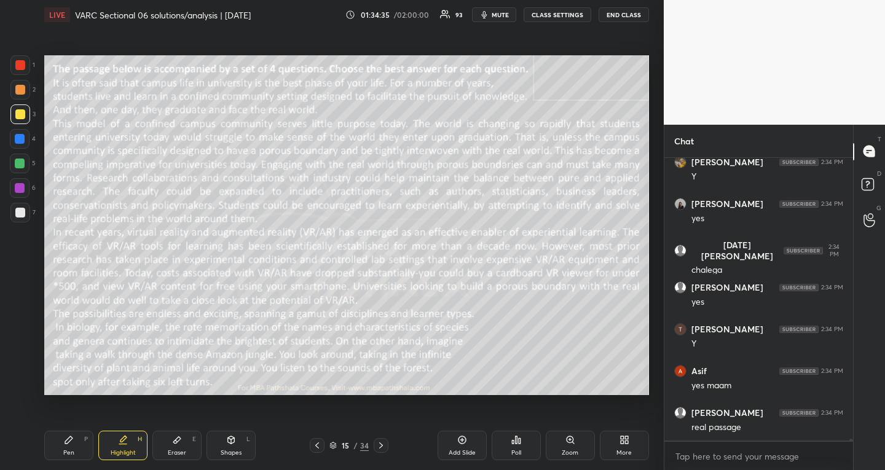
click at [650, 191] on div "Setting up your live class Poll for secs No correct answer Start poll" at bounding box center [346, 226] width 615 height 392
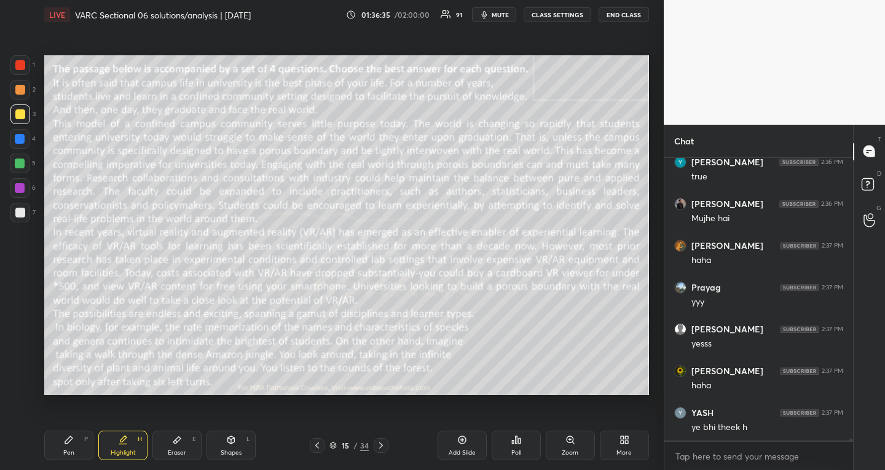
scroll to position [51596, 0]
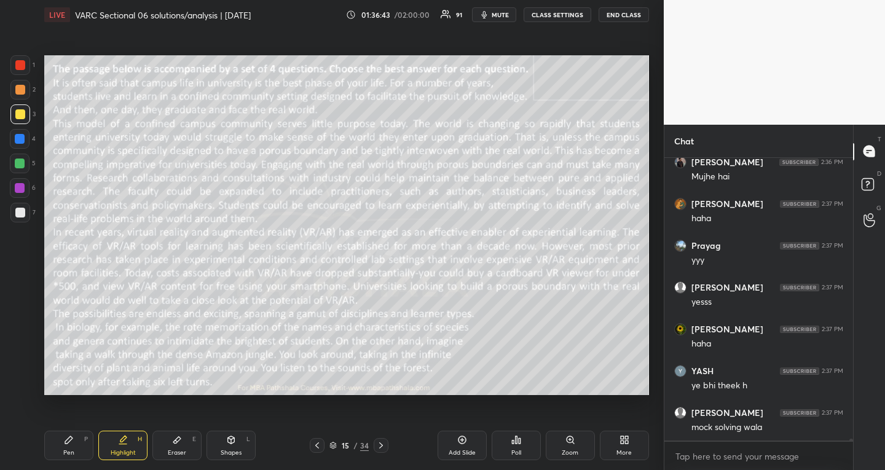
click at [387, 445] on div at bounding box center [381, 445] width 15 height 15
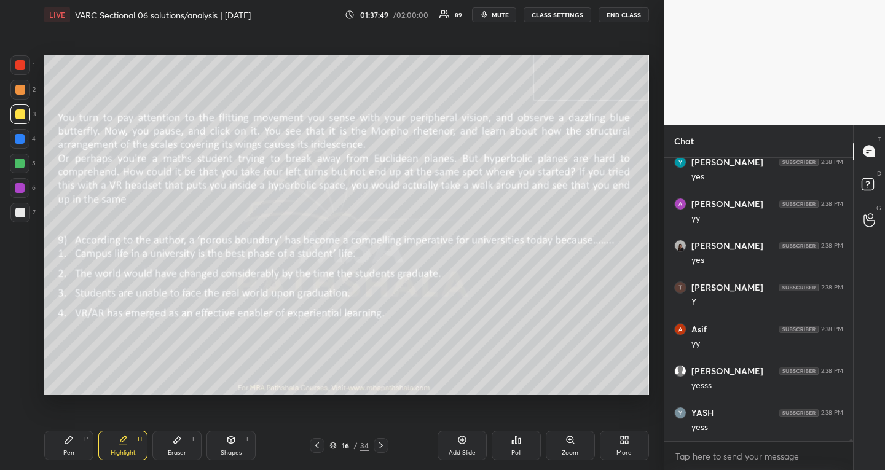
scroll to position [52182, 0]
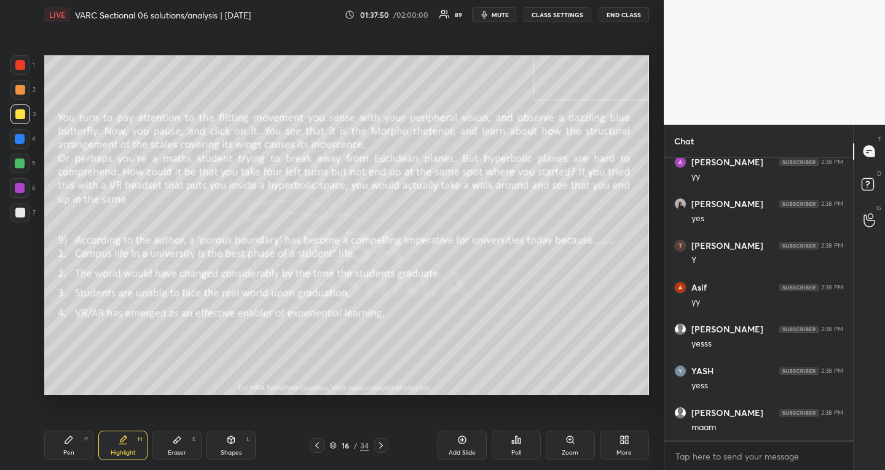
drag, startPoint x: 69, startPoint y: 441, endPoint x: 69, endPoint y: 427, distance: 14.1
click at [69, 441] on icon at bounding box center [68, 440] width 7 height 7
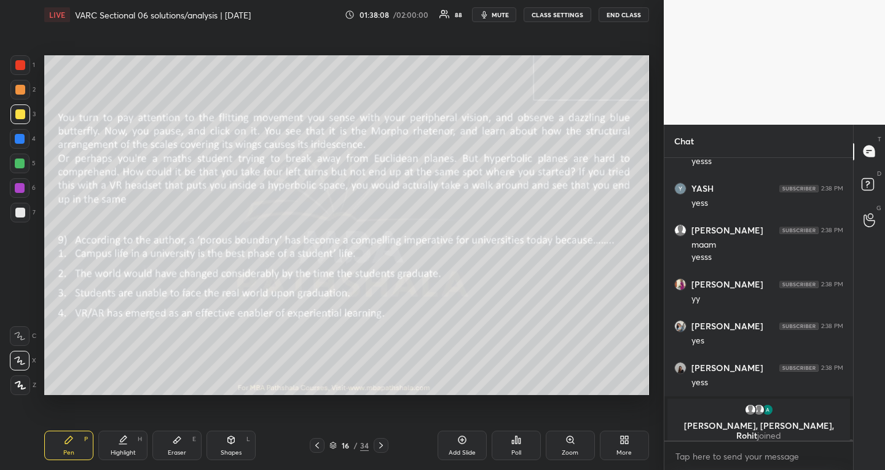
scroll to position [52082, 0]
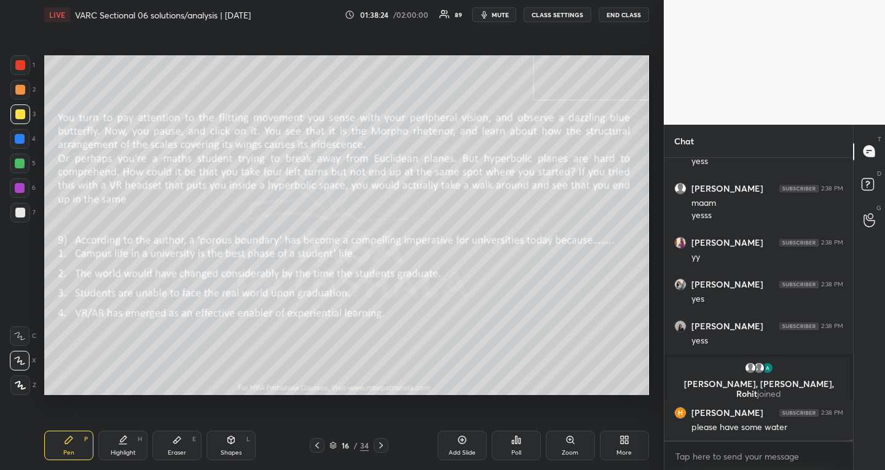
click at [381, 445] on icon at bounding box center [381, 446] width 4 height 6
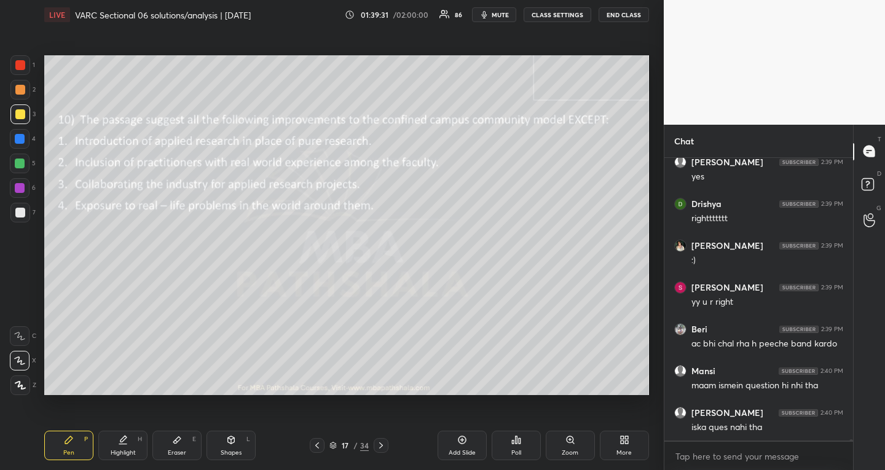
scroll to position [53654, 0]
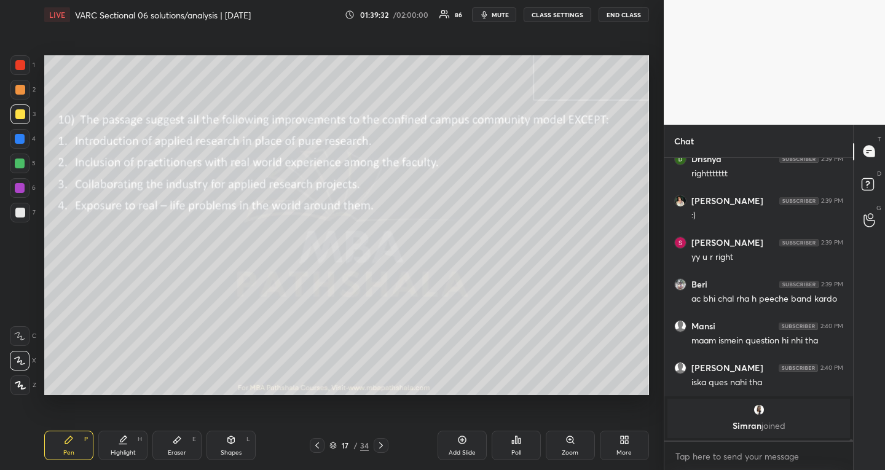
click at [384, 444] on icon at bounding box center [381, 446] width 10 height 10
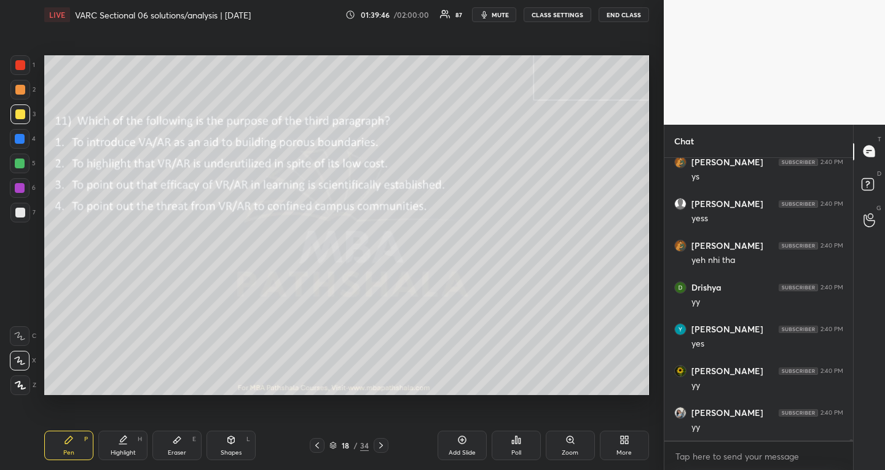
scroll to position [53553, 0]
click at [316, 443] on icon at bounding box center [317, 446] width 10 height 10
drag, startPoint x: 319, startPoint y: 443, endPoint x: 340, endPoint y: 396, distance: 51.8
click at [319, 443] on icon at bounding box center [317, 446] width 10 height 10
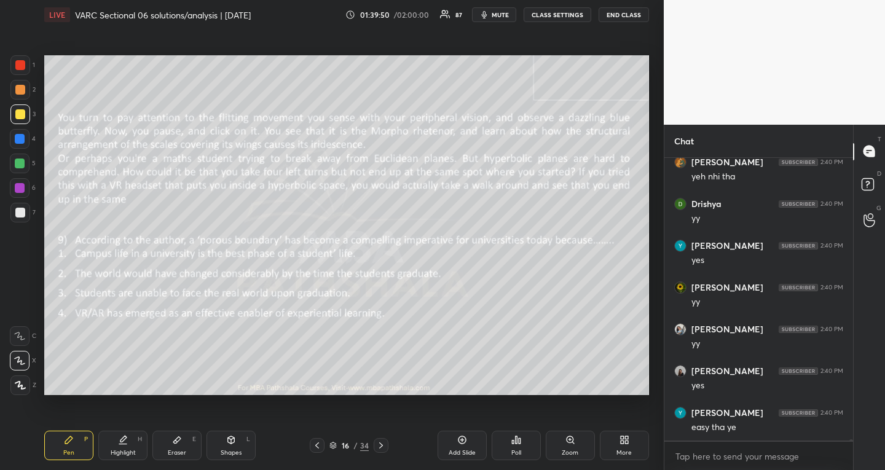
click at [381, 441] on icon at bounding box center [381, 446] width 10 height 10
click at [384, 443] on icon at bounding box center [381, 446] width 10 height 10
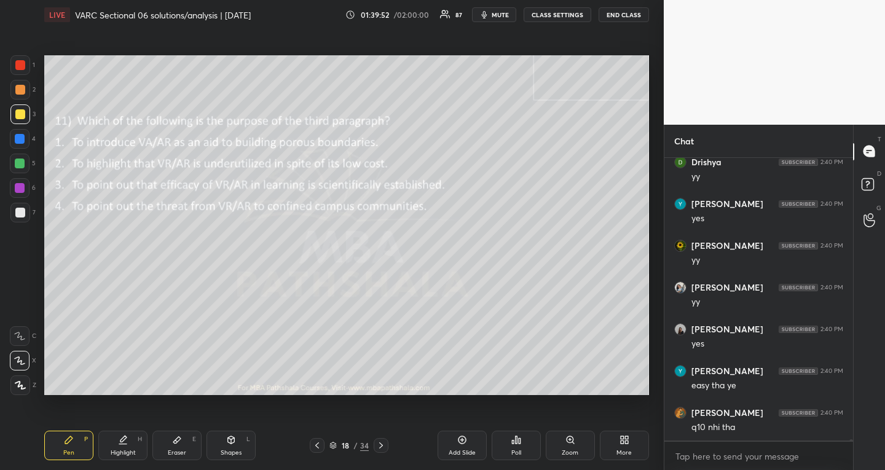
click at [384, 443] on icon at bounding box center [381, 446] width 10 height 10
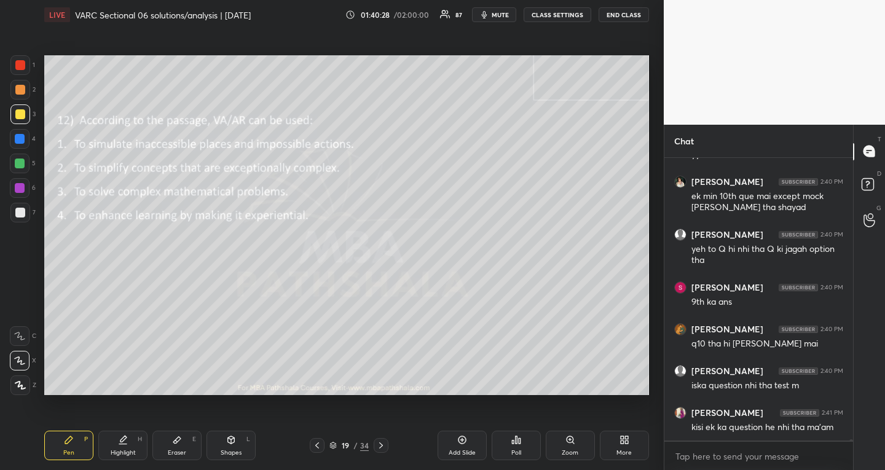
scroll to position [54684, 0]
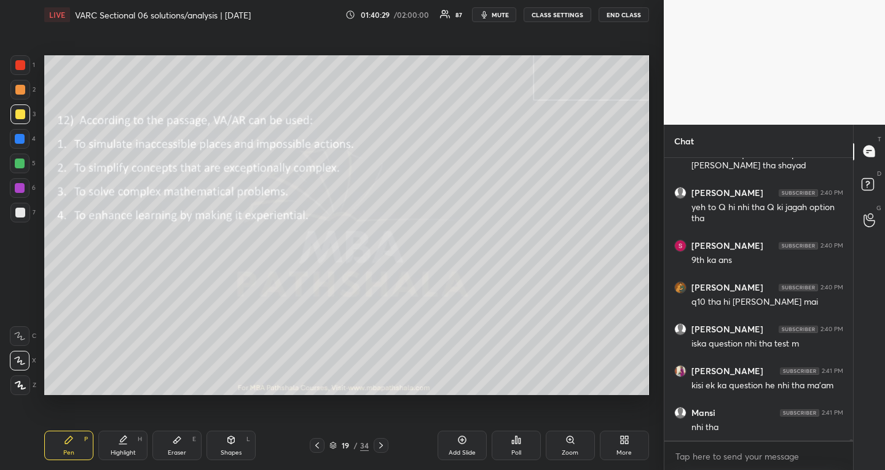
click at [381, 446] on icon at bounding box center [381, 446] width 10 height 10
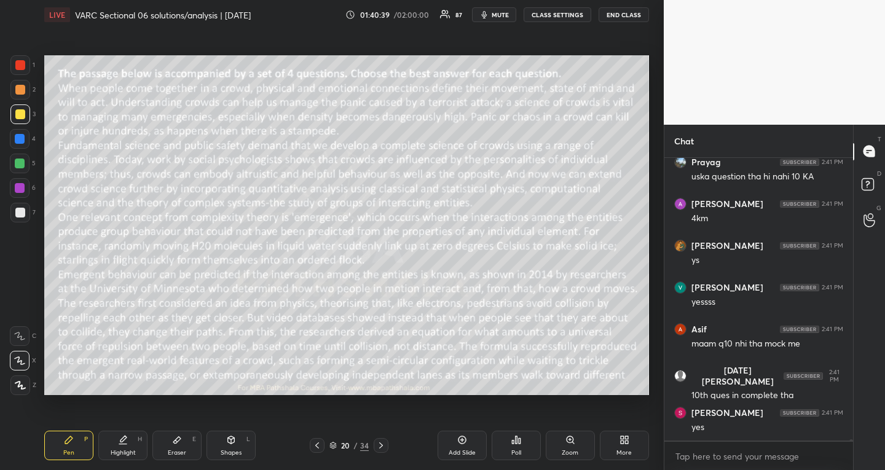
scroll to position [55060, 0]
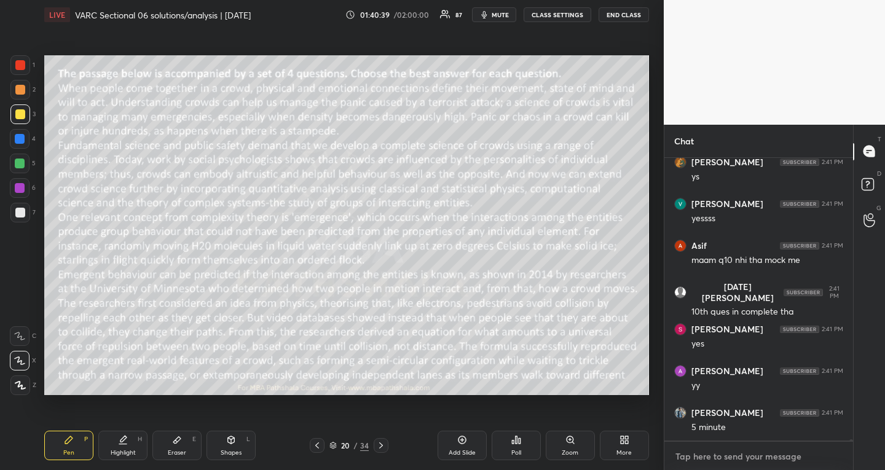
click at [712, 458] on textarea at bounding box center [758, 457] width 169 height 20
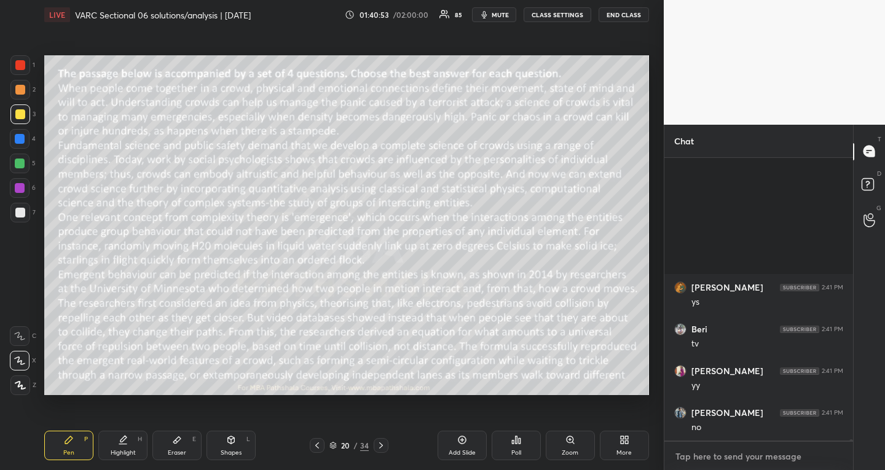
scroll to position [55520, 0]
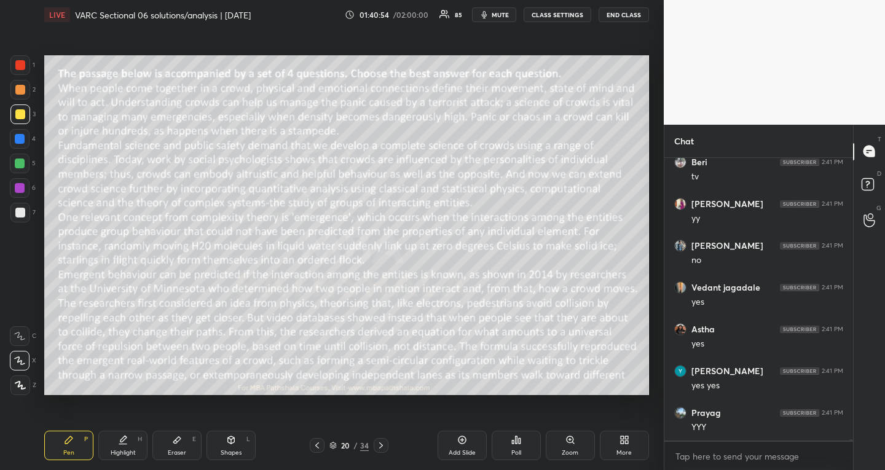
click at [509, 12] on span "mute" at bounding box center [500, 14] width 17 height 9
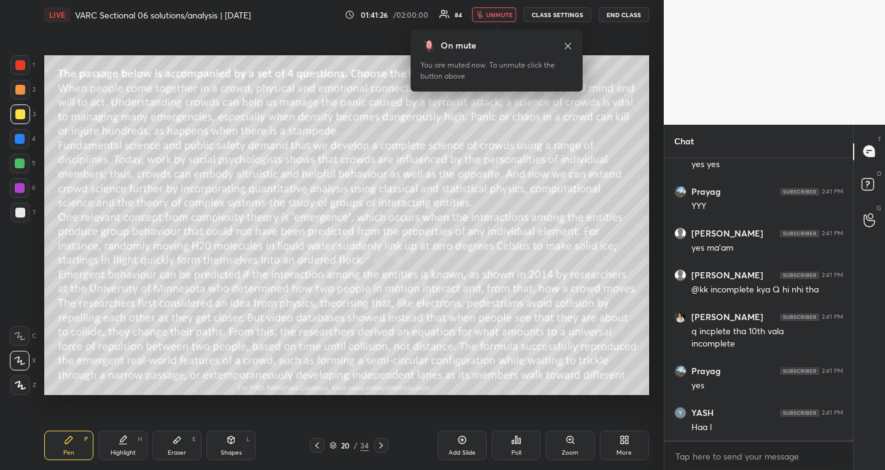
scroll to position [55783, 0]
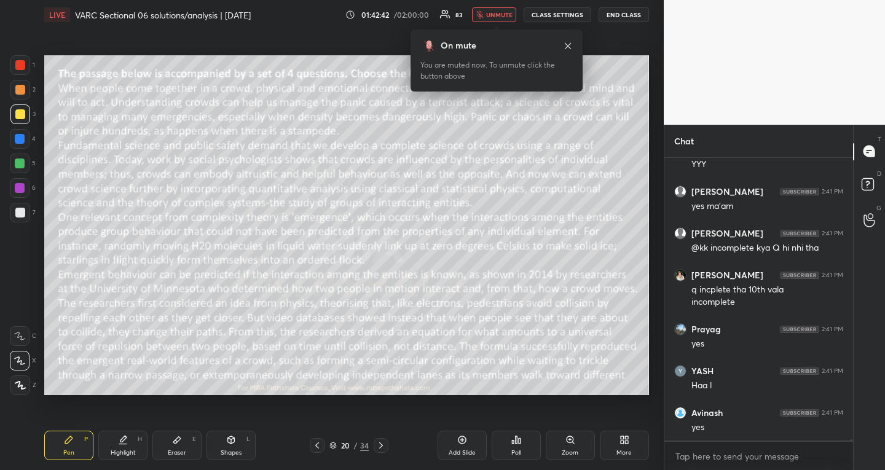
click at [510, 7] on button "unmute" at bounding box center [494, 14] width 44 height 15
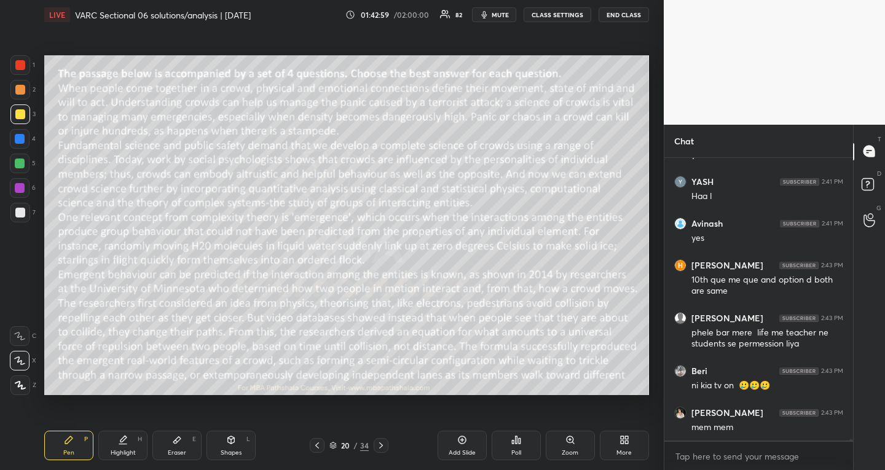
scroll to position [56015, 0]
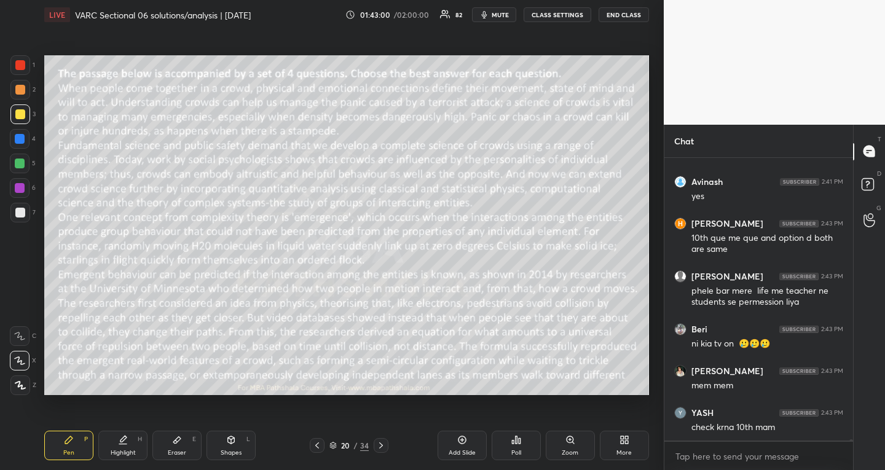
click at [320, 441] on icon at bounding box center [317, 446] width 10 height 10
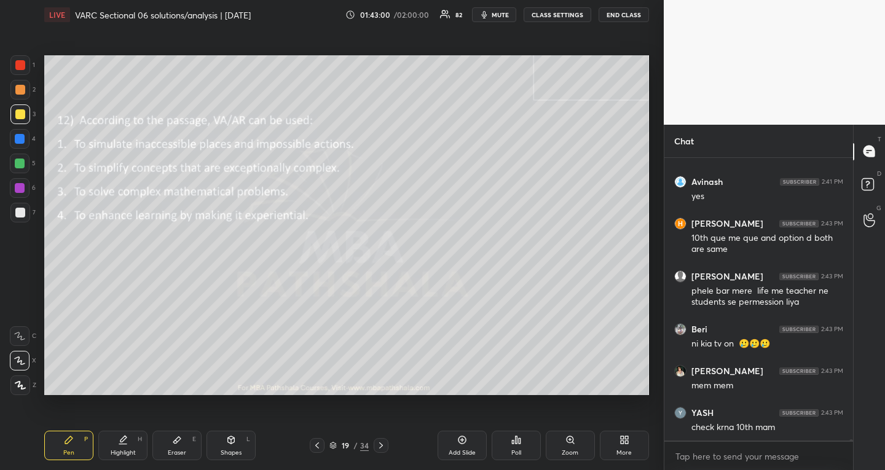
click at [320, 441] on icon at bounding box center [317, 446] width 10 height 10
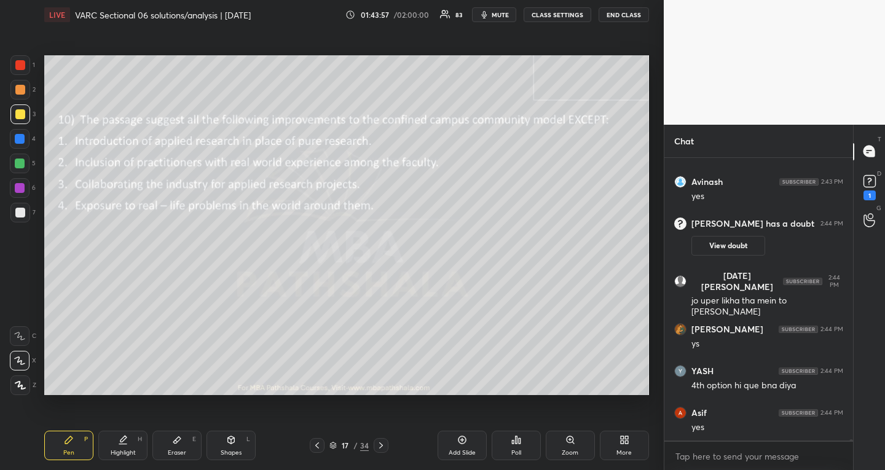
scroll to position [56048, 0]
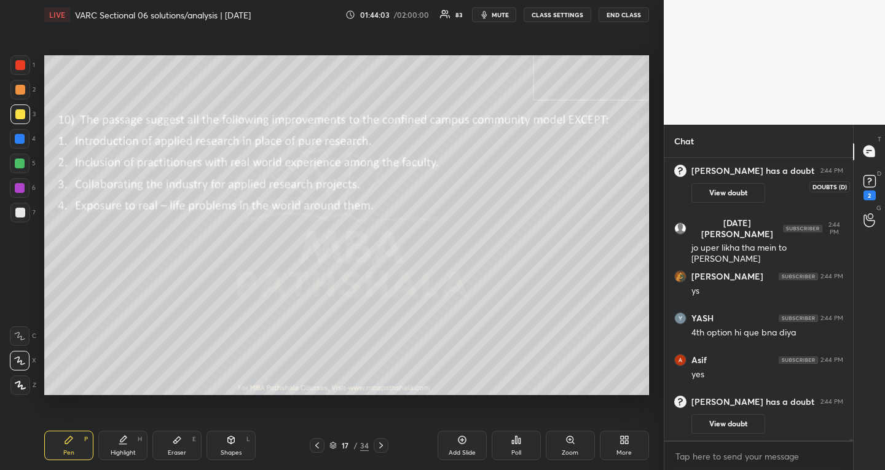
click at [868, 179] on rect at bounding box center [870, 181] width 12 height 12
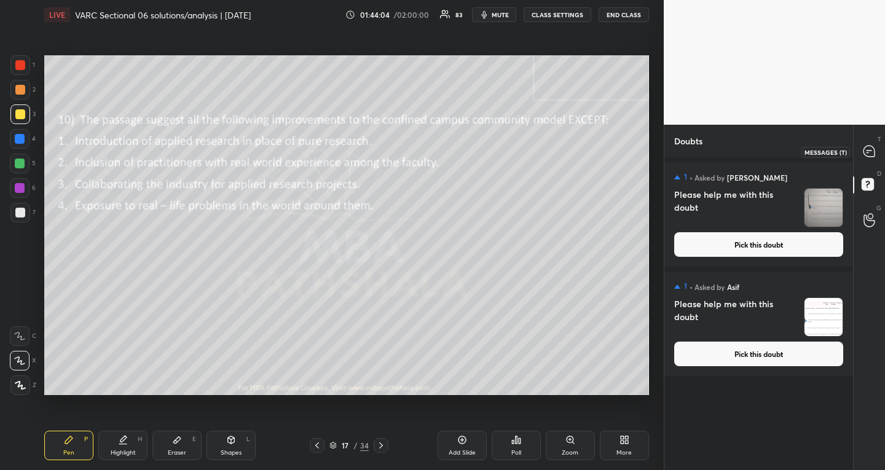
click at [874, 144] on div at bounding box center [870, 152] width 25 height 22
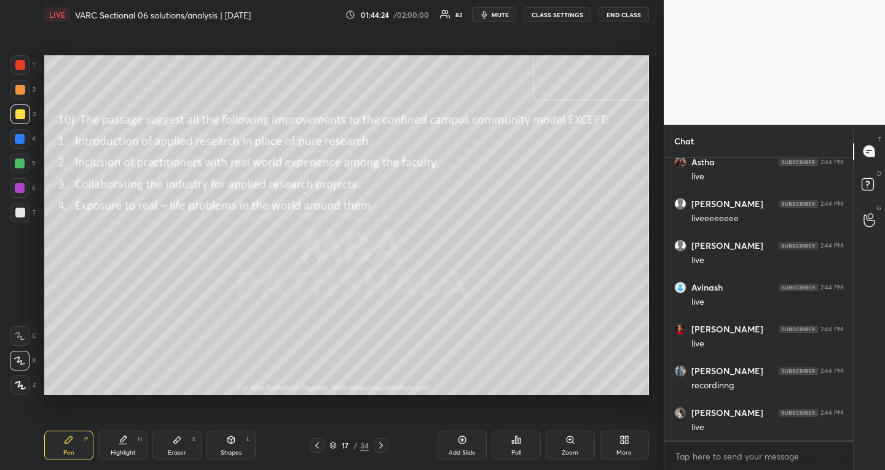
scroll to position [57280, 0]
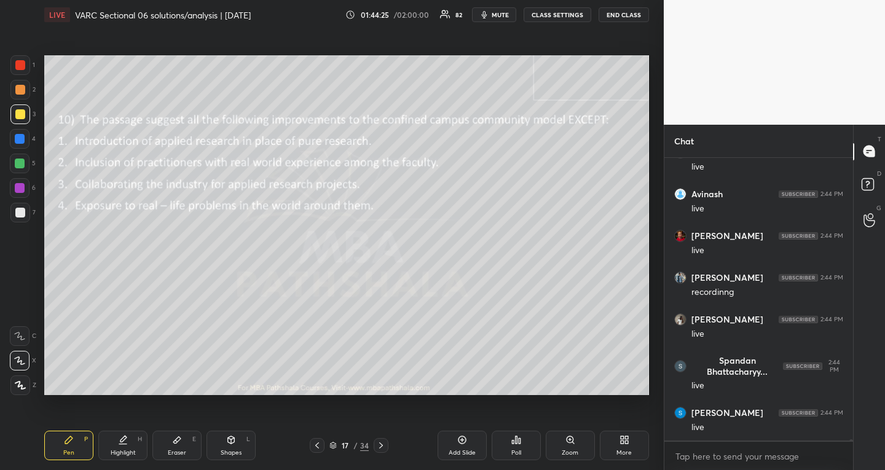
click at [507, 12] on span "mute" at bounding box center [500, 14] width 17 height 9
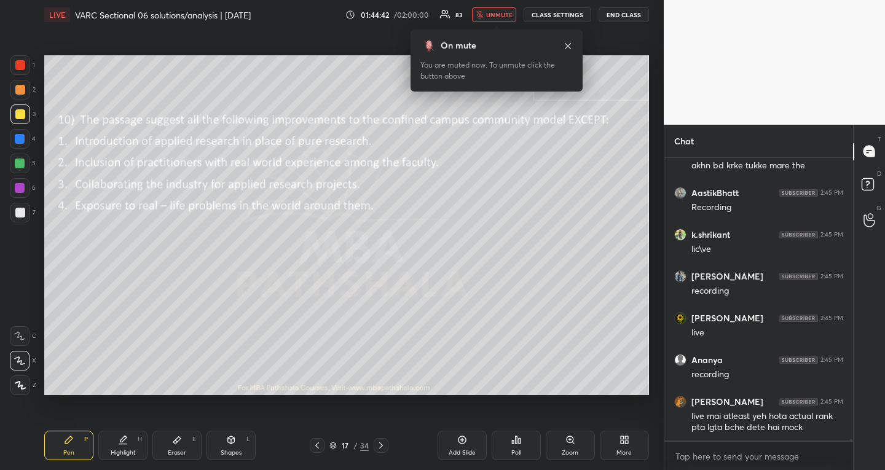
scroll to position [57480, 0]
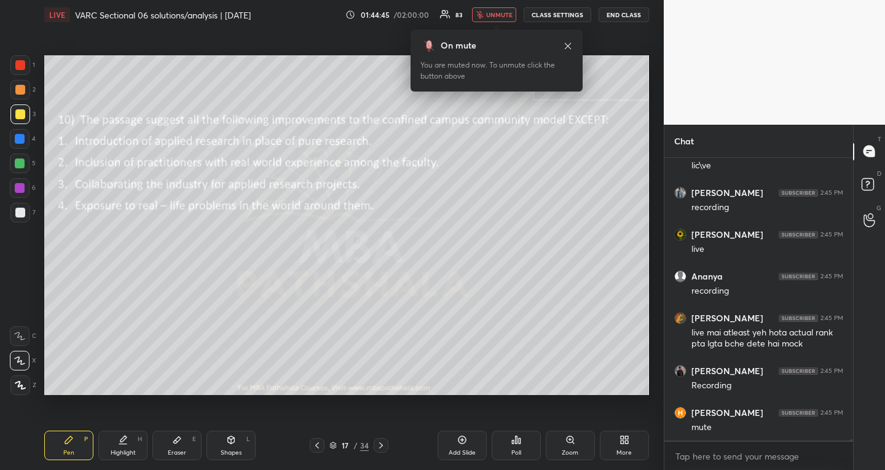
click at [502, 11] on span "unmute" at bounding box center [499, 14] width 26 height 9
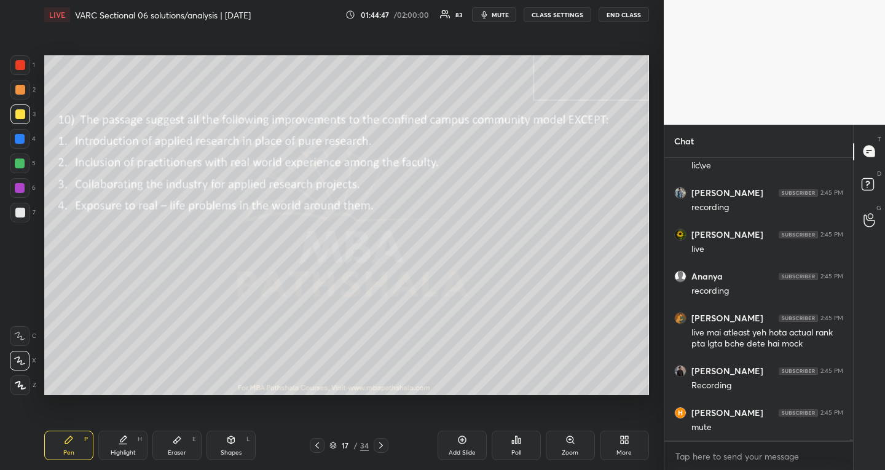
scroll to position [57533, 0]
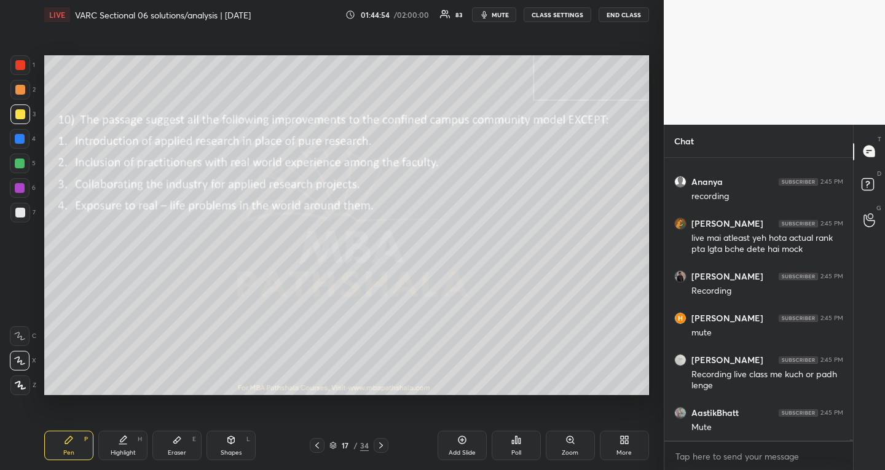
click at [376, 449] on icon at bounding box center [381, 446] width 10 height 10
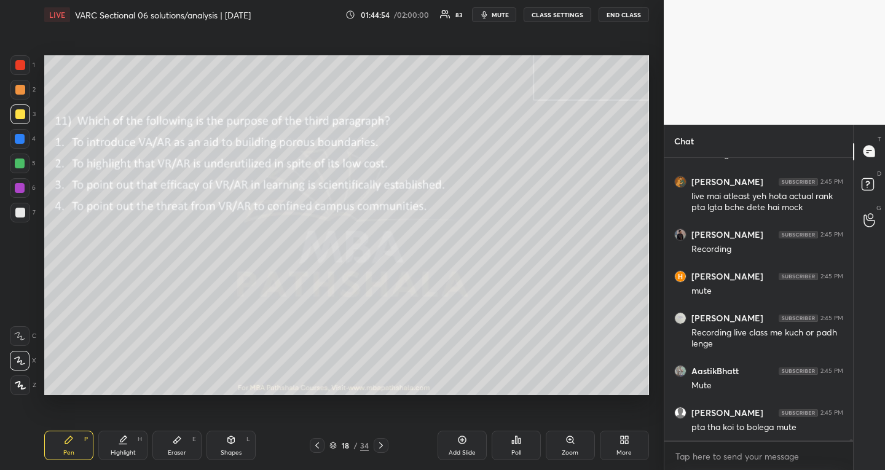
click at [376, 449] on icon at bounding box center [381, 446] width 10 height 10
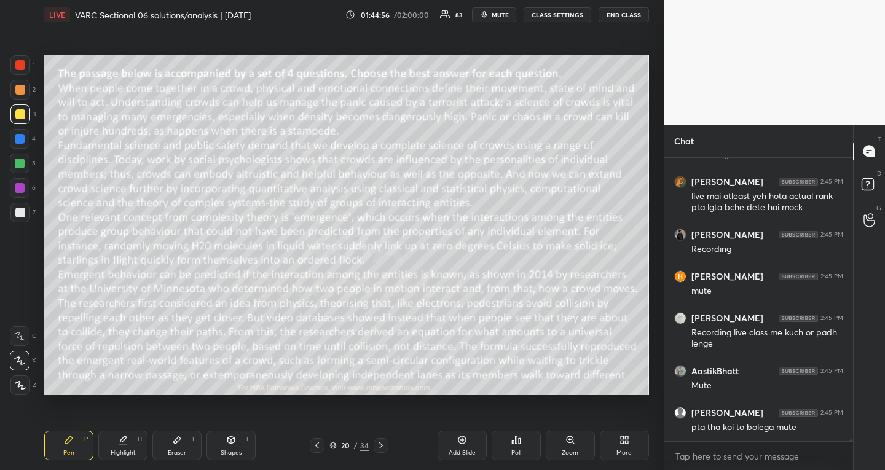
click at [376, 449] on icon at bounding box center [381, 446] width 10 height 10
click at [315, 447] on icon at bounding box center [317, 446] width 10 height 10
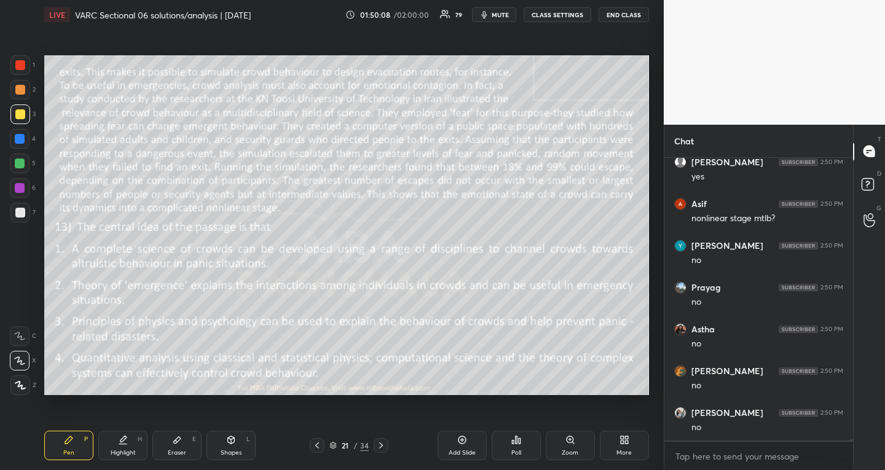
scroll to position [58152, 0]
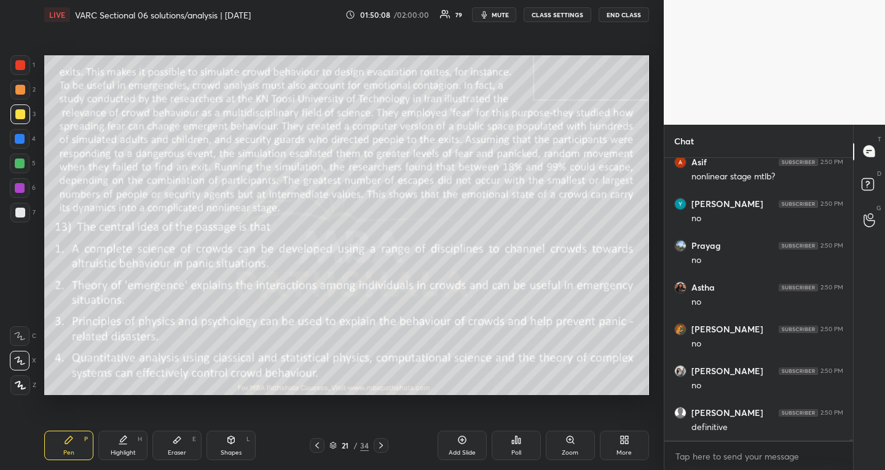
click at [319, 443] on icon at bounding box center [317, 446] width 10 height 10
click at [382, 445] on icon at bounding box center [381, 446] width 10 height 10
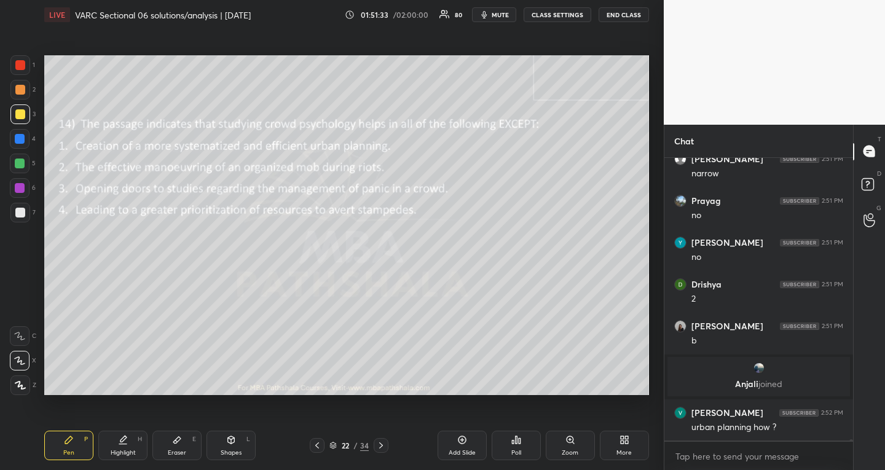
scroll to position [58383, 0]
click at [319, 443] on icon at bounding box center [317, 446] width 10 height 10
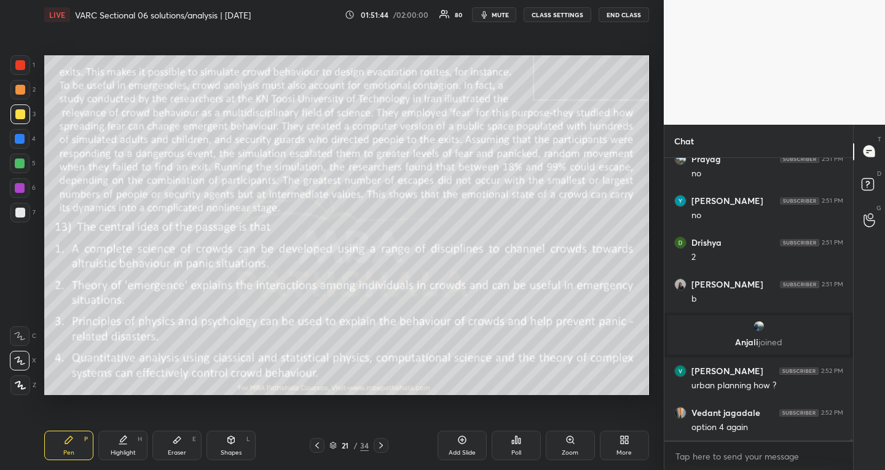
scroll to position [58467, 0]
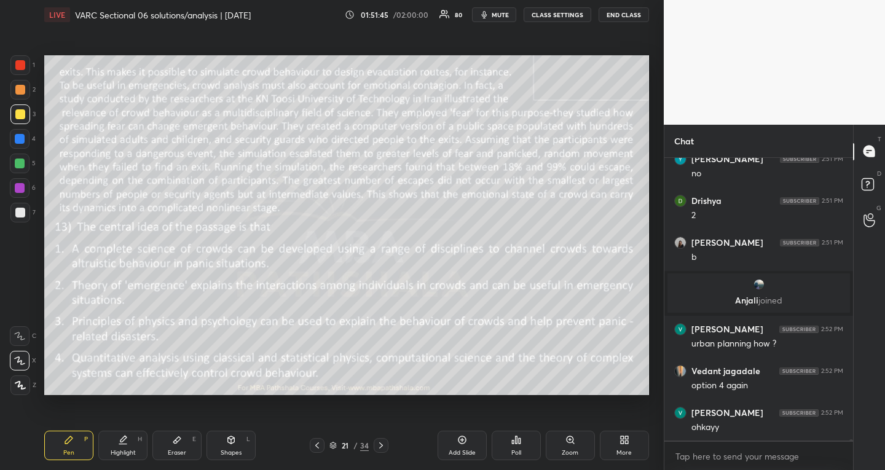
click at [384, 445] on icon at bounding box center [381, 446] width 10 height 10
click at [316, 444] on icon at bounding box center [317, 446] width 10 height 10
click at [317, 445] on icon at bounding box center [317, 446] width 10 height 10
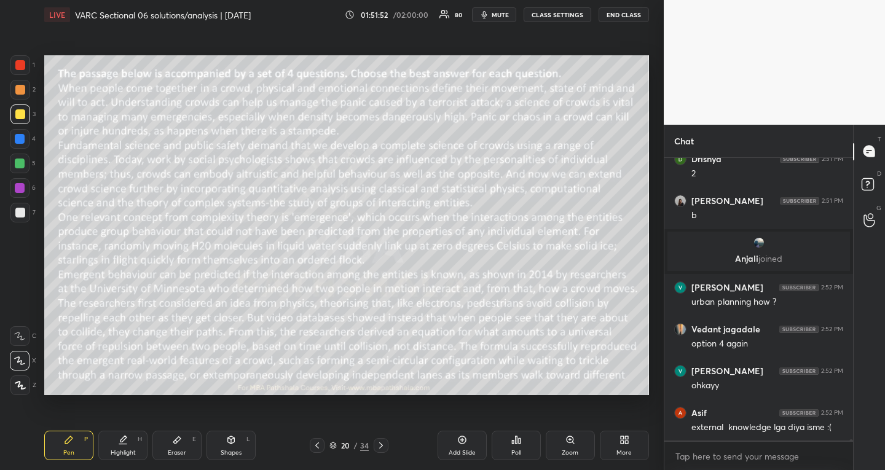
scroll to position [58550, 0]
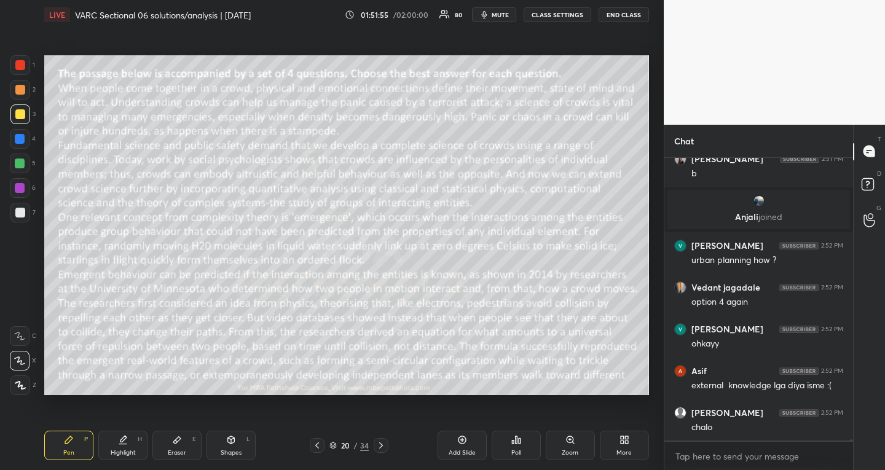
click at [387, 448] on div at bounding box center [381, 445] width 15 height 15
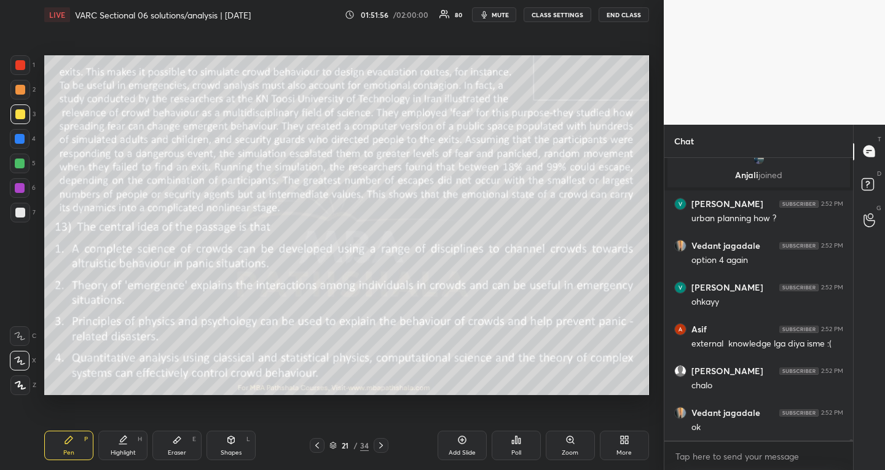
click at [384, 445] on icon at bounding box center [381, 446] width 10 height 10
click at [383, 441] on icon at bounding box center [381, 446] width 10 height 10
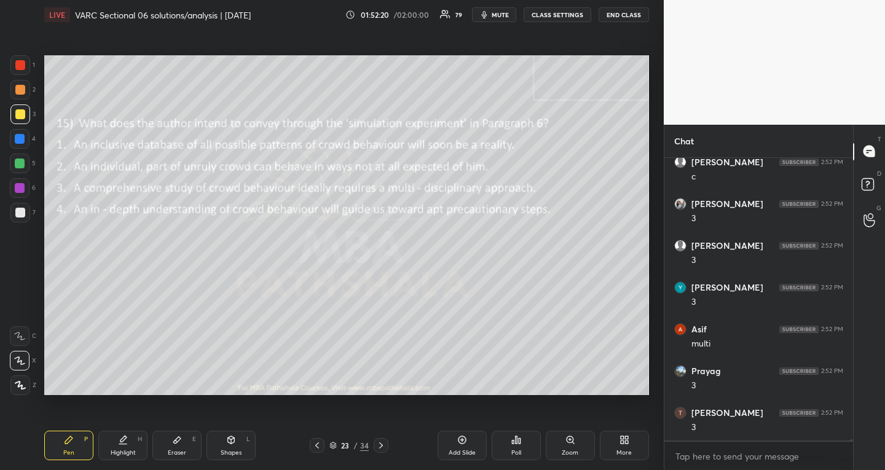
scroll to position [58968, 0]
click at [319, 440] on div at bounding box center [317, 445] width 15 height 15
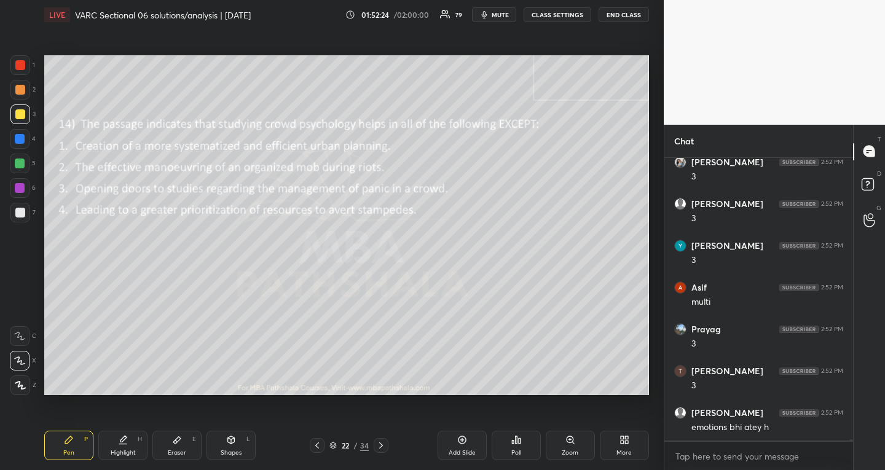
click at [382, 443] on icon at bounding box center [381, 446] width 10 height 10
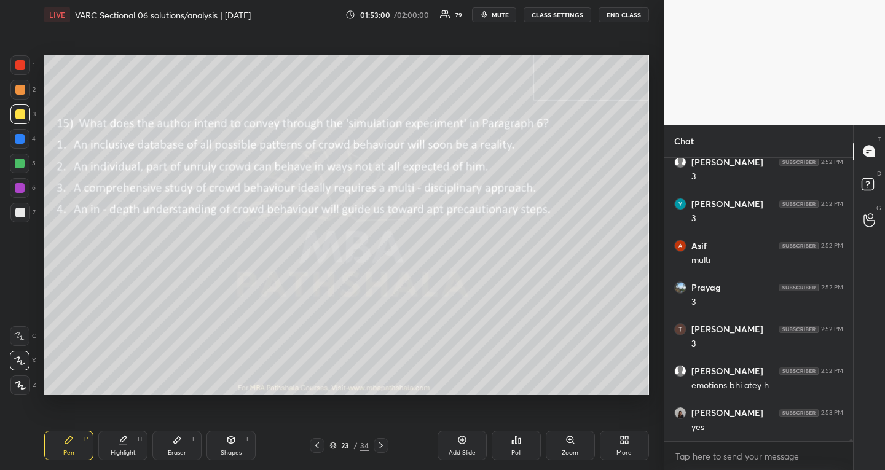
click at [381, 442] on icon at bounding box center [381, 446] width 10 height 10
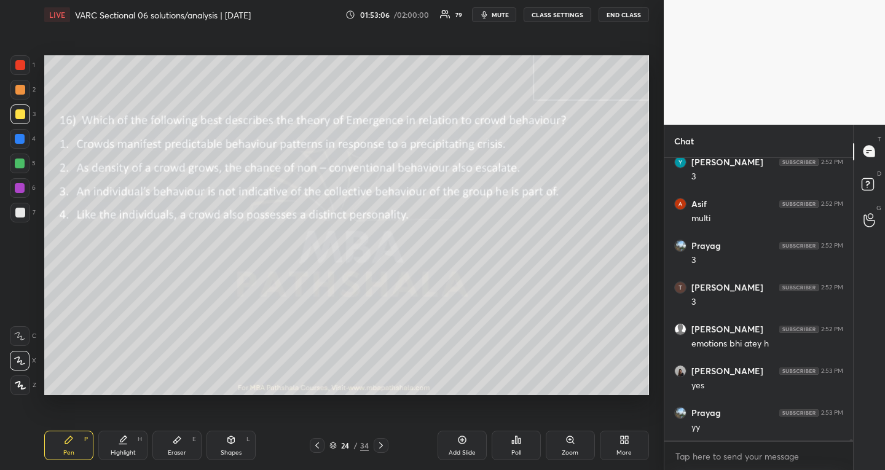
scroll to position [59094, 0]
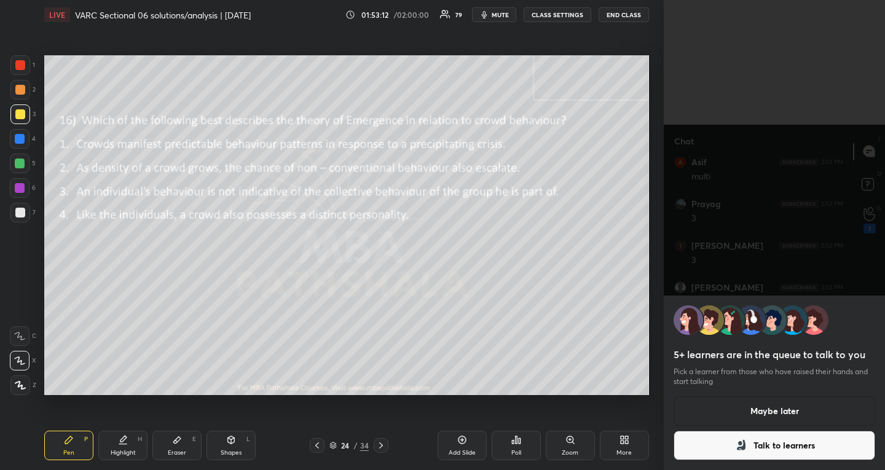
click at [852, 446] on button "Talk to learners" at bounding box center [775, 446] width 202 height 30
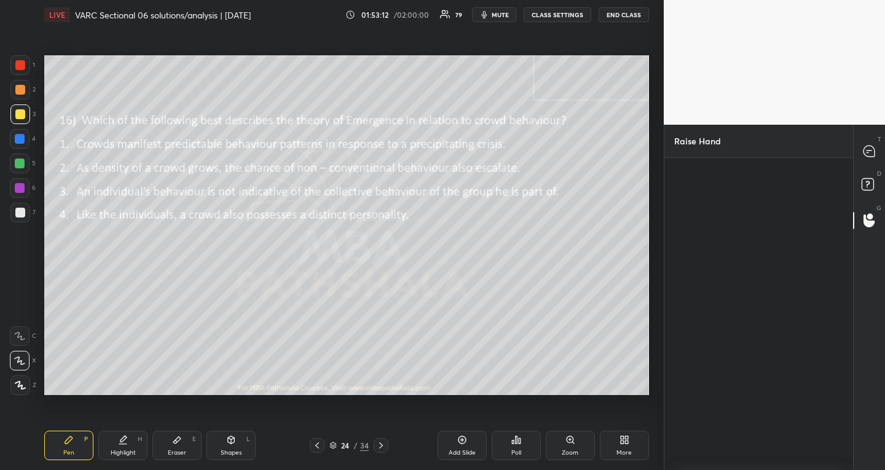
scroll to position [4, 4]
click at [876, 145] on div at bounding box center [870, 152] width 25 height 22
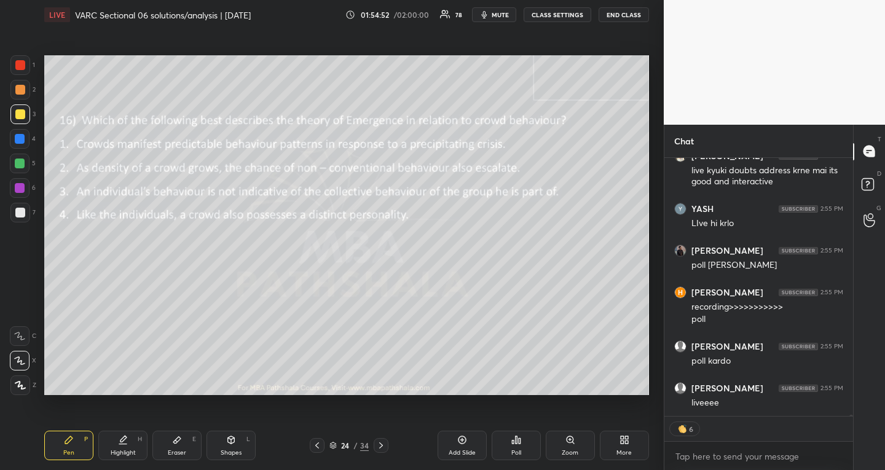
scroll to position [61626, 0]
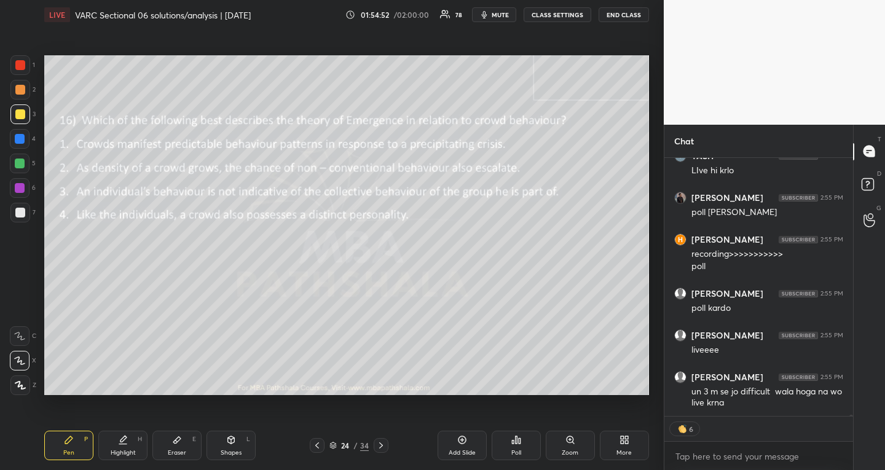
type textarea "x"
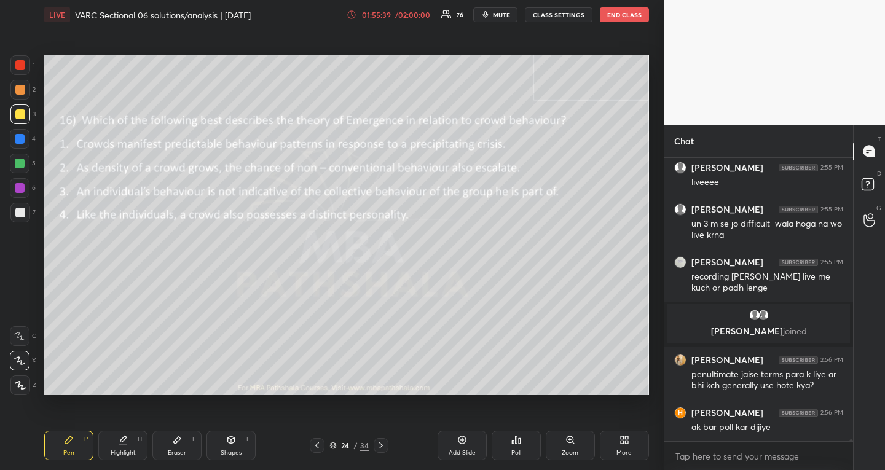
scroll to position [60726, 0]
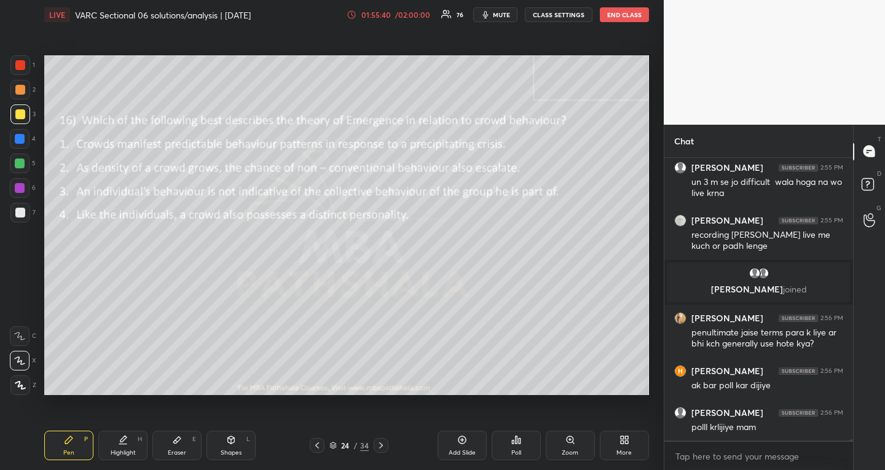
click at [525, 451] on div "Poll" at bounding box center [516, 446] width 49 height 30
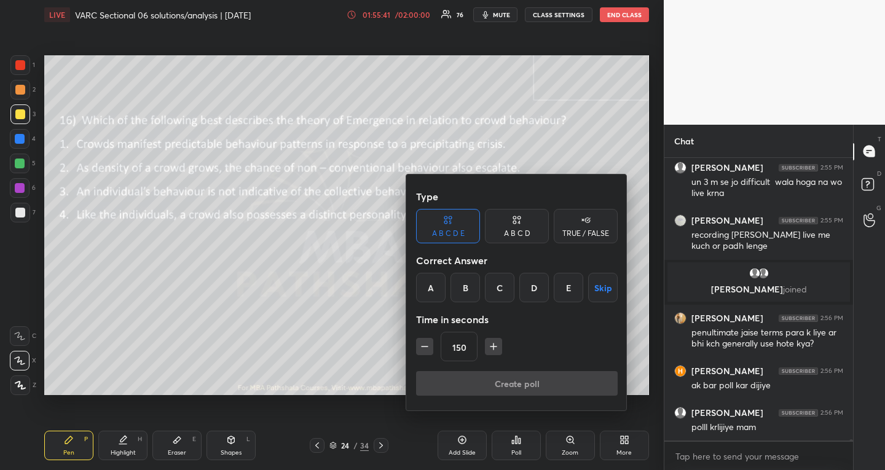
scroll to position [60767, 0]
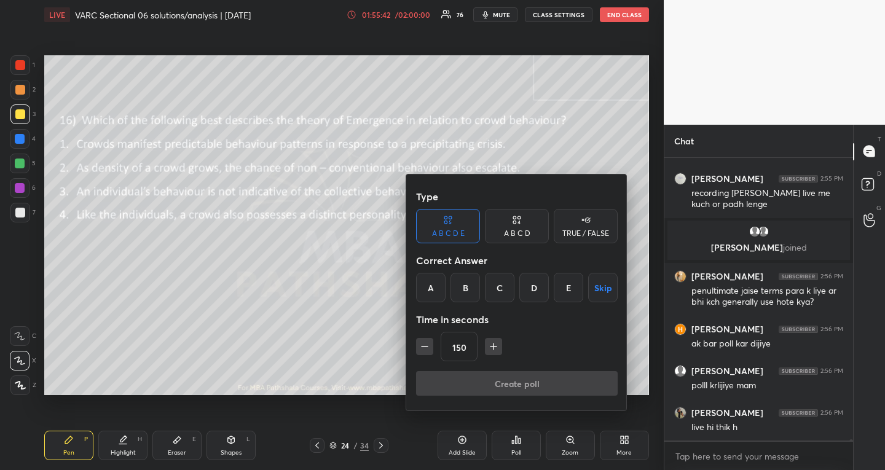
click at [589, 228] on div "TRUE / FALSE" at bounding box center [586, 226] width 64 height 34
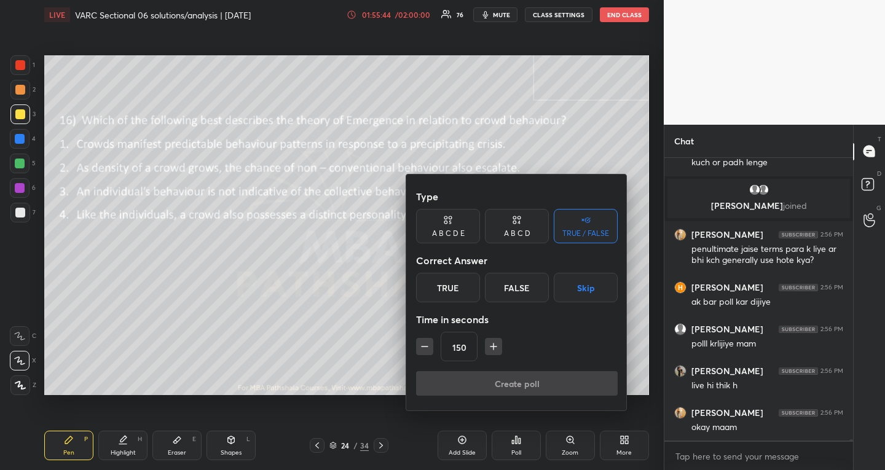
click at [424, 350] on icon "button" at bounding box center [425, 347] width 12 height 12
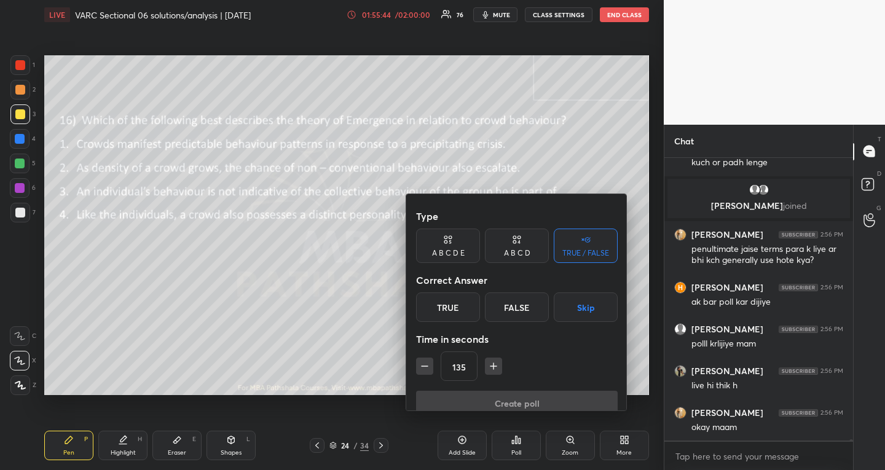
click at [424, 360] on icon "button" at bounding box center [425, 366] width 12 height 12
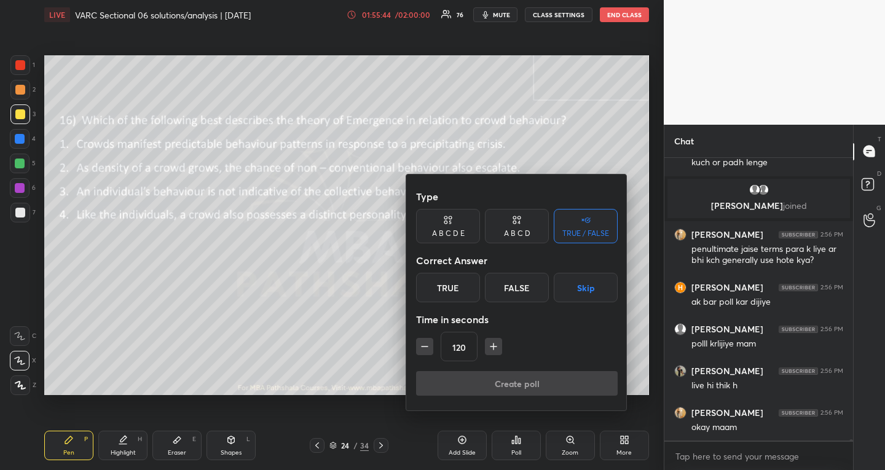
click at [424, 350] on icon "button" at bounding box center [425, 347] width 12 height 12
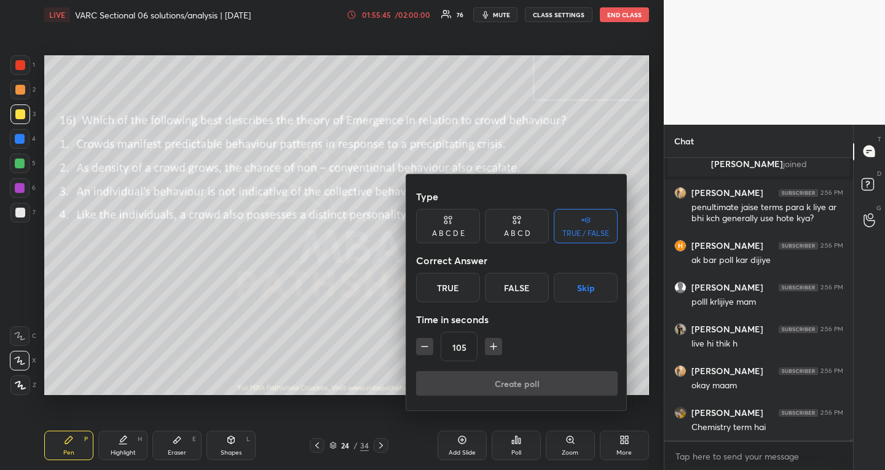
click at [424, 350] on icon "button" at bounding box center [425, 347] width 12 height 12
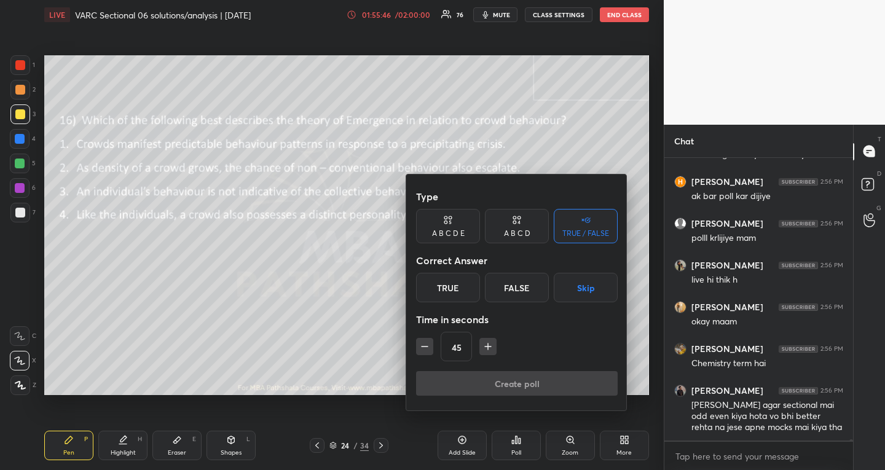
click at [424, 350] on icon "button" at bounding box center [425, 347] width 12 height 12
type input "30"
click at [594, 278] on button "Skip" at bounding box center [586, 288] width 64 height 30
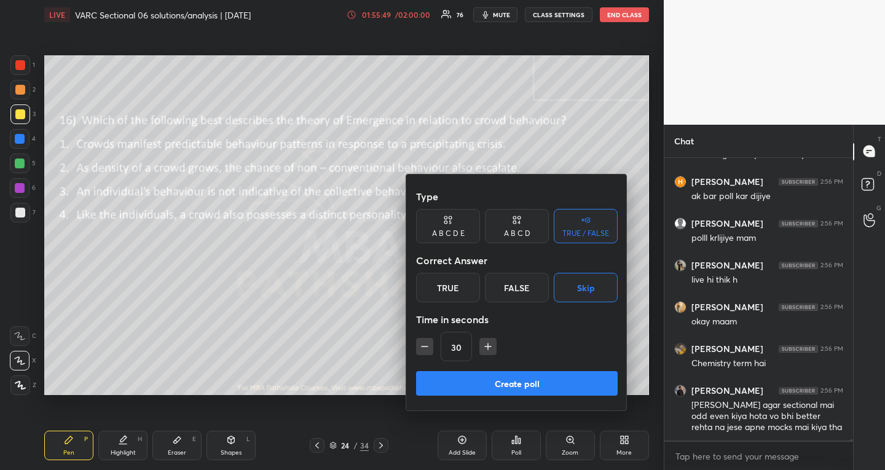
click at [554, 379] on button "Create poll" at bounding box center [517, 383] width 202 height 25
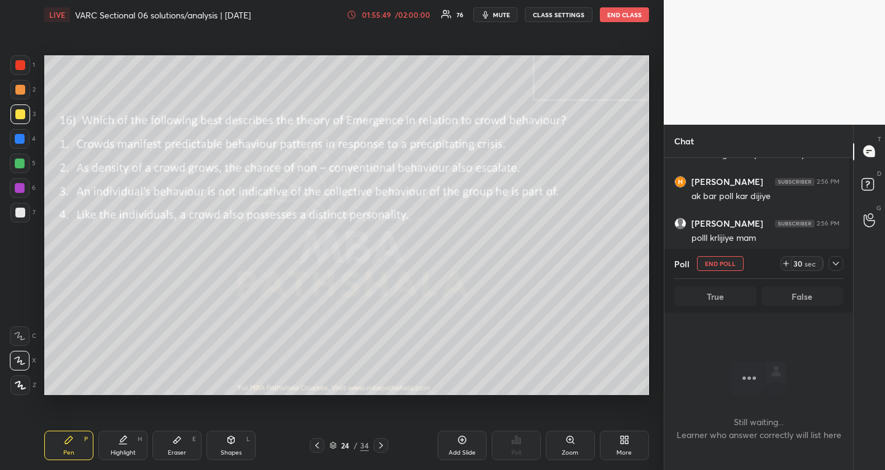
scroll to position [245, 181]
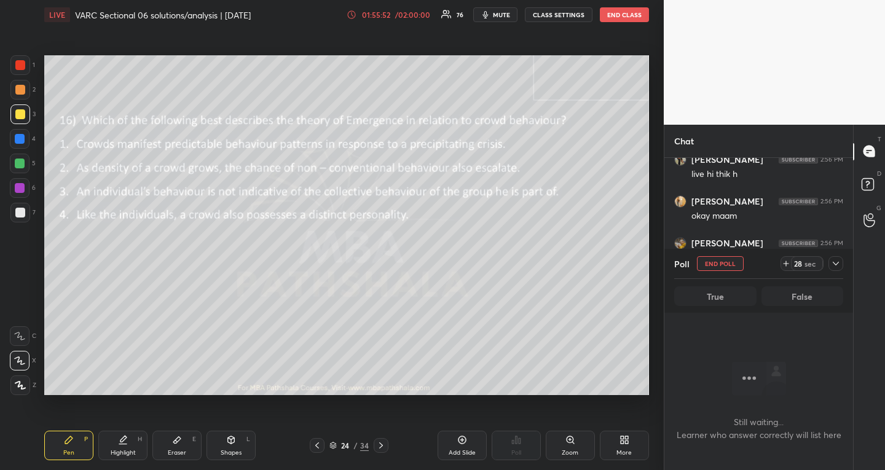
click at [836, 261] on icon at bounding box center [836, 264] width 10 height 10
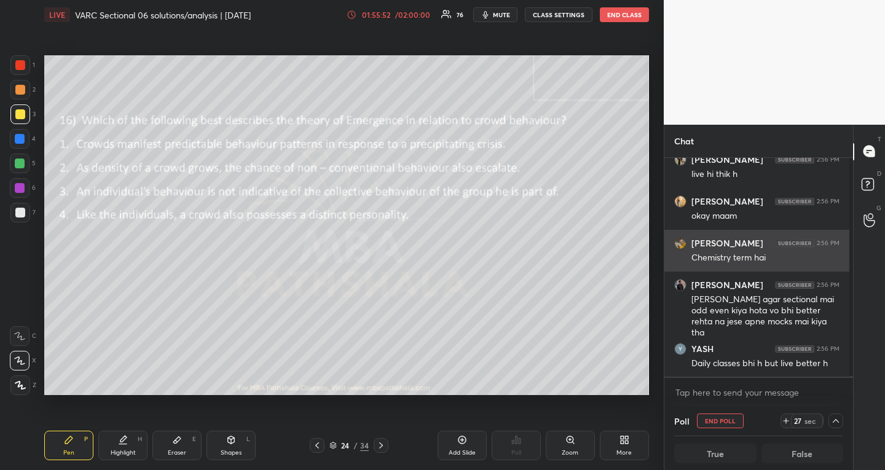
scroll to position [4, 4]
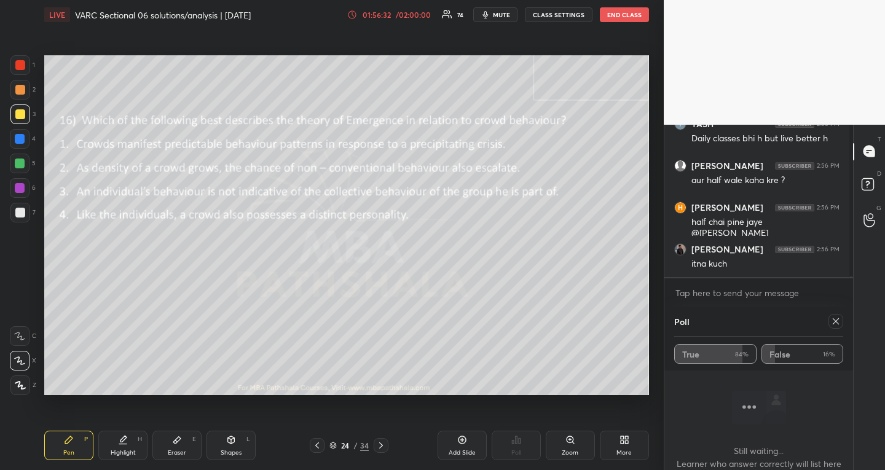
click at [841, 312] on div "Poll True 84% False 16%" at bounding box center [759, 339] width 189 height 64
click at [836, 321] on icon at bounding box center [836, 322] width 10 height 10
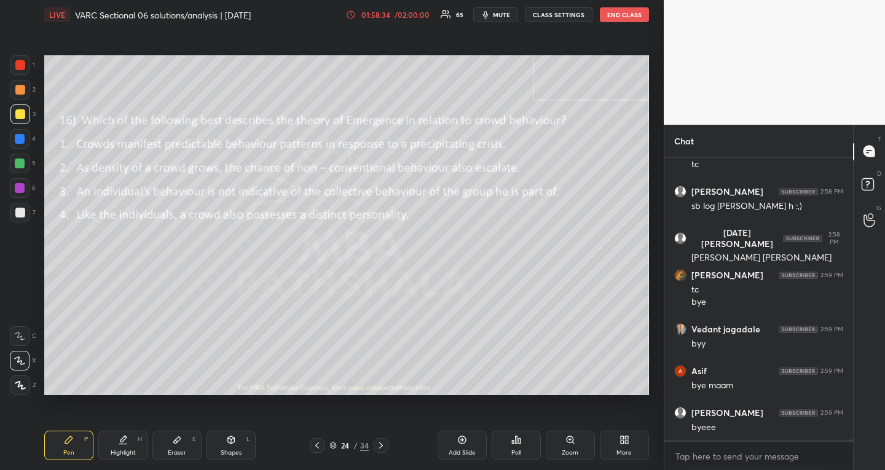
scroll to position [63961, 0]
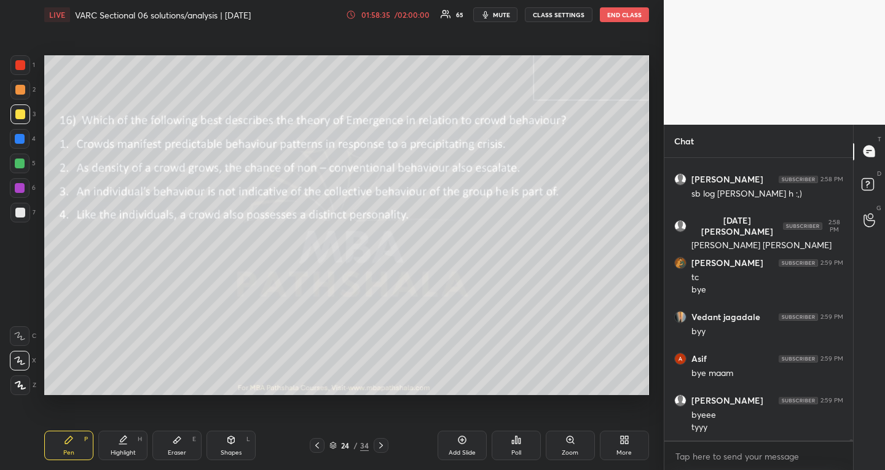
click at [631, 13] on button "END CLASS" at bounding box center [624, 14] width 49 height 15
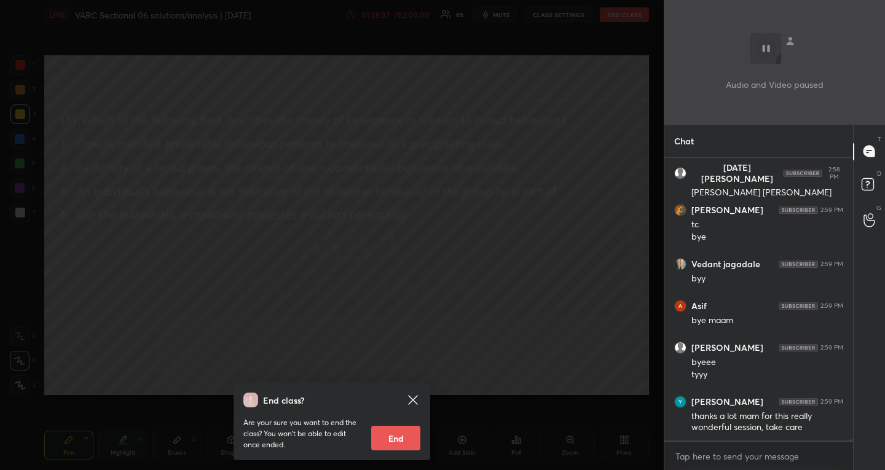
scroll to position [64056, 0]
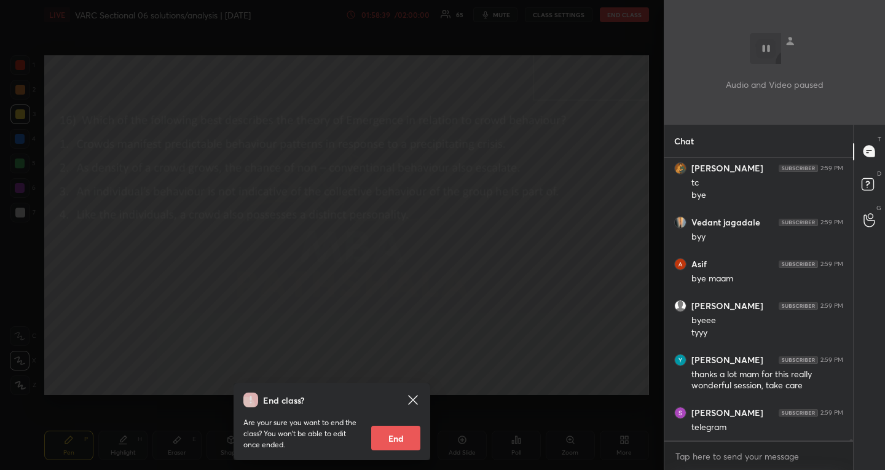
click at [400, 439] on button "End" at bounding box center [395, 438] width 49 height 25
type textarea "x"
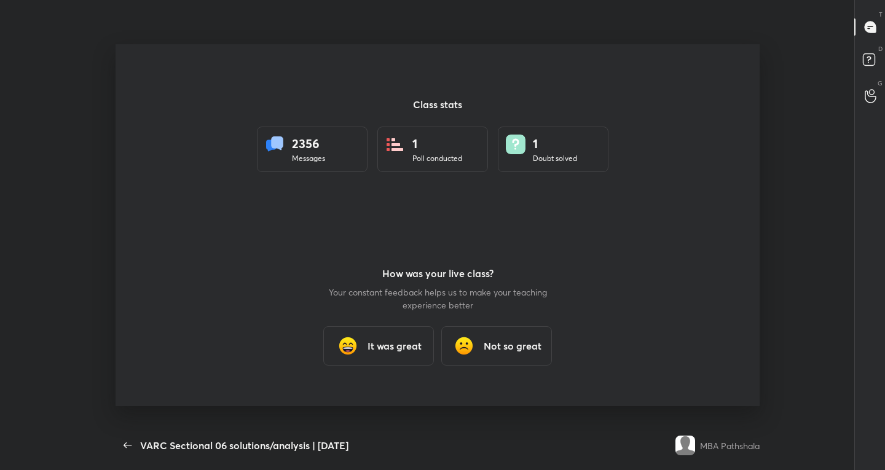
scroll to position [4, 1]
